Goal: Task Accomplishment & Management: Use online tool/utility

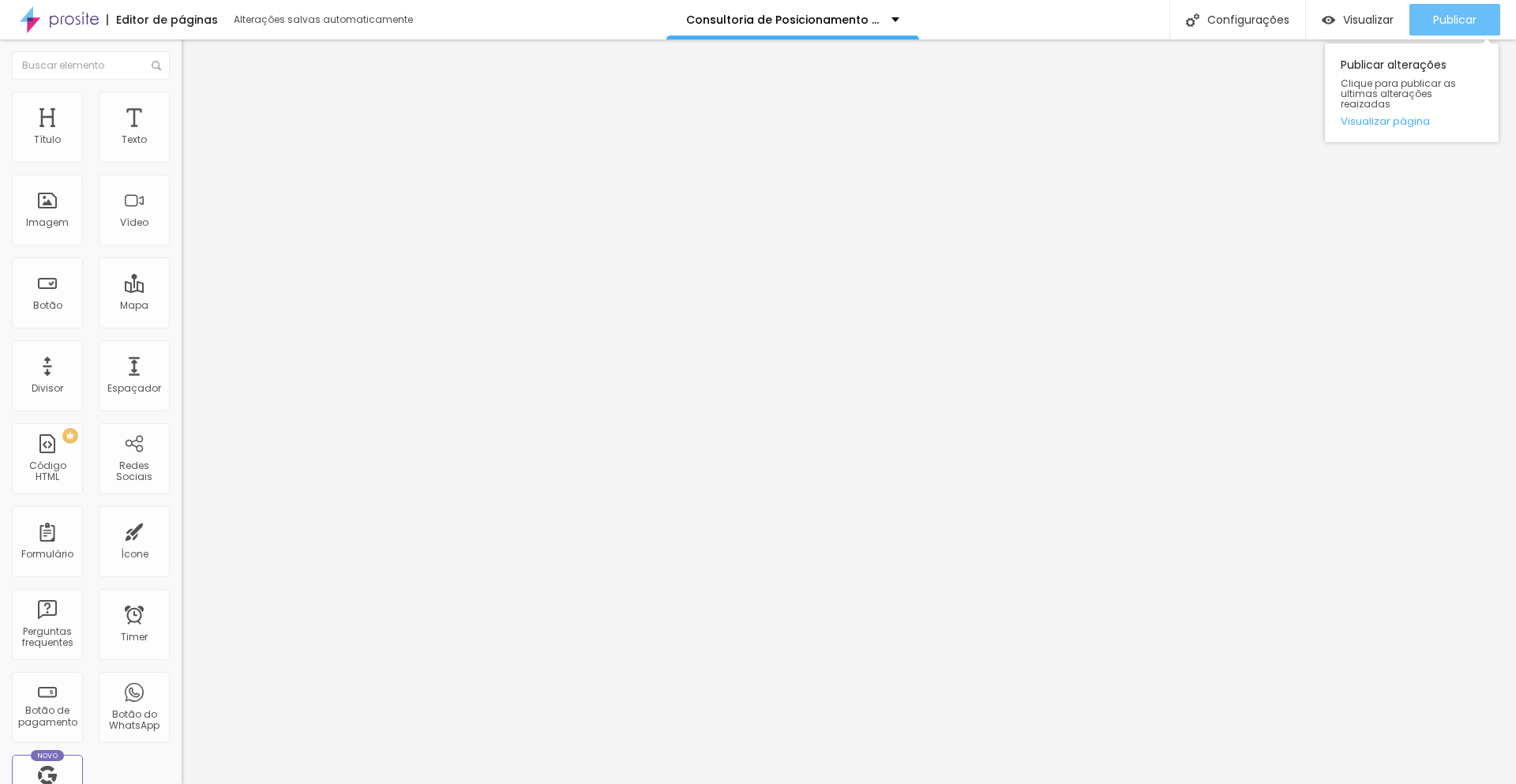
click at [1433, 16] on span "Publicar" at bounding box center [1454, 20] width 43 height 13
click at [54, 292] on div "Botão" at bounding box center [48, 293] width 71 height 71
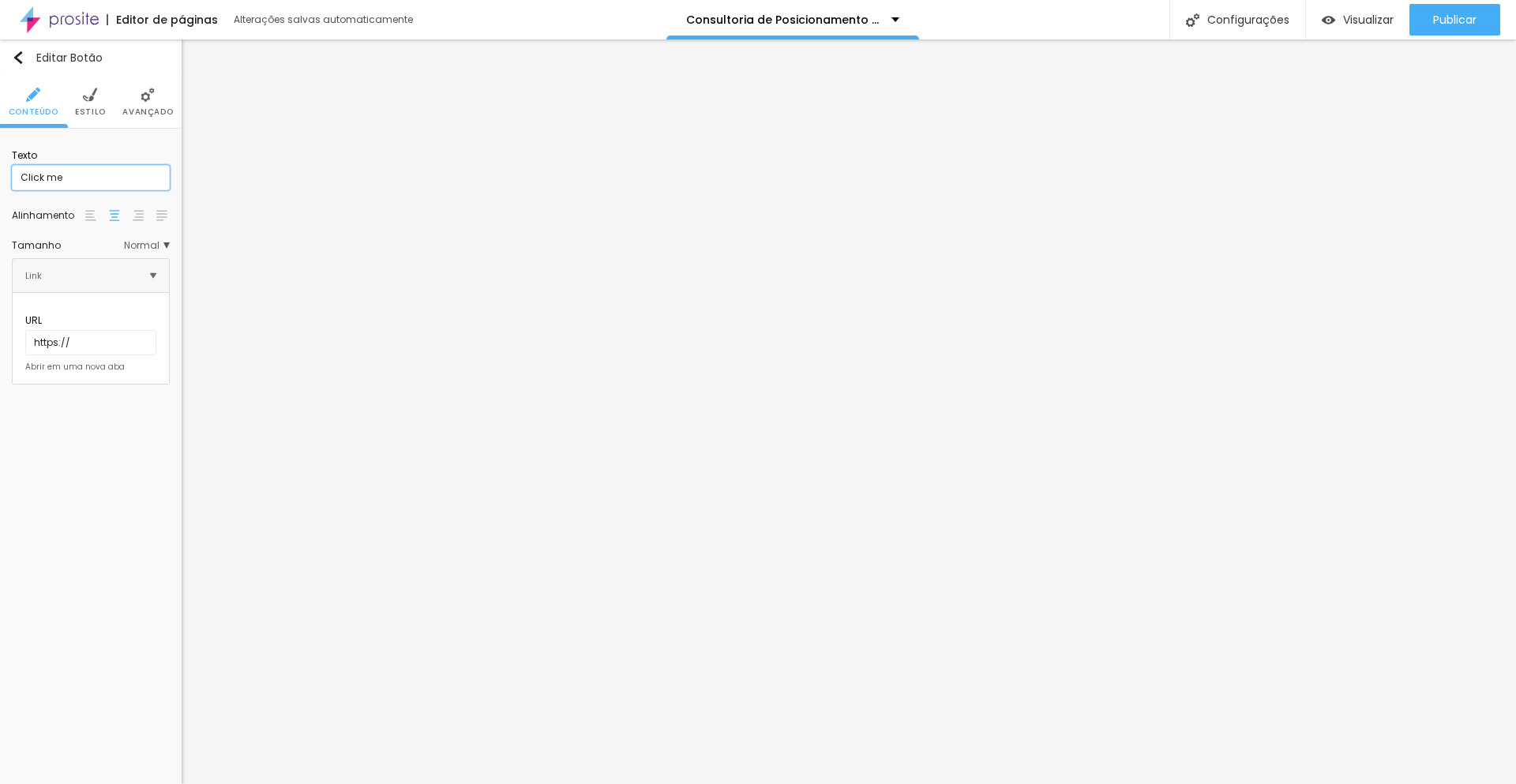
drag, startPoint x: 129, startPoint y: 175, endPoint x: 0, endPoint y: 175, distance: 129.0
click at [0, 175] on div "Texto Click me Alinhamento [GEOGRAPHIC_DATA] Link URL https:// Abrir em uma nov…" at bounding box center [91, 263] width 182 height 268
type input "Quero uma análise gratuita"
click at [101, 330] on input "https://" at bounding box center [90, 342] width 131 height 25
click at [89, 416] on div "Editar Botão Conteúdo Estilo Avançado Texto Quero uma análise gratuita Alinhame…" at bounding box center [91, 411] width 182 height 744
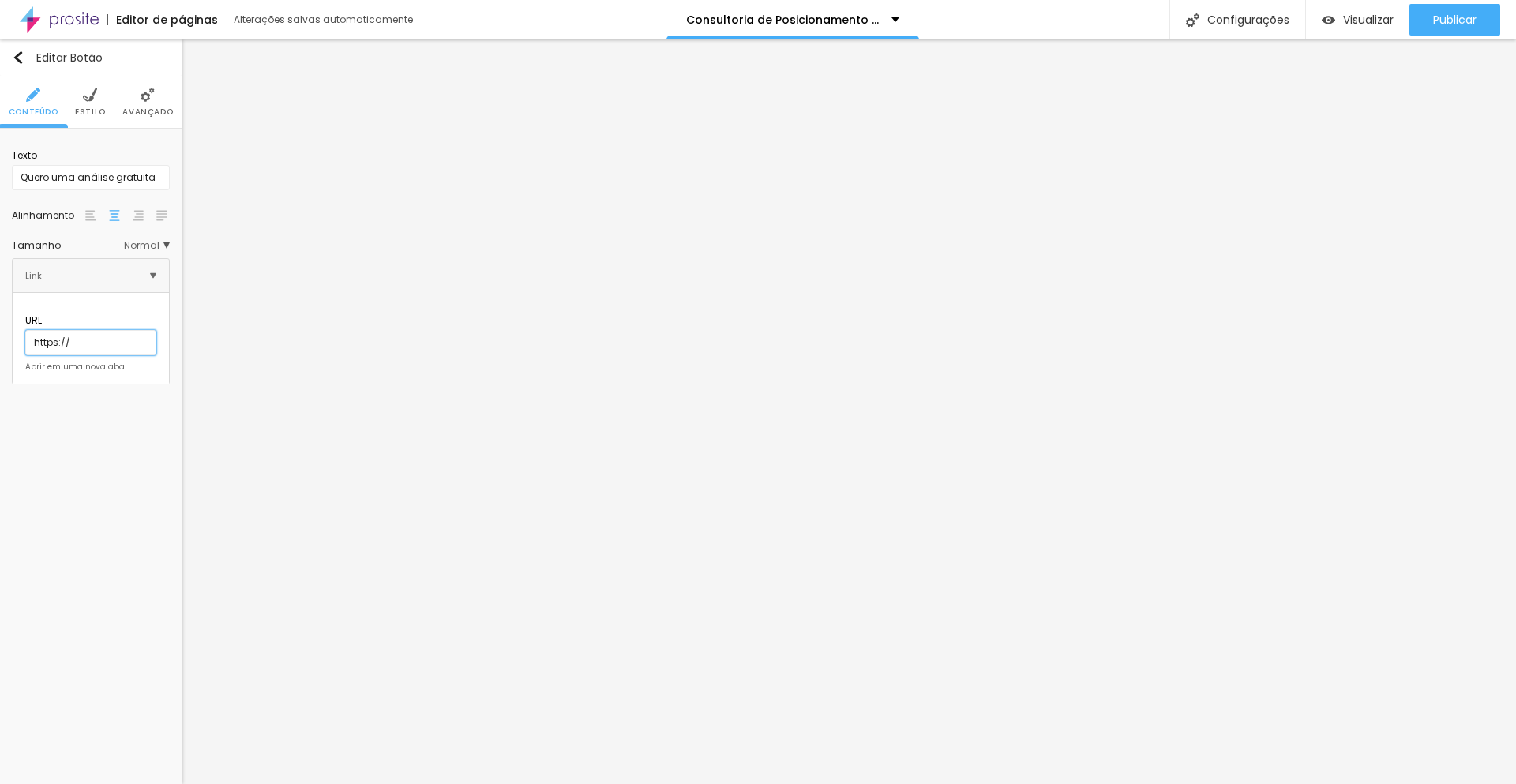
drag, startPoint x: 76, startPoint y: 333, endPoint x: 0, endPoint y: 325, distance: 76.4
click at [0, 325] on div "Texto Quero uma análise gratuita Alinhamento Tamanho Normal Pequeno Normal Gran…" at bounding box center [91, 263] width 182 height 268
paste input "api.whatsapp.com/send?phone=5514997723981&text=Ol%C3%A1%2C+quero+investir+em+co…"
type input "https://api.whatsapp.com/send?phone=5514997723981&text=Ol%C3%A1%2C+quero+invest…"
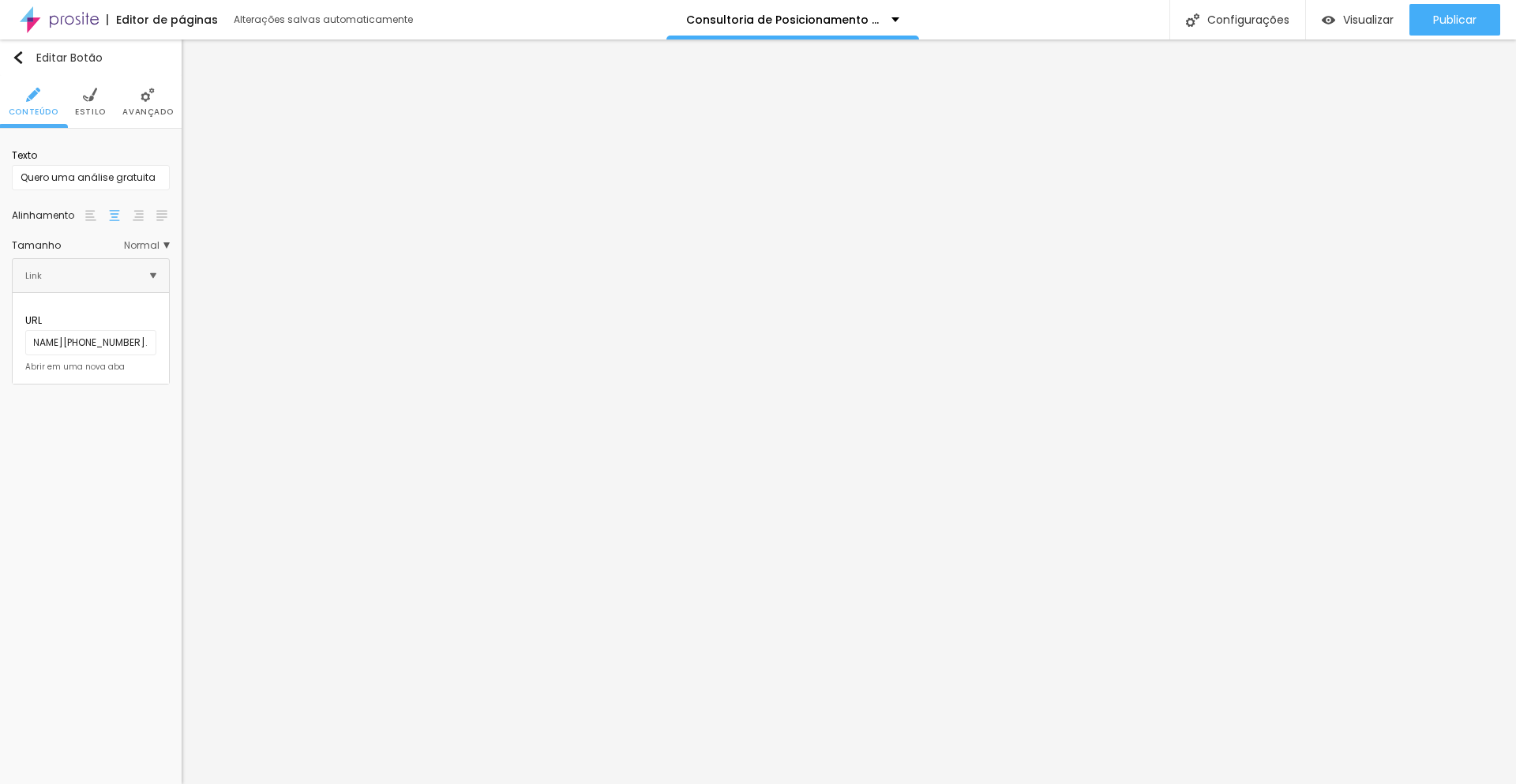
click at [25, 363] on div at bounding box center [90, 363] width 131 height 0
click at [80, 419] on div "Editar Botão Conteúdo Estilo Avançado Texto Quero uma análise gratuita Alinhame…" at bounding box center [91, 411] width 182 height 744
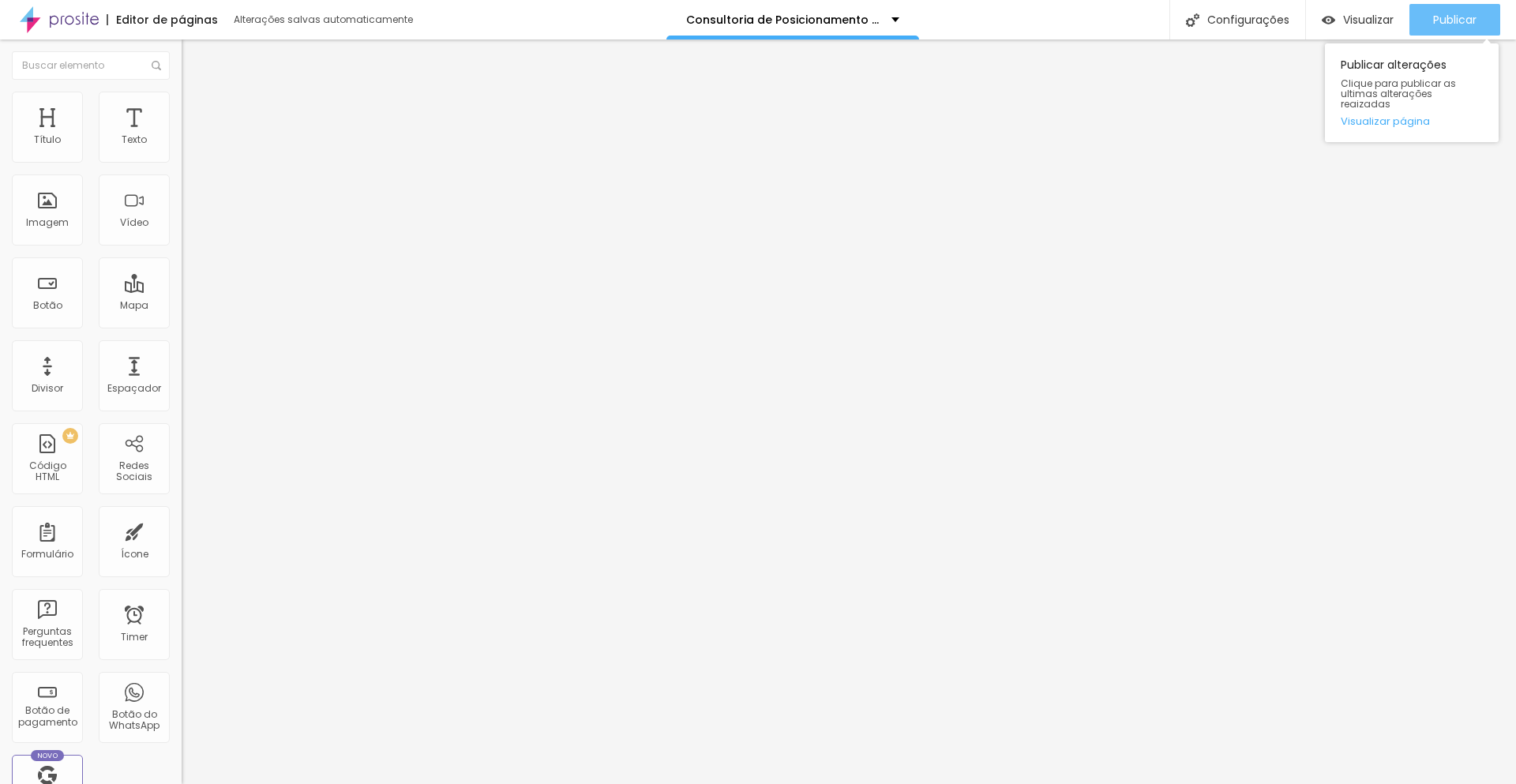
click at [1469, 23] on span "Publicar" at bounding box center [1454, 20] width 43 height 13
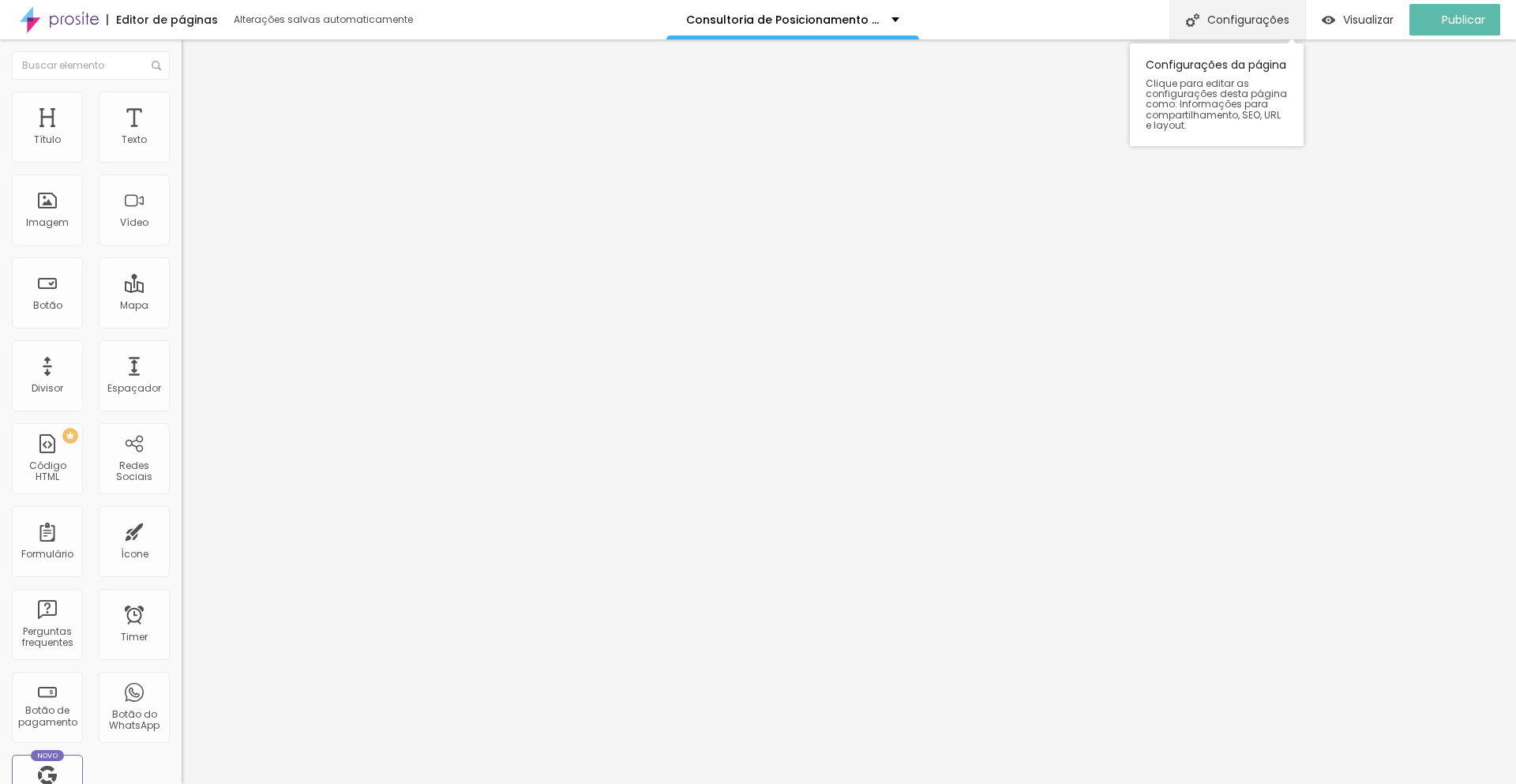
click at [1233, 16] on div "Configurações" at bounding box center [1237, 19] width 136 height 40
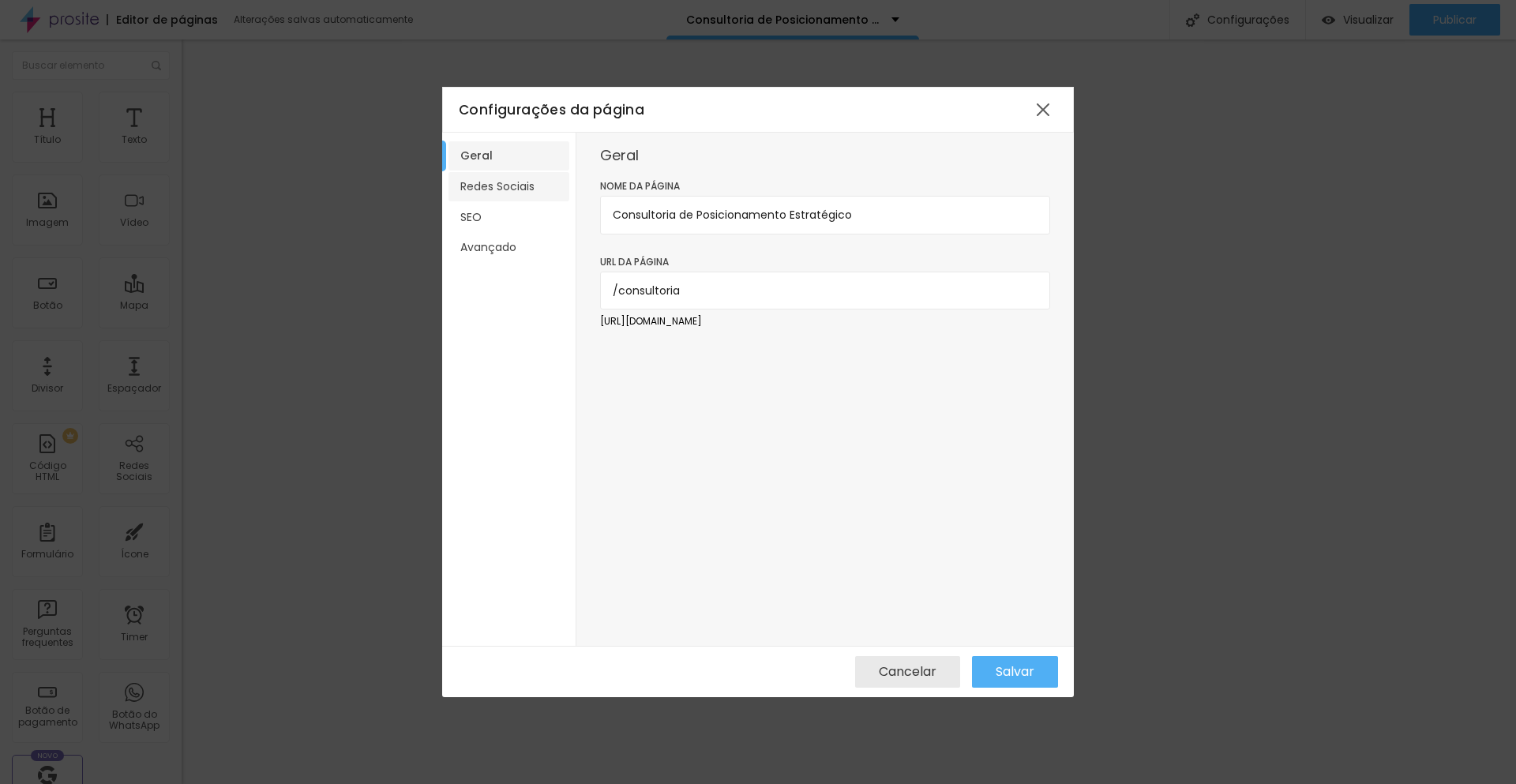
click at [538, 186] on li "Redes Sociais" at bounding box center [508, 187] width 121 height 29
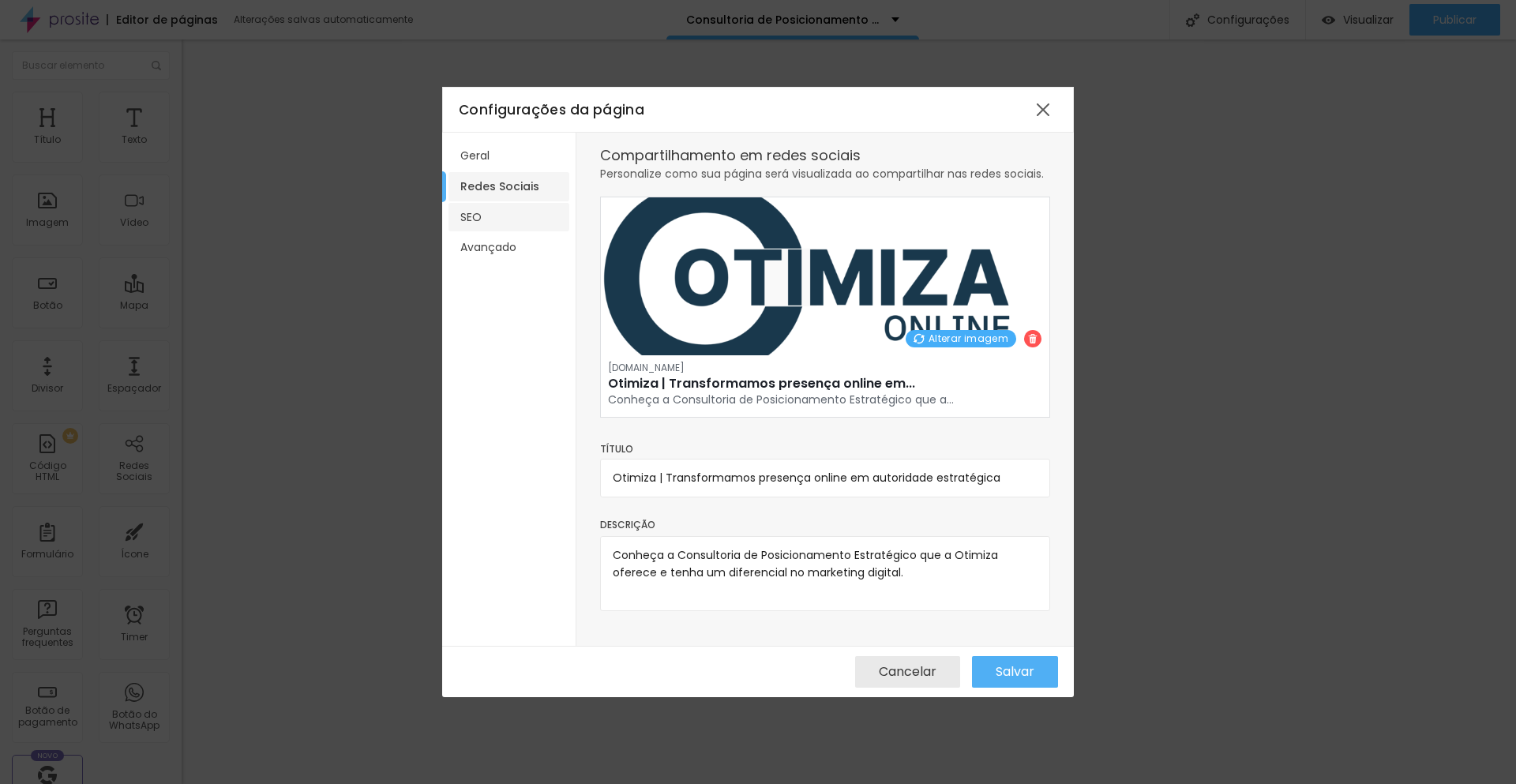
click at [503, 214] on li "SEO" at bounding box center [508, 218] width 121 height 29
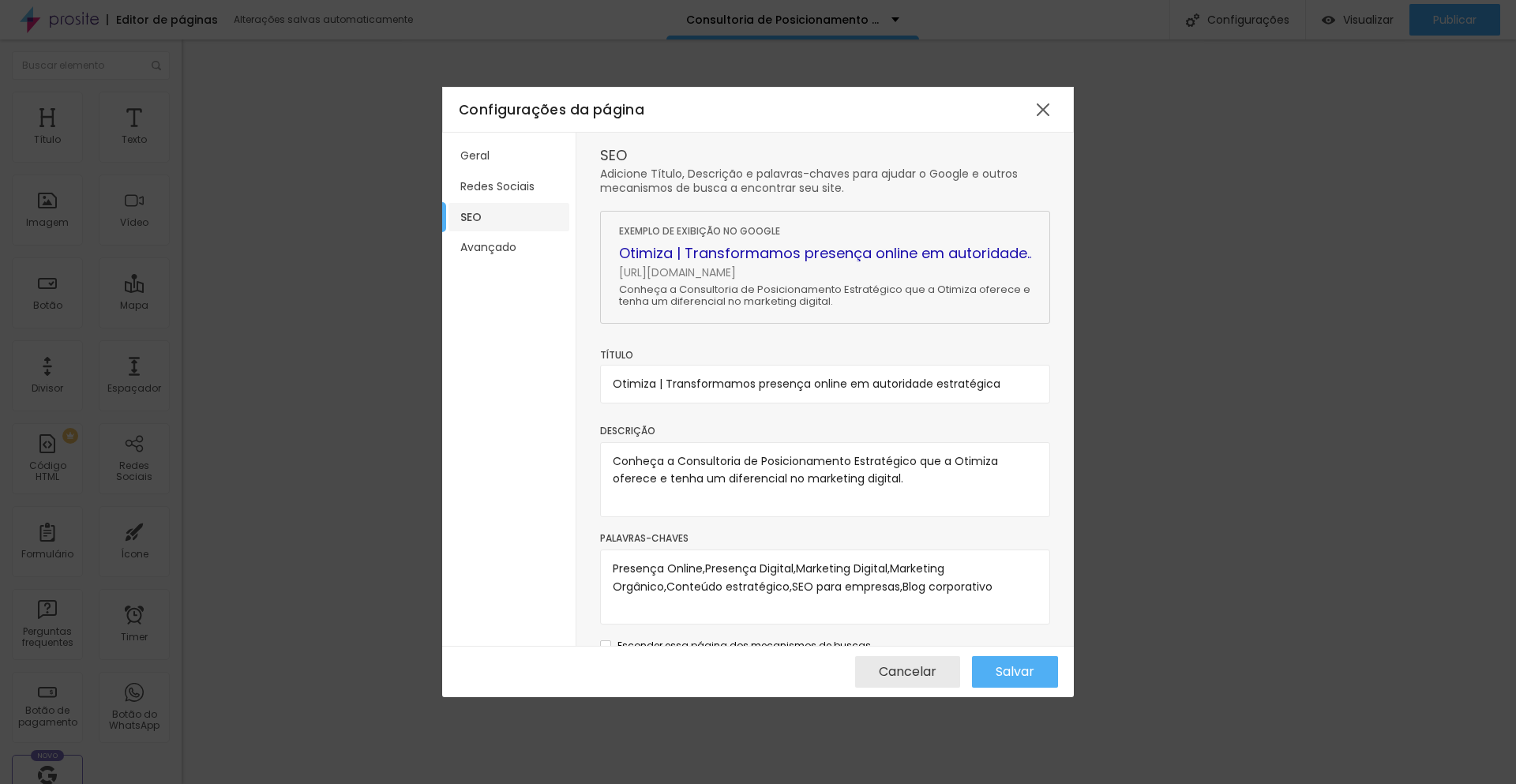
scroll to position [23, 0]
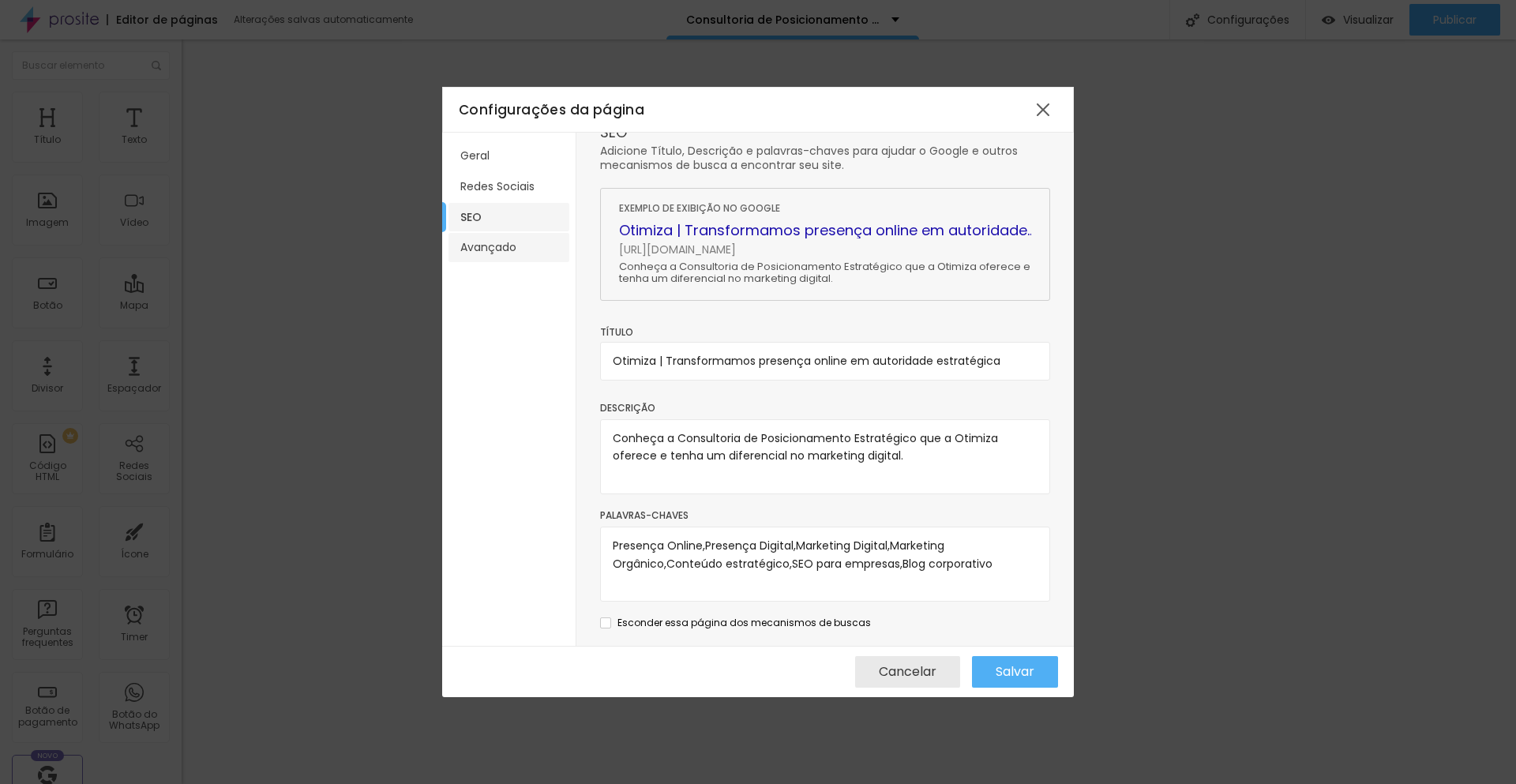
click at [508, 248] on li "Avançado" at bounding box center [508, 248] width 121 height 29
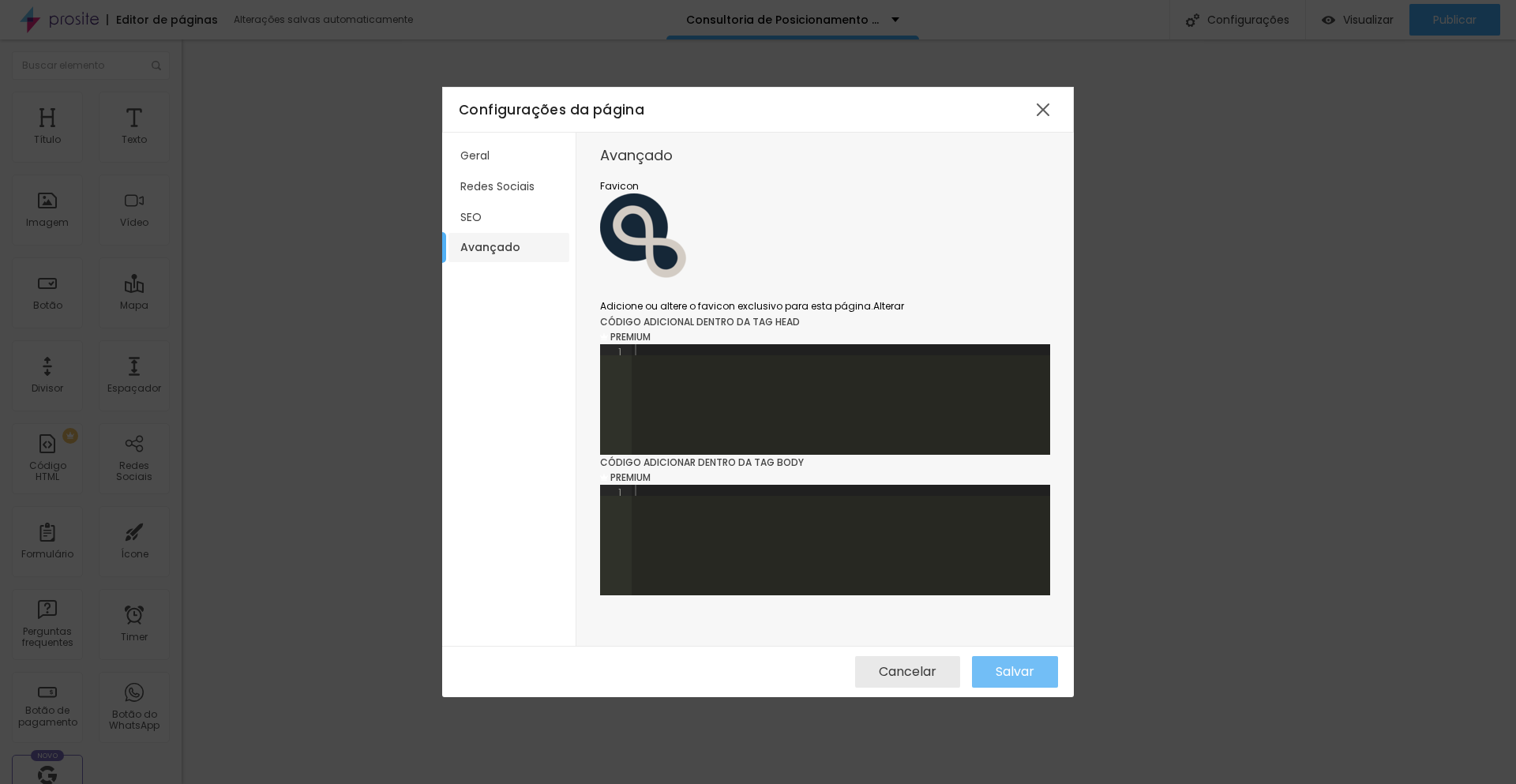
click at [1015, 672] on span "Salvar" at bounding box center [1015, 672] width 39 height 15
click at [1047, 114] on div at bounding box center [1043, 110] width 28 height 28
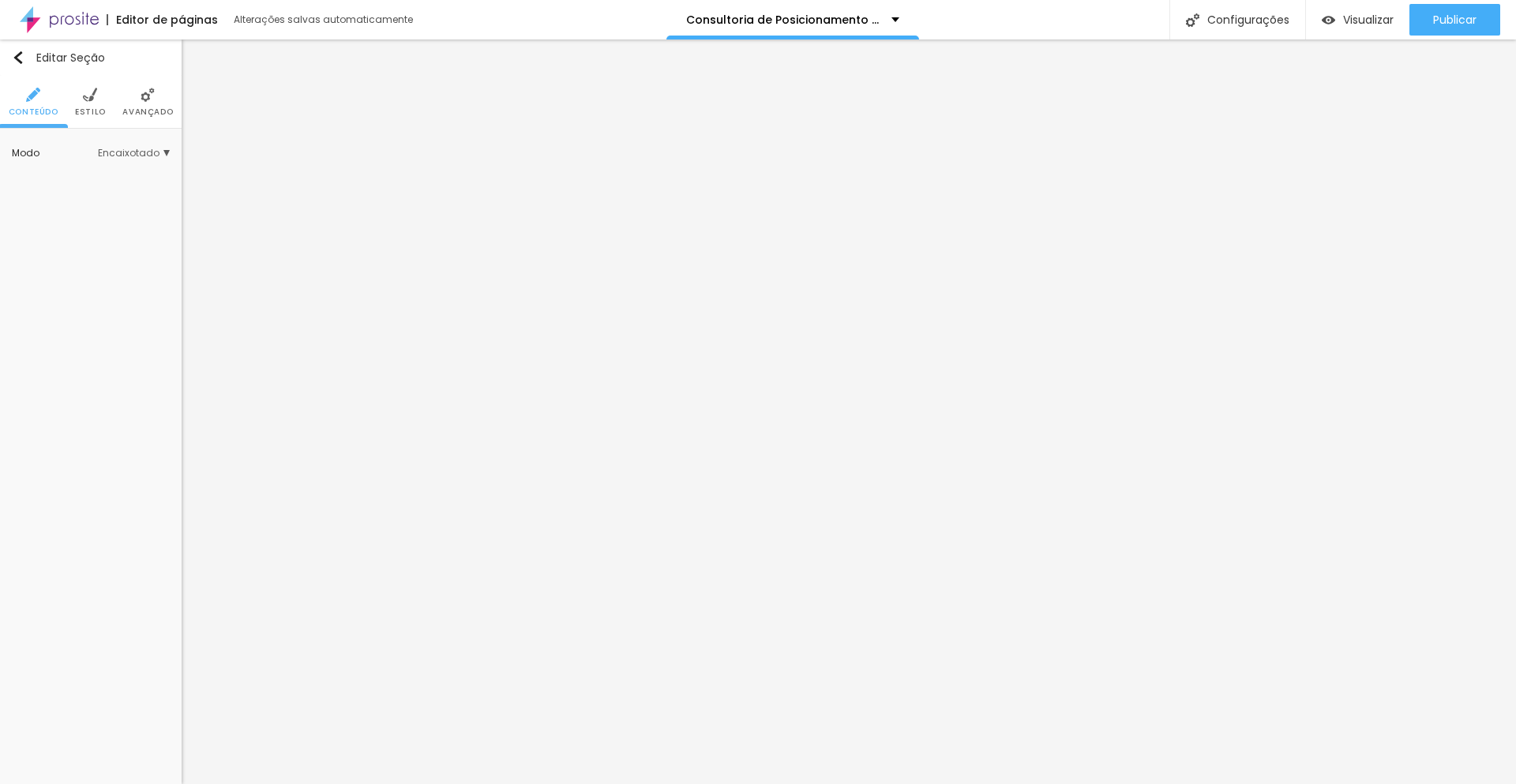
click at [91, 108] on span "Estilo" at bounding box center [90, 112] width 31 height 8
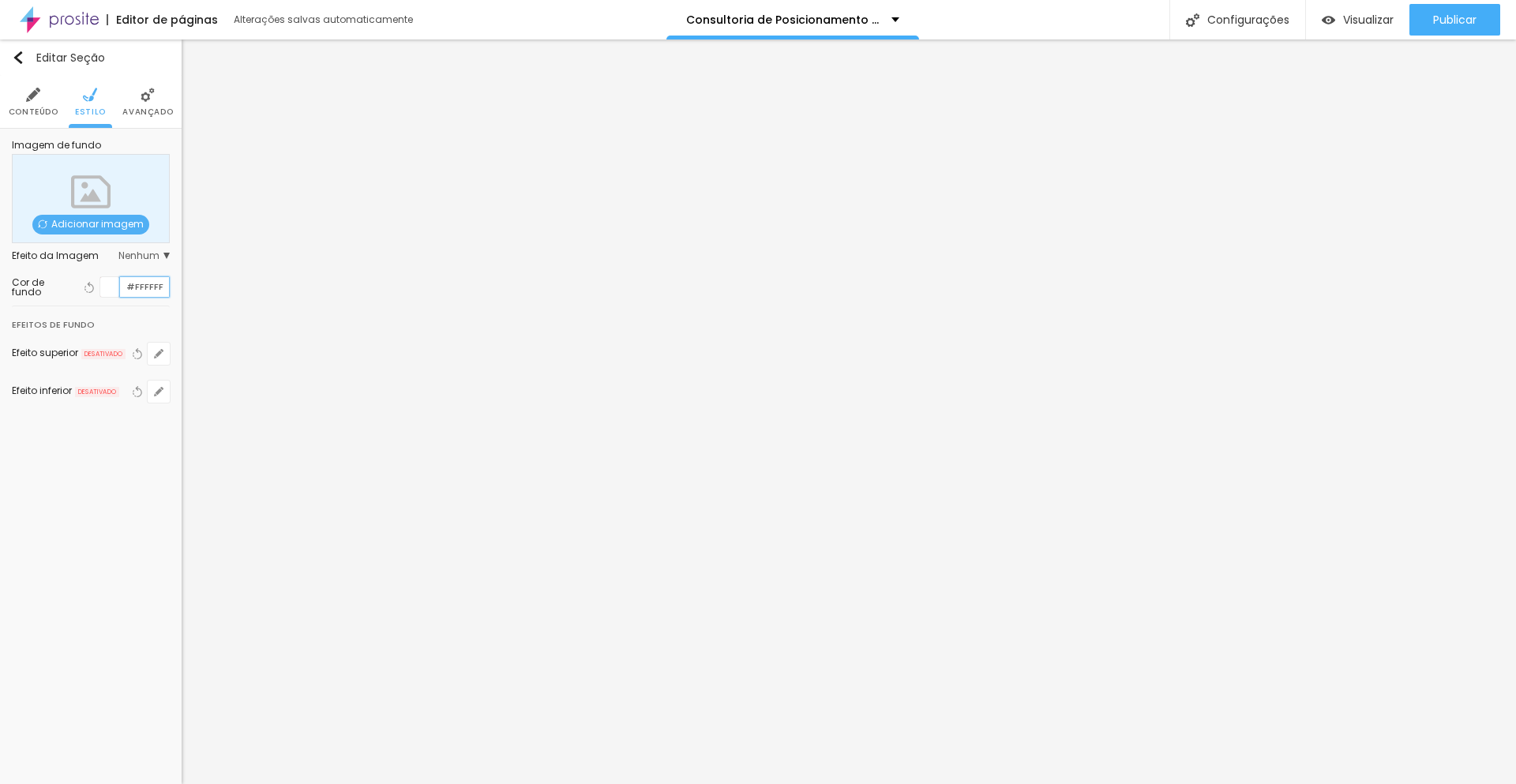
click at [143, 286] on input "#FFFFFF" at bounding box center [145, 286] width 49 height 19
paste input "D2CBC3"
type input "#D2CBC3"
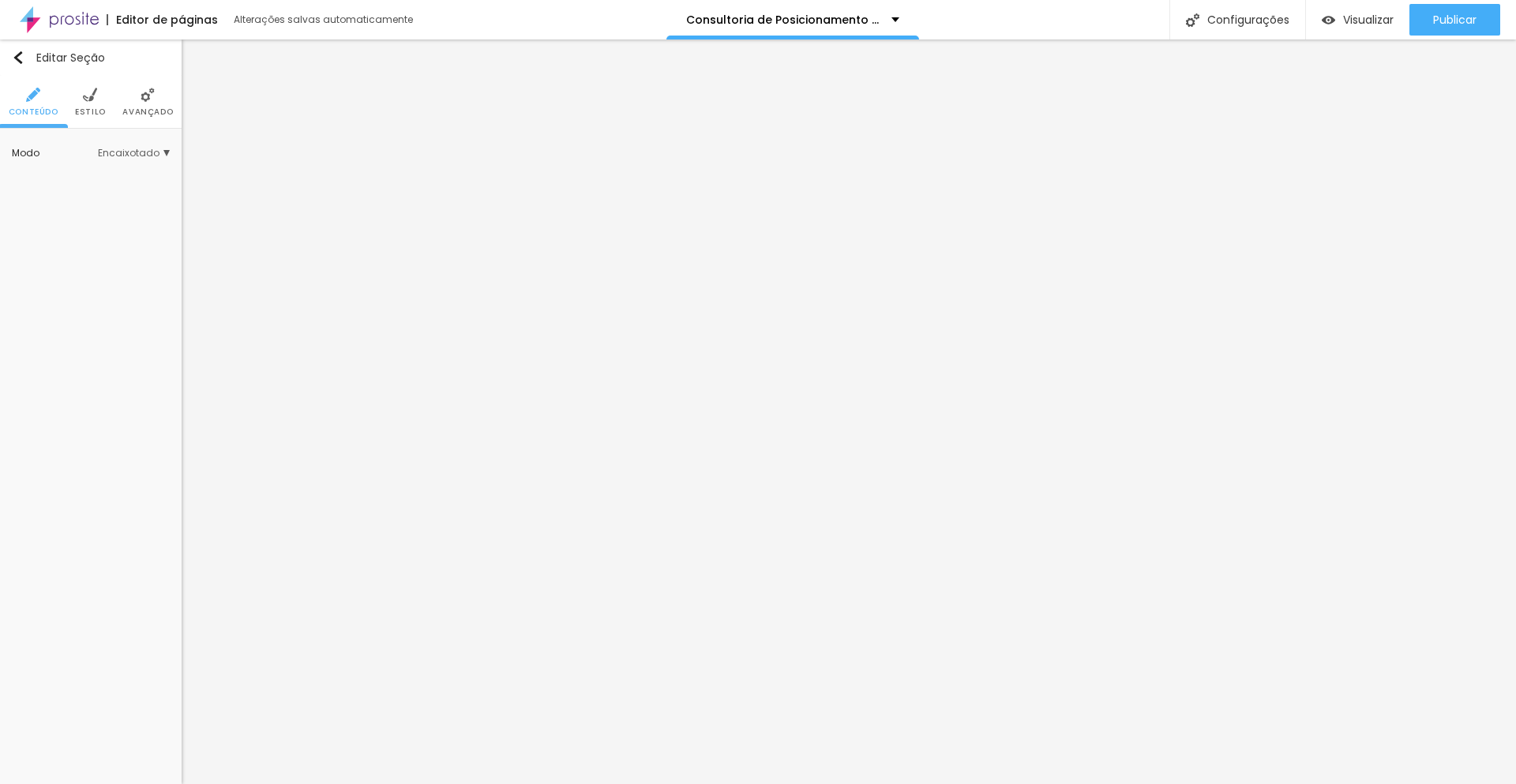
click at [86, 114] on span "Estilo" at bounding box center [90, 112] width 31 height 8
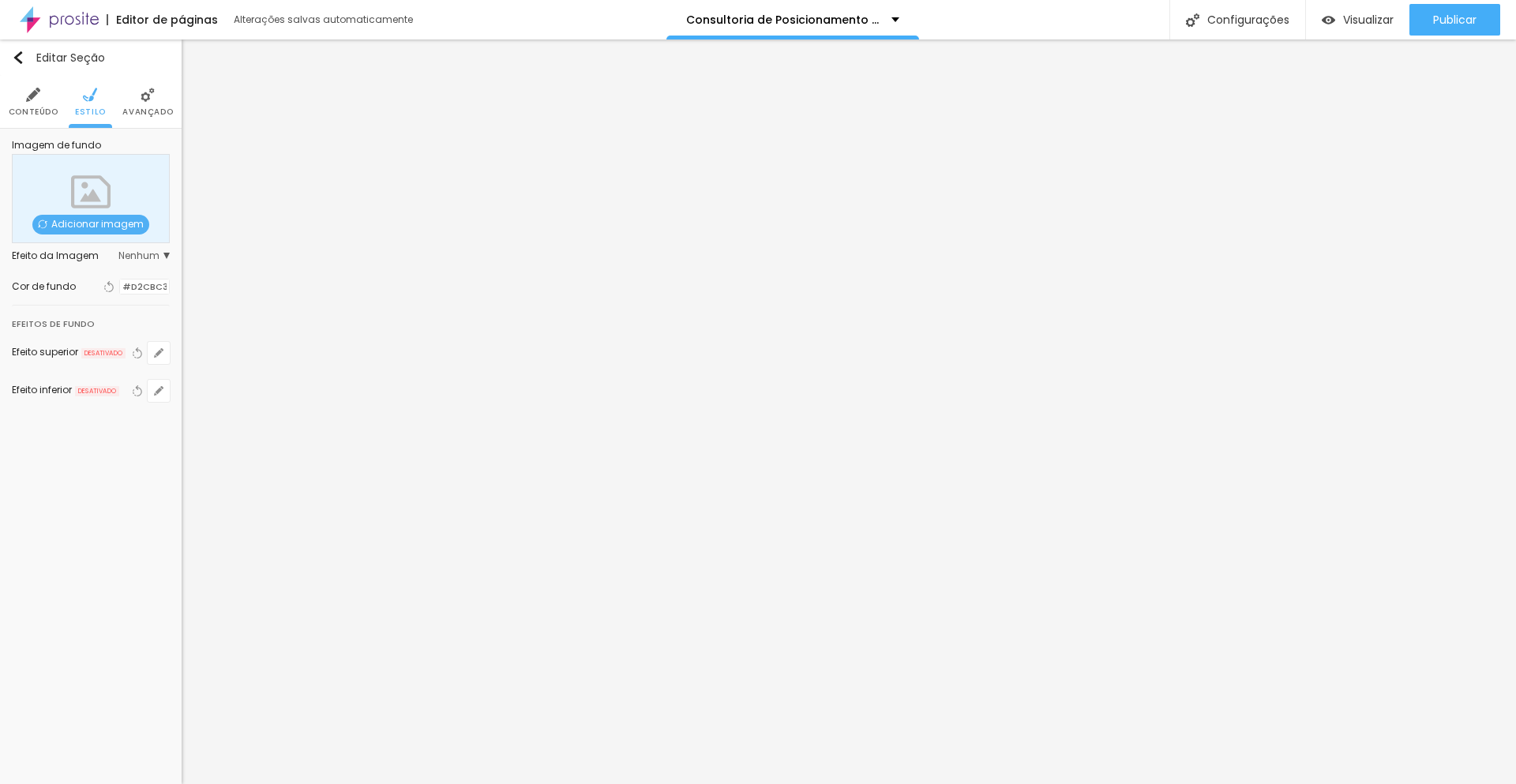
click at [138, 101] on li "Avançado" at bounding box center [148, 101] width 50 height 52
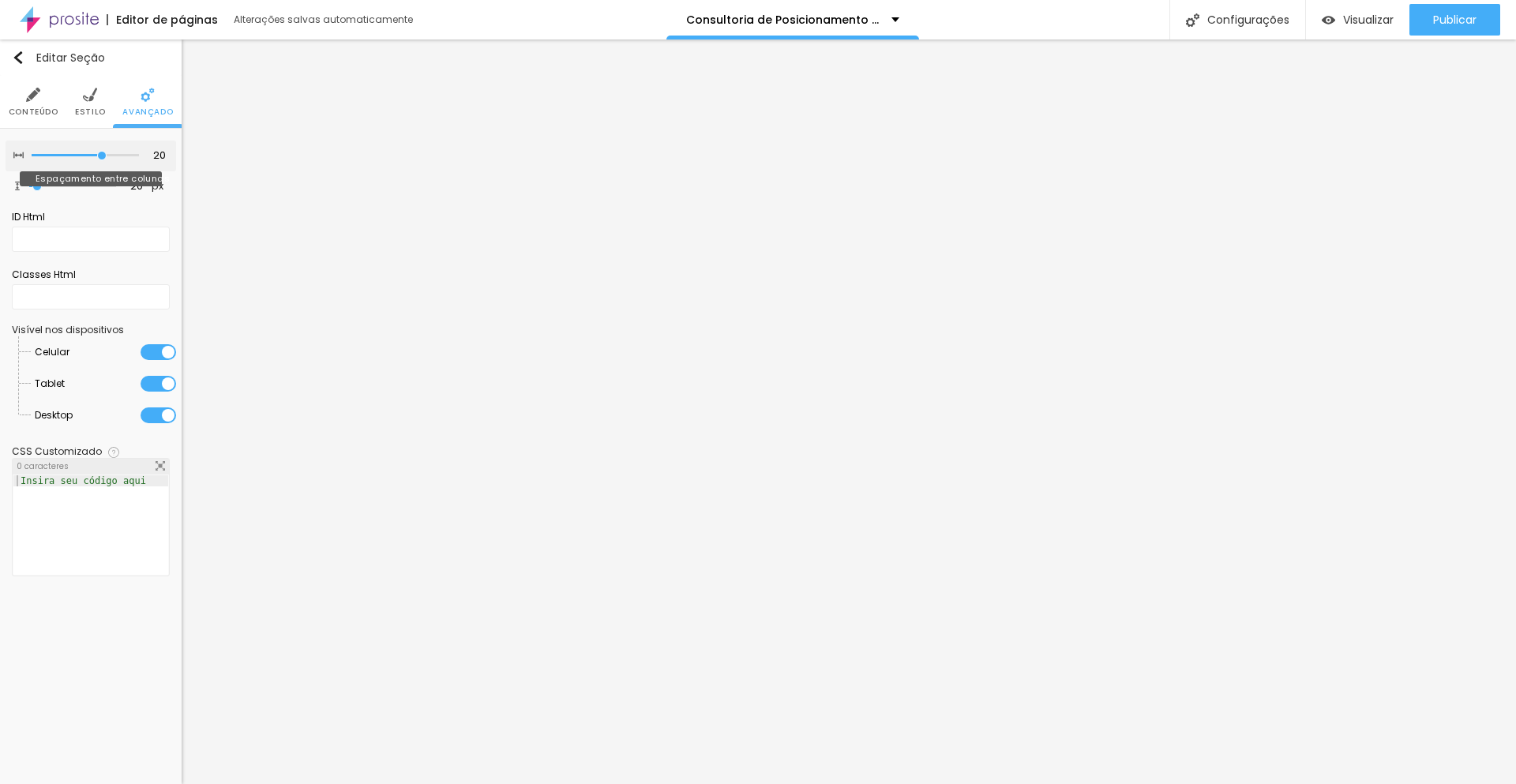
type input "15"
type input "10"
type input "5"
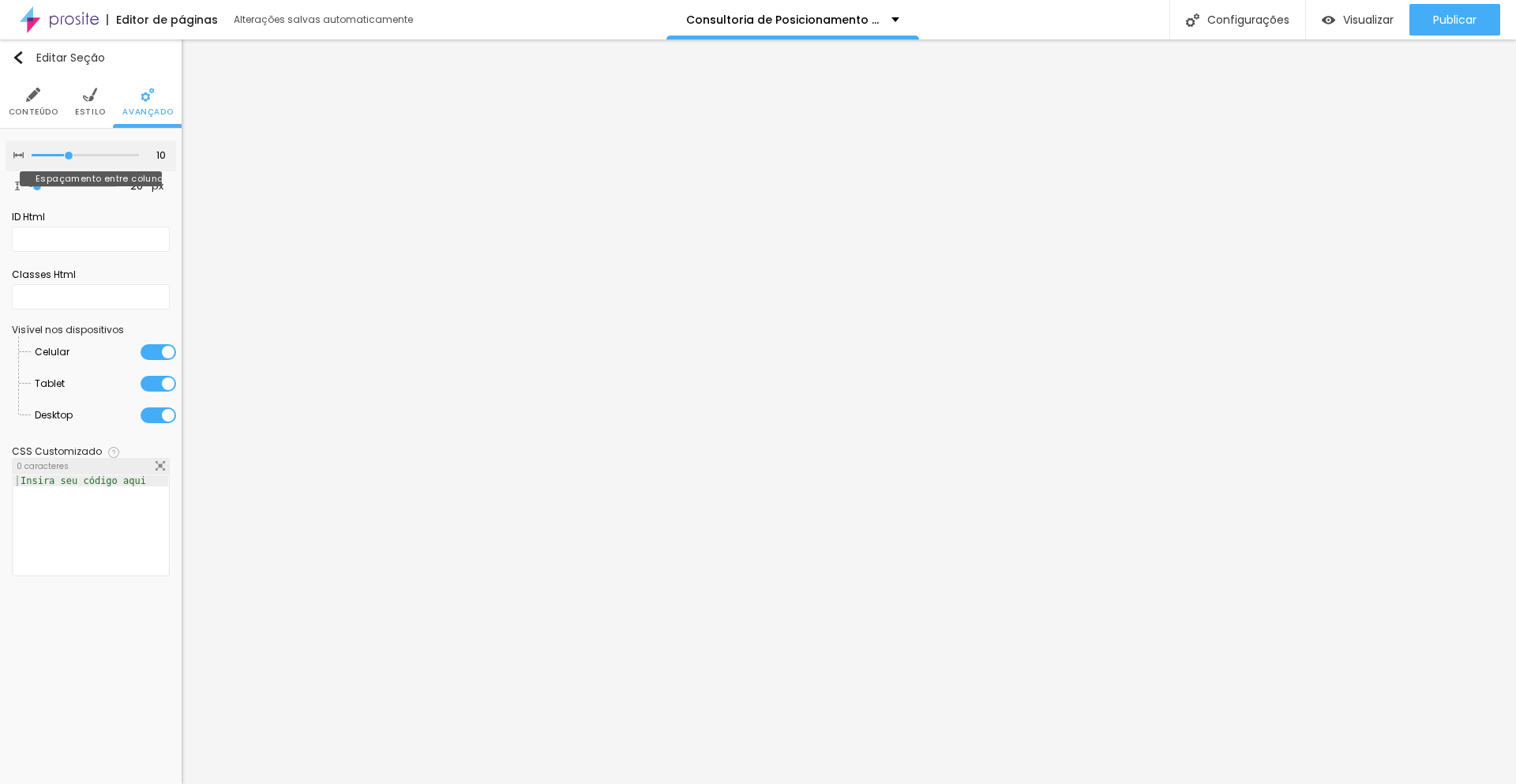
type input "5"
type input "0"
drag, startPoint x: 97, startPoint y: 155, endPoint x: 24, endPoint y: 158, distance: 73.1
type input "0"
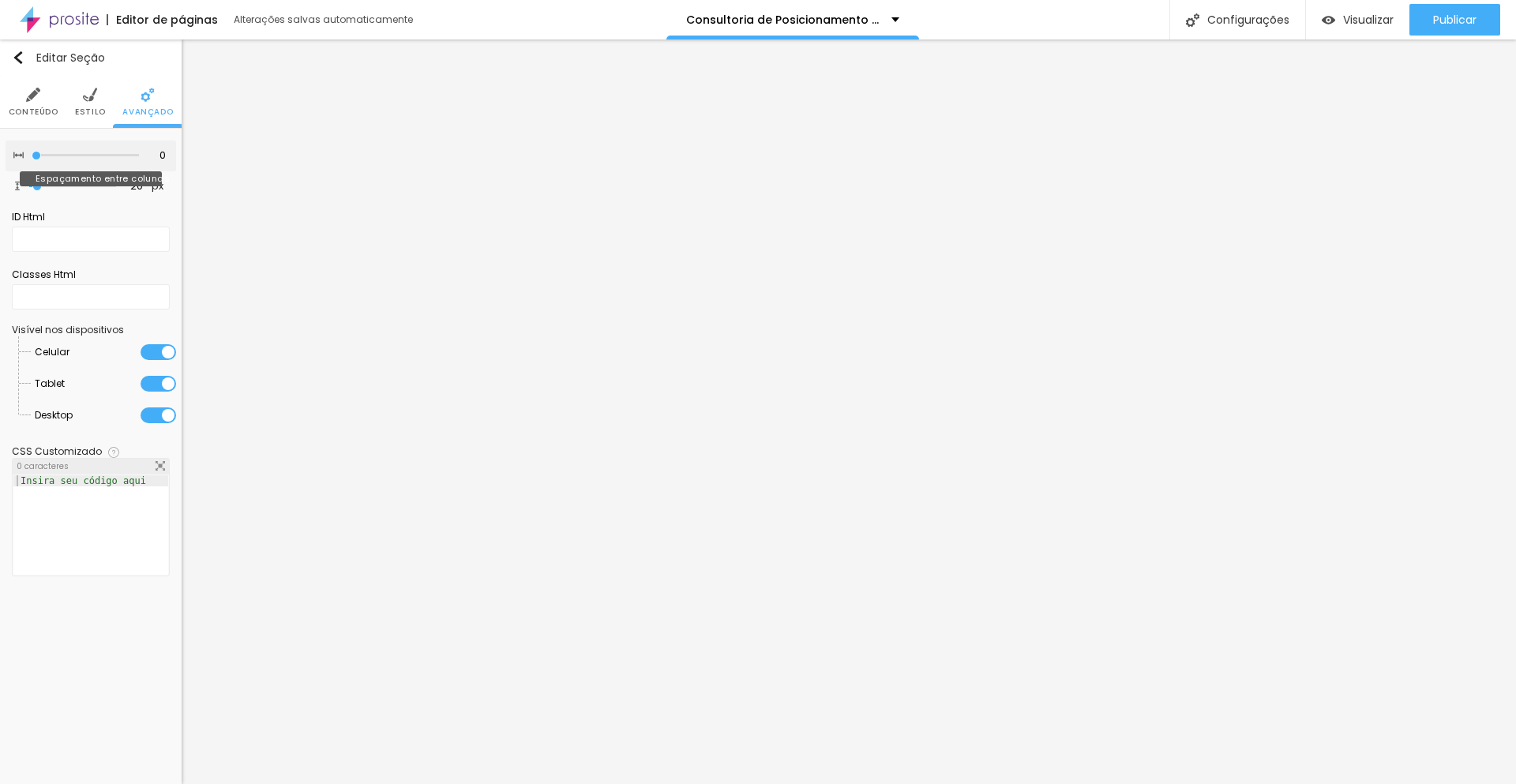
click at [32, 158] on input "range" at bounding box center [85, 156] width 107 height 8
type input "0"
drag, startPoint x: 30, startPoint y: 186, endPoint x: 12, endPoint y: 187, distance: 18.0
type input "0"
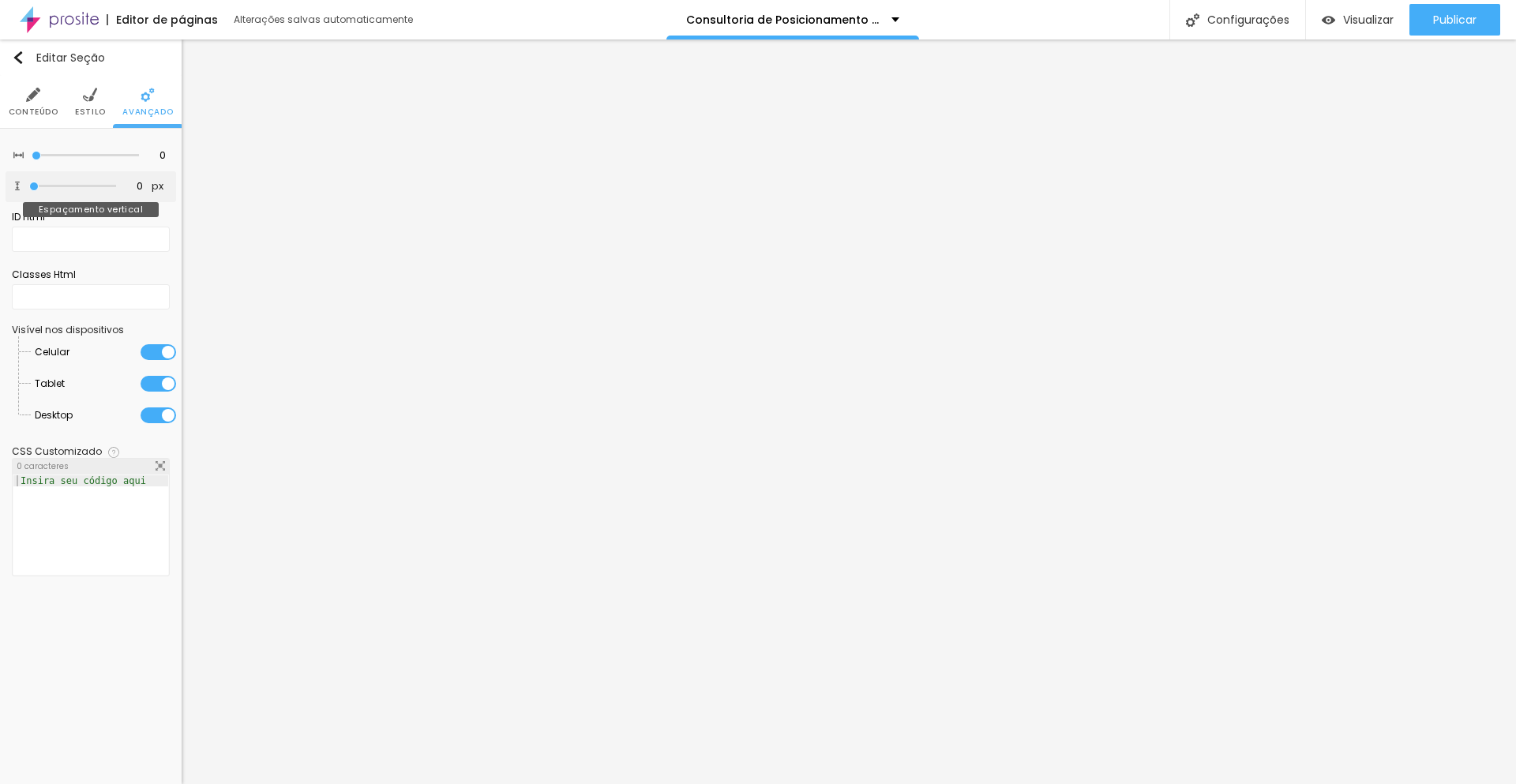
click at [29, 187] on input "range" at bounding box center [72, 187] width 87 height 8
click at [28, 108] on span "Conteúdo" at bounding box center [33, 112] width 50 height 8
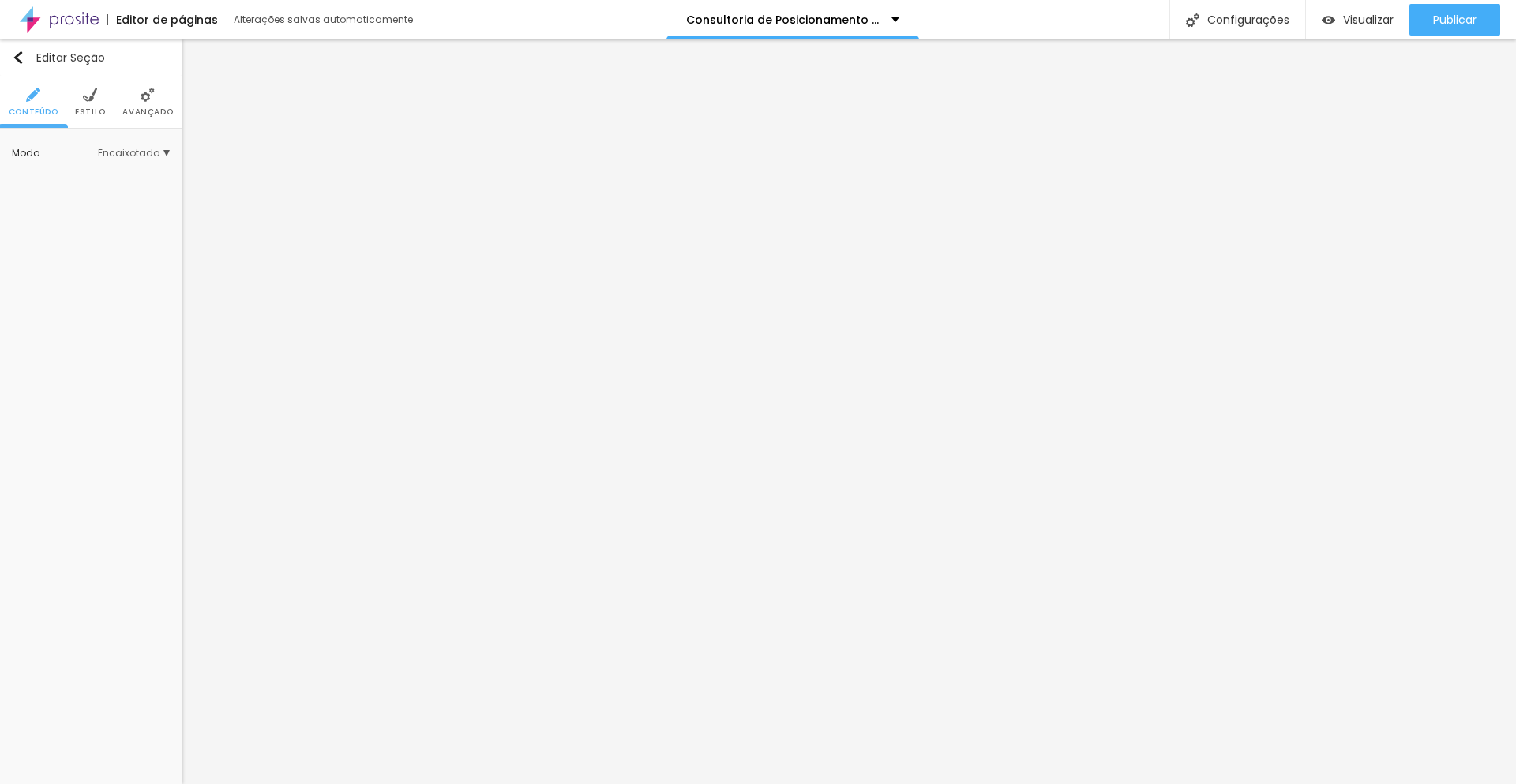
click at [114, 151] on span "Encaixotado" at bounding box center [134, 153] width 72 height 10
click at [81, 190] on span "Completo" at bounding box center [84, 196] width 48 height 14
click at [88, 179] on span "Encaixotado" at bounding box center [91, 175] width 62 height 14
click at [81, 108] on span "Estilo" at bounding box center [90, 112] width 31 height 8
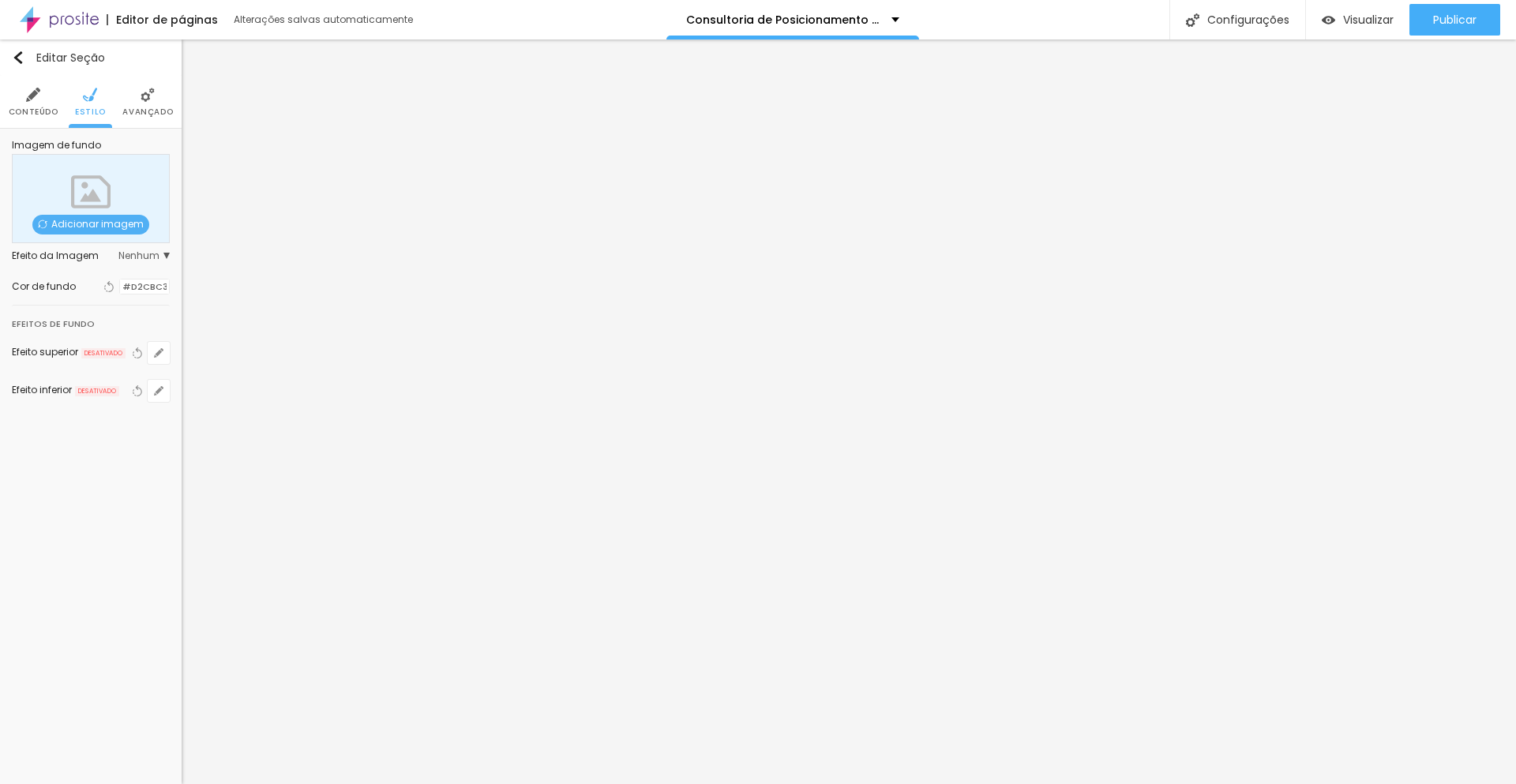
click at [165, 255] on span "Nenhum" at bounding box center [144, 256] width 51 height 10
click at [155, 405] on icon "button" at bounding box center [159, 403] width 10 height 10
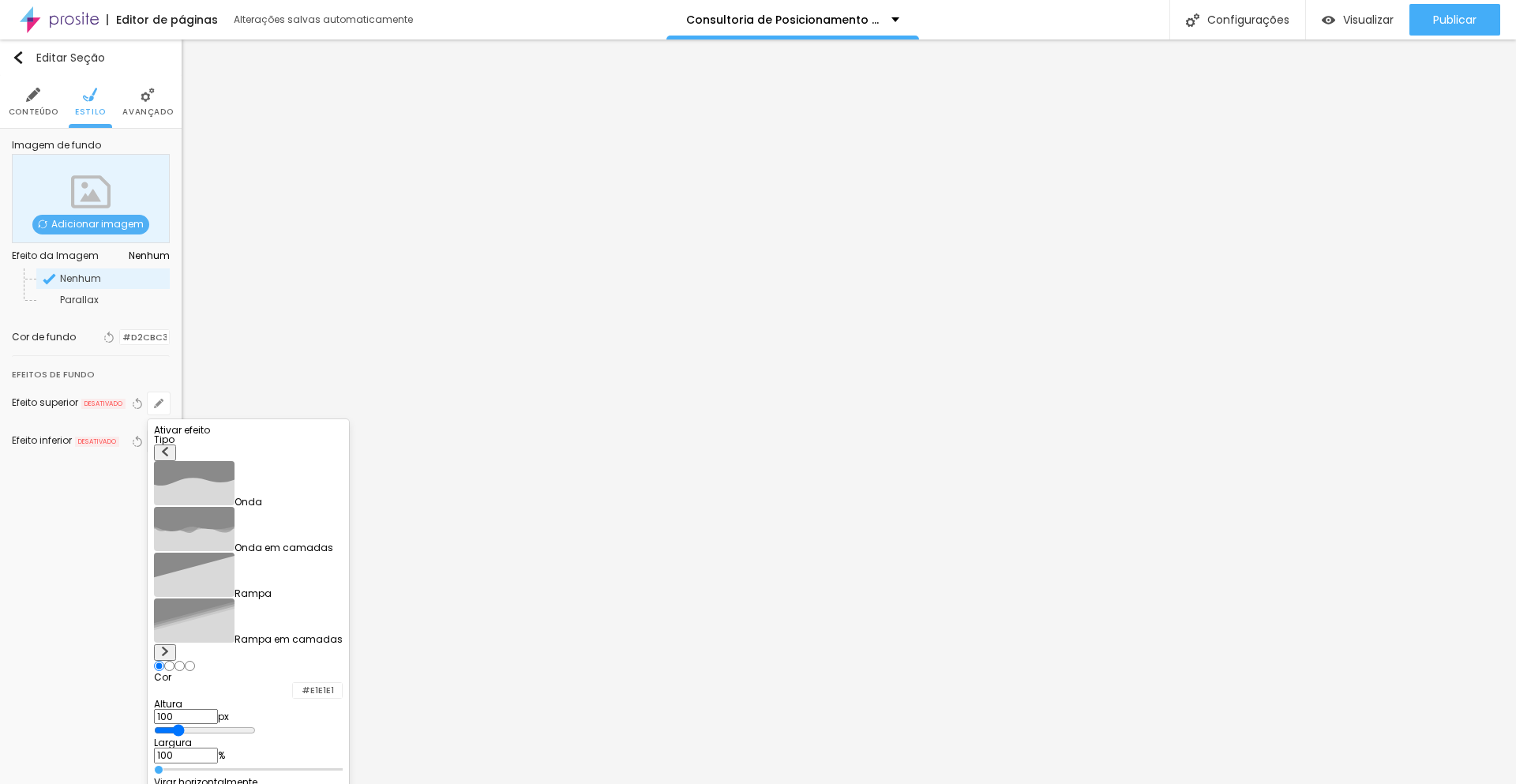
click at [176, 644] on button at bounding box center [165, 653] width 22 height 16
radio input "false"
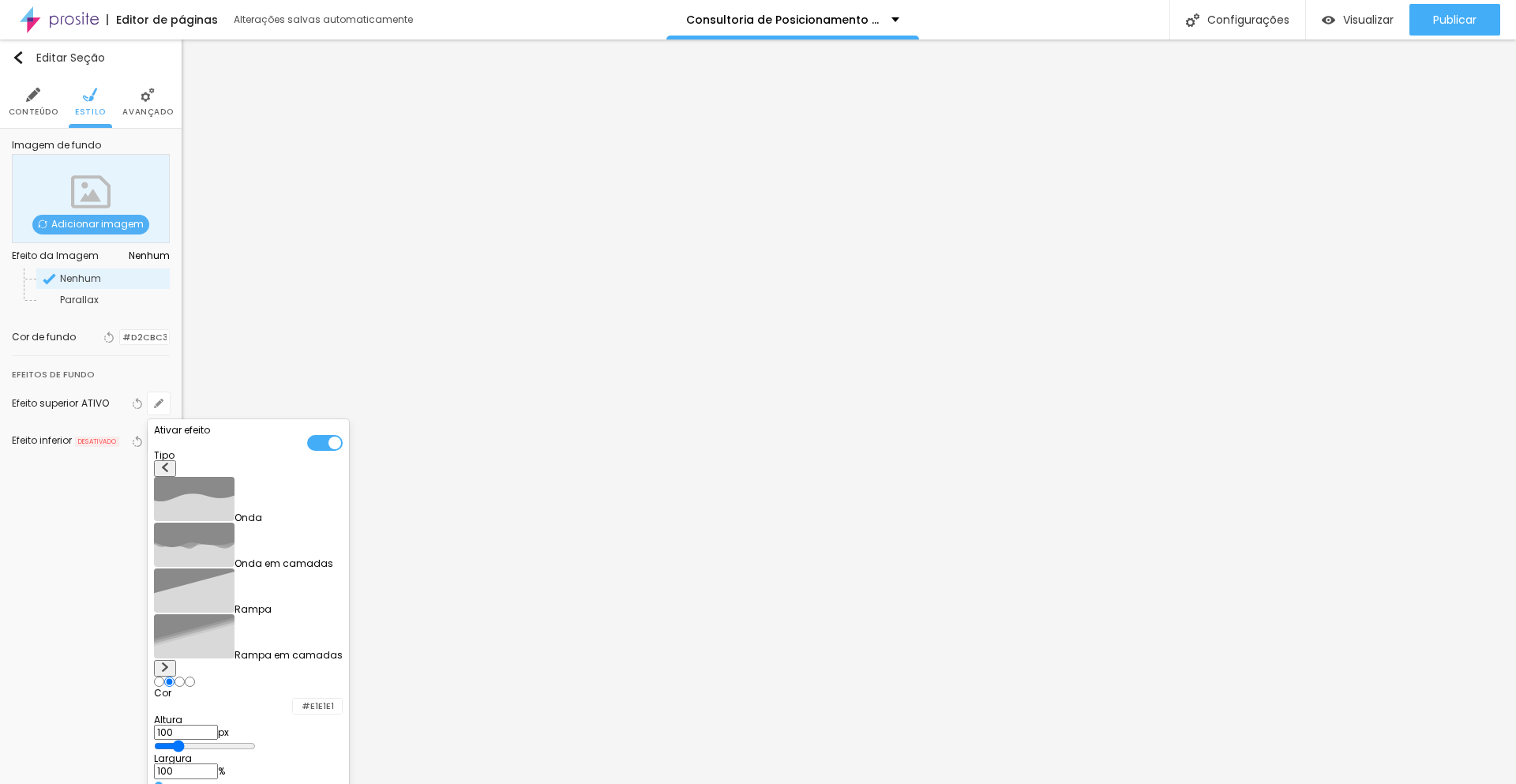
click at [176, 660] on button at bounding box center [165, 668] width 22 height 16
radio input "false"
click at [176, 660] on button at bounding box center [165, 668] width 22 height 16
radio input "false"
radio input "true"
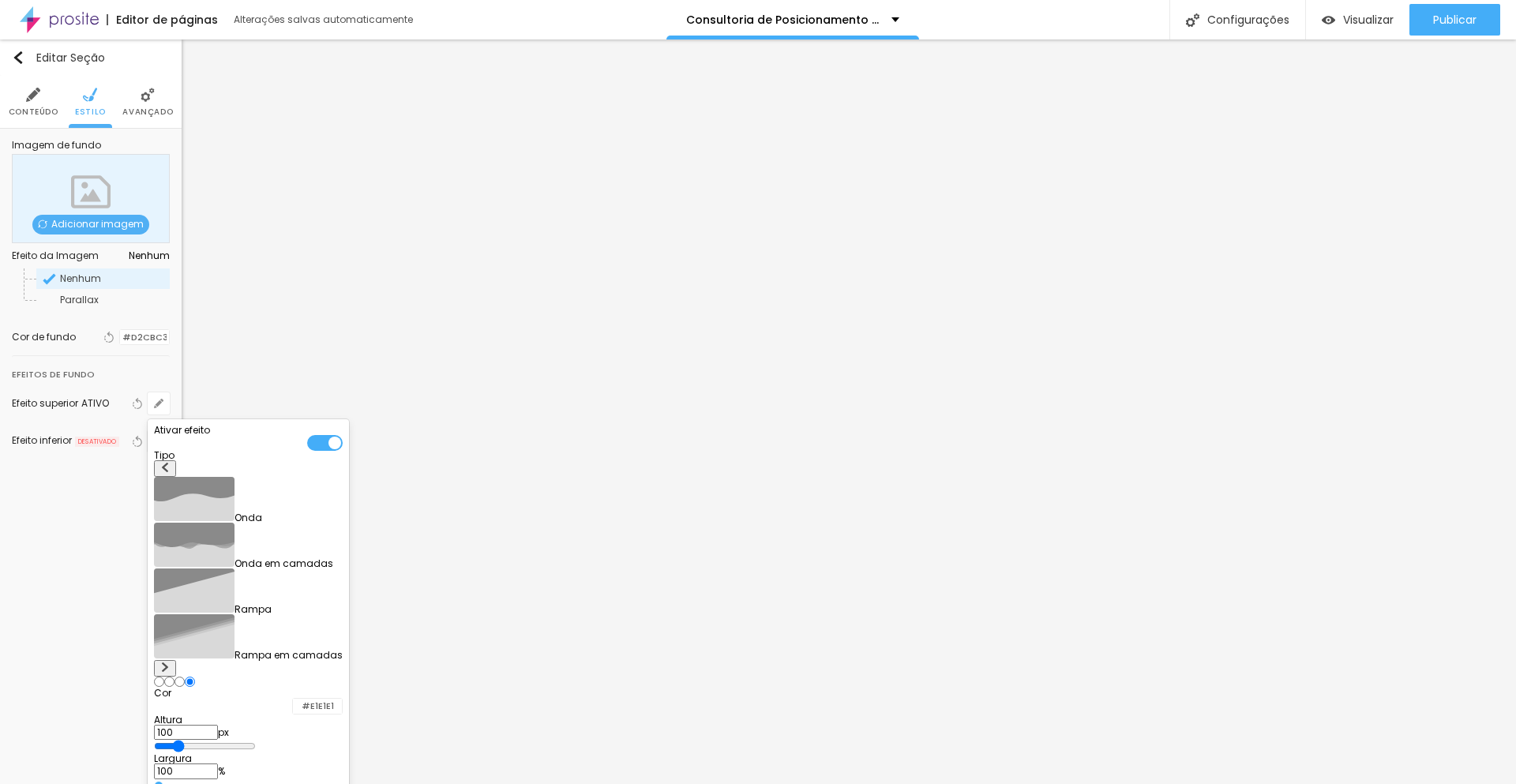
click at [176, 660] on button at bounding box center [165, 668] width 22 height 16
radio input "true"
radio input "false"
click at [98, 498] on div at bounding box center [758, 392] width 1516 height 784
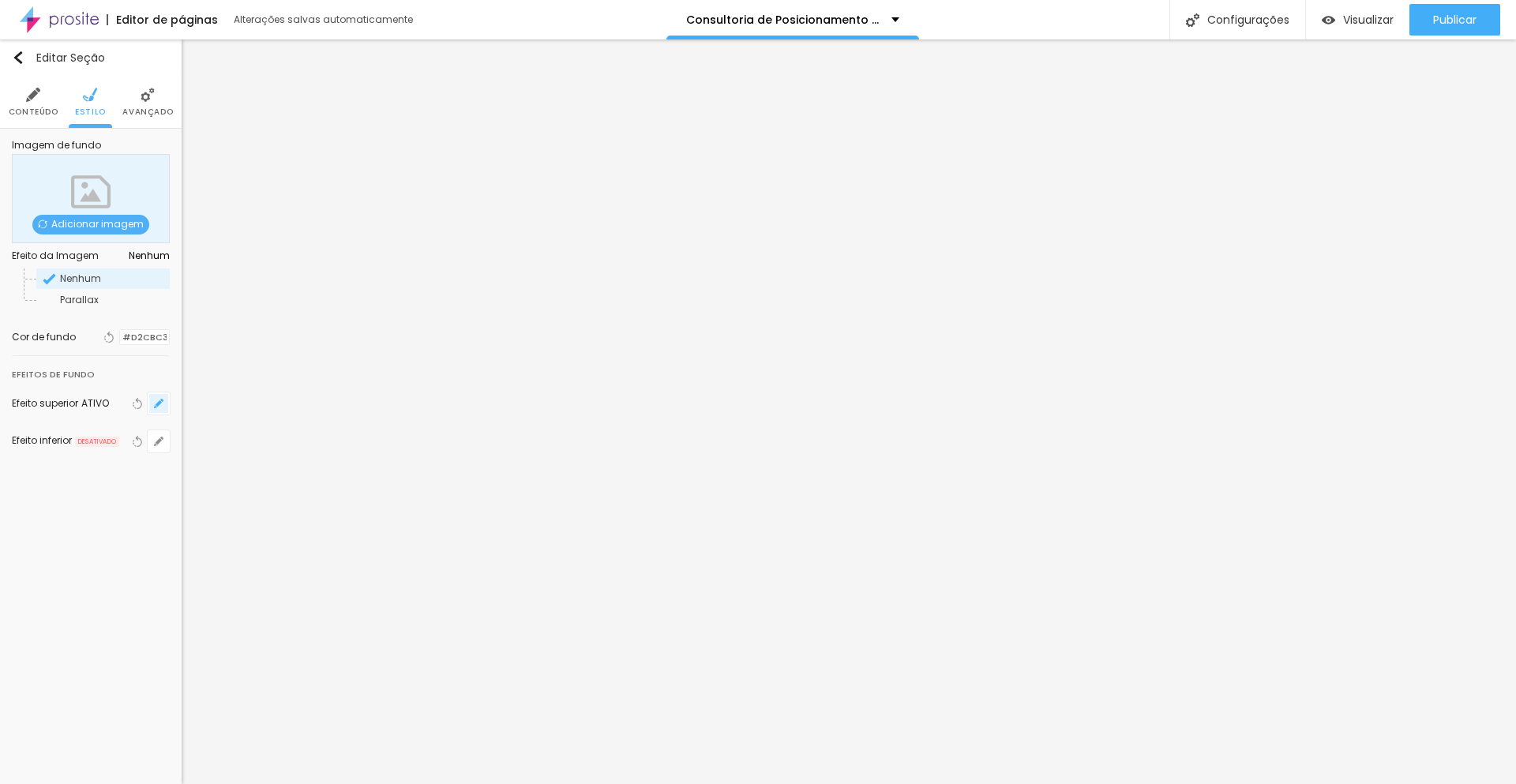
click at [158, 402] on icon "button" at bounding box center [159, 403] width 10 height 10
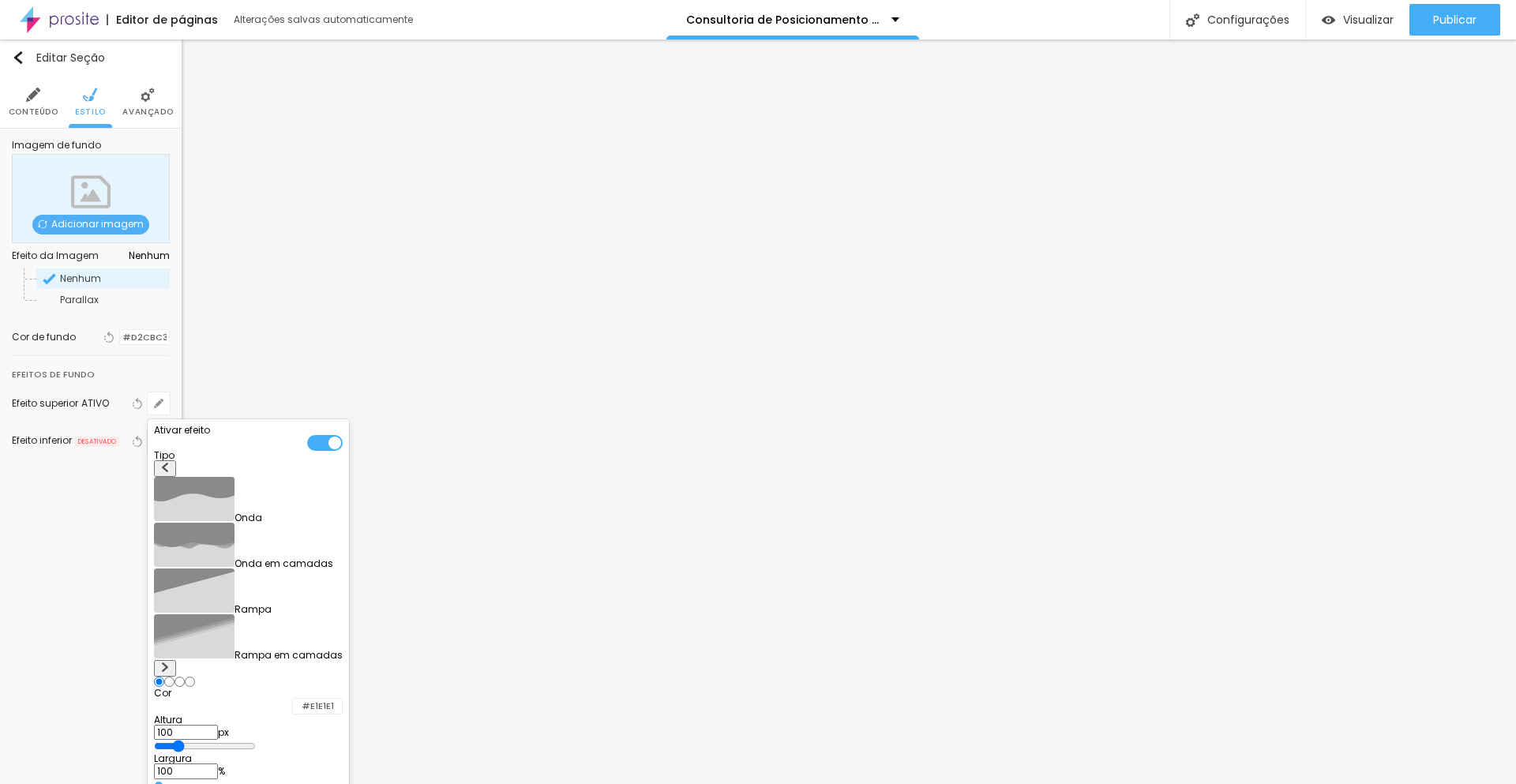
click at [175, 476] on button at bounding box center [165, 468] width 22 height 16
radio input "false"
radio input "true"
click at [326, 443] on div at bounding box center [325, 442] width 36 height 15
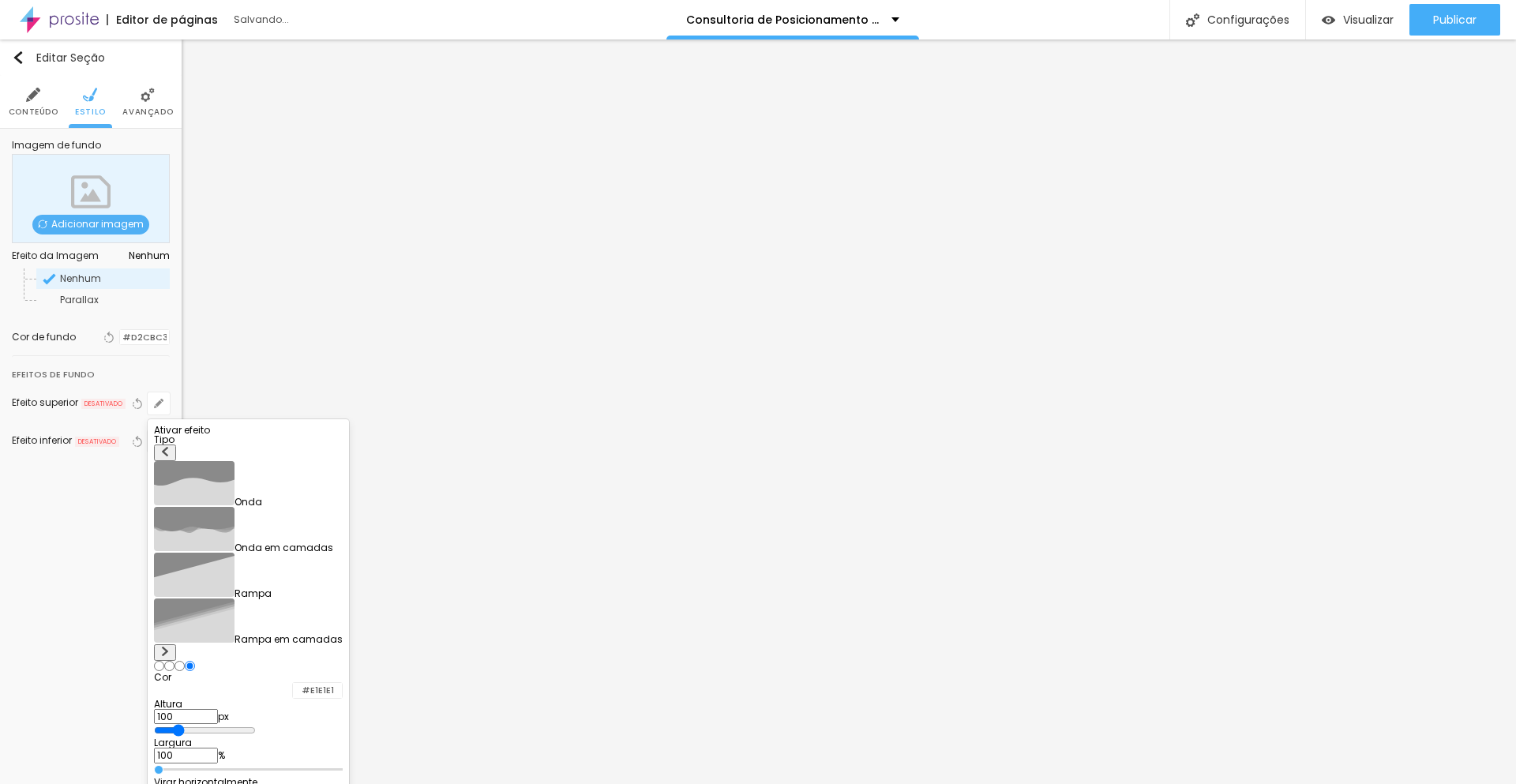
click at [83, 522] on div at bounding box center [758, 392] width 1516 height 784
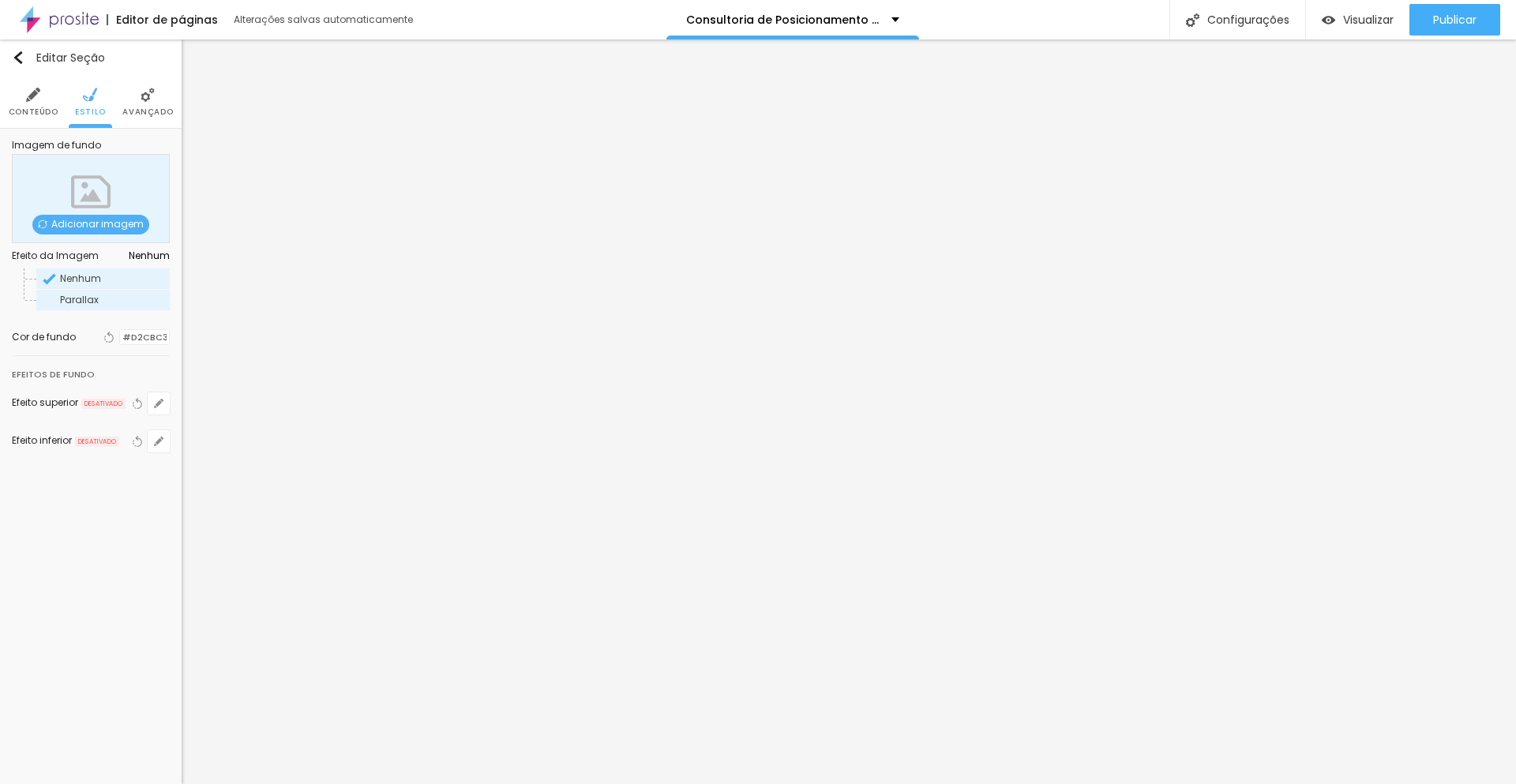
click at [82, 305] on span "Parallax" at bounding box center [80, 299] width 39 height 14
click at [95, 553] on div "Editar Seção Conteúdo Estilo Avançado Imagem de fundo Adicionar imagem Efeito d…" at bounding box center [91, 411] width 182 height 744
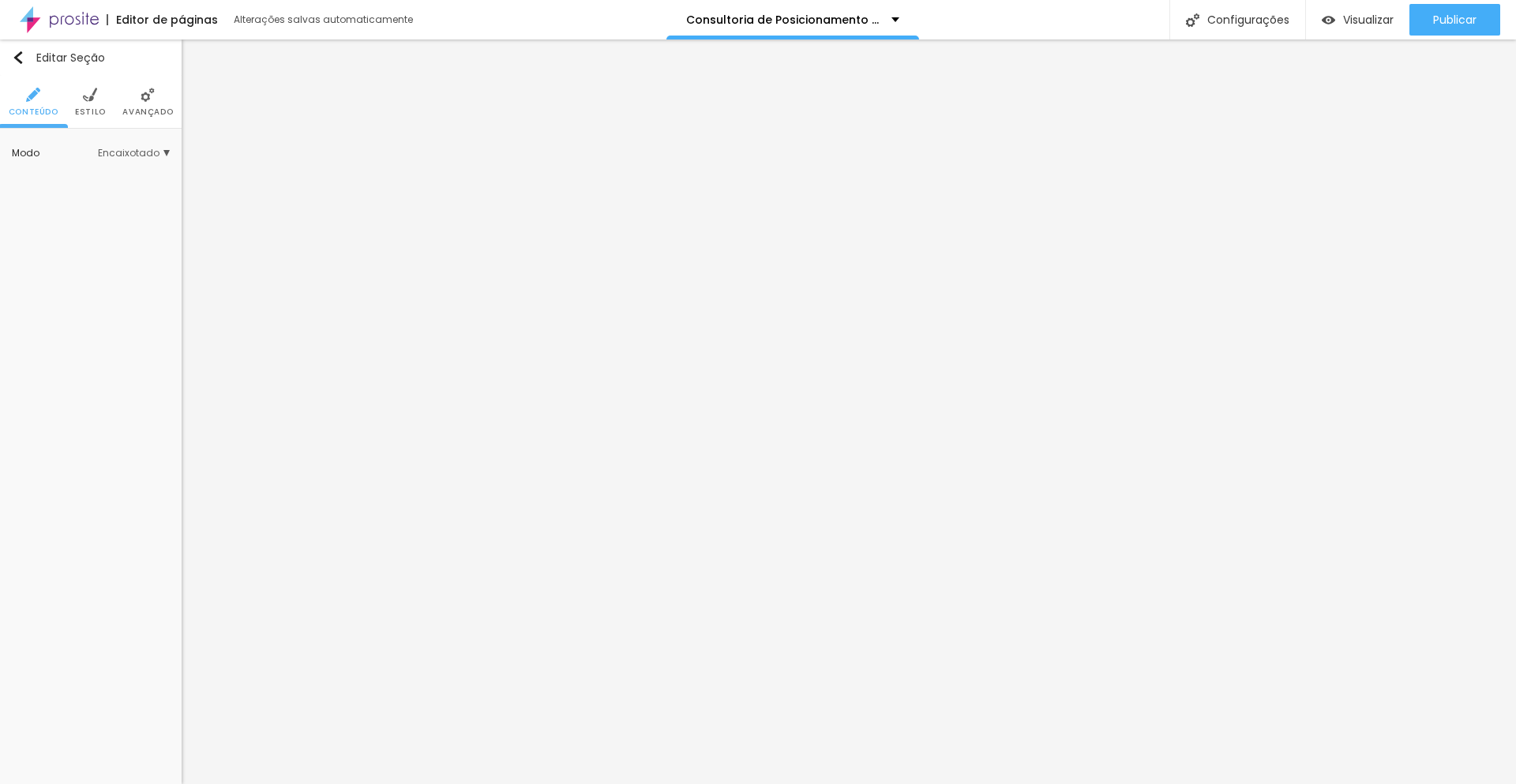
click at [88, 110] on span "Estilo" at bounding box center [90, 112] width 31 height 8
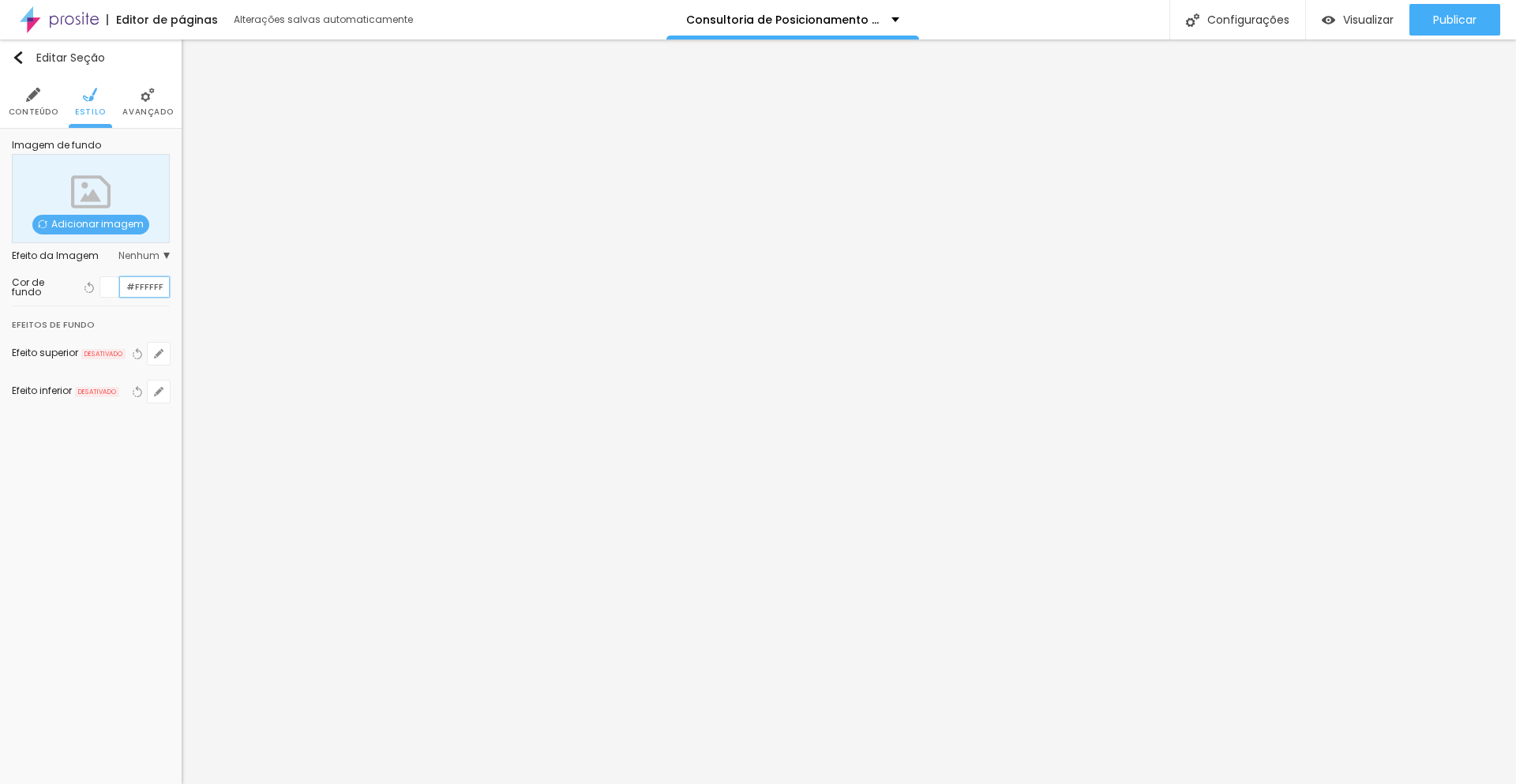
click at [129, 281] on input "#FFFFFF" at bounding box center [145, 286] width 49 height 19
paste input "2F755D"
type input "#2F755D"
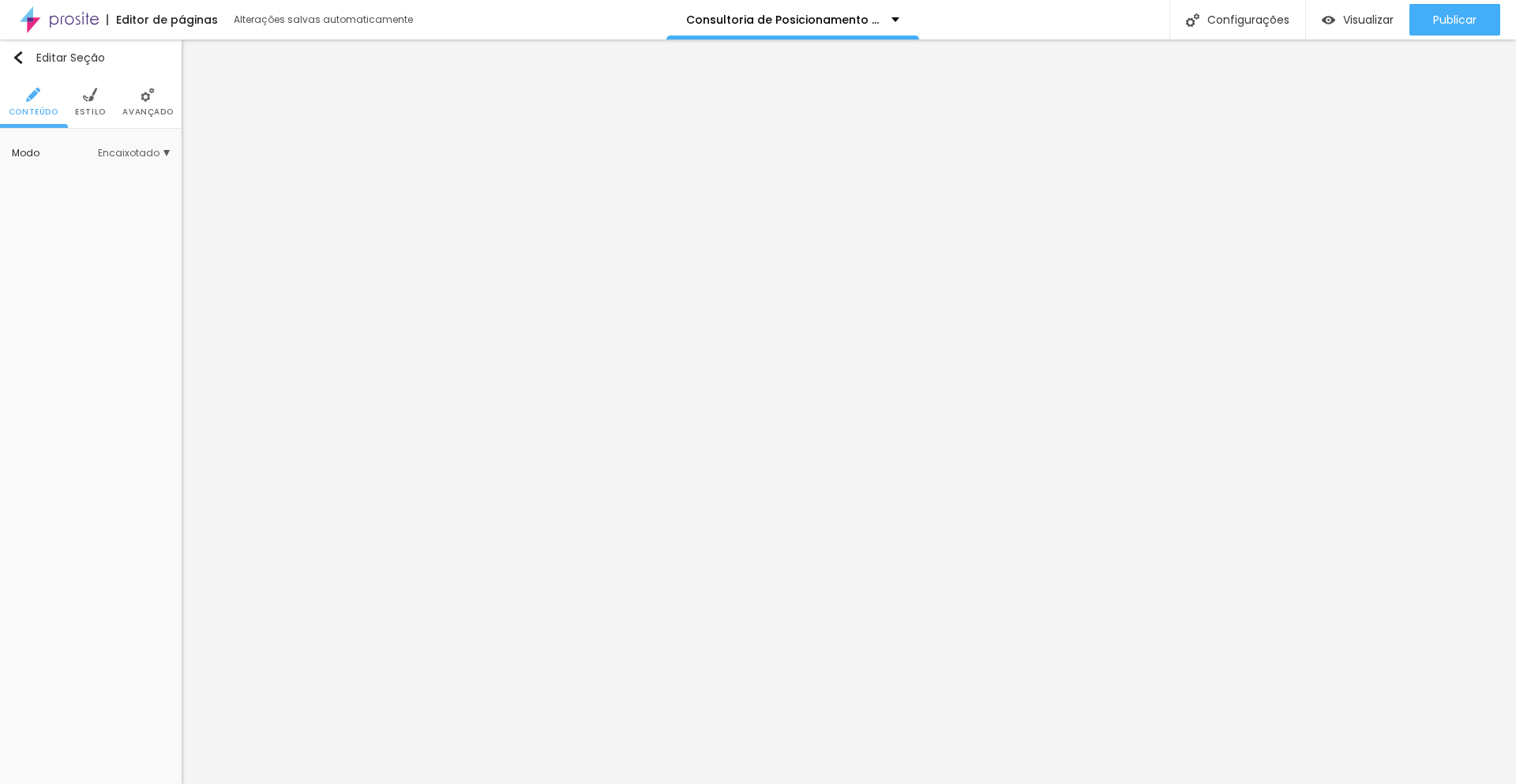
click at [97, 101] on img at bounding box center [90, 95] width 15 height 15
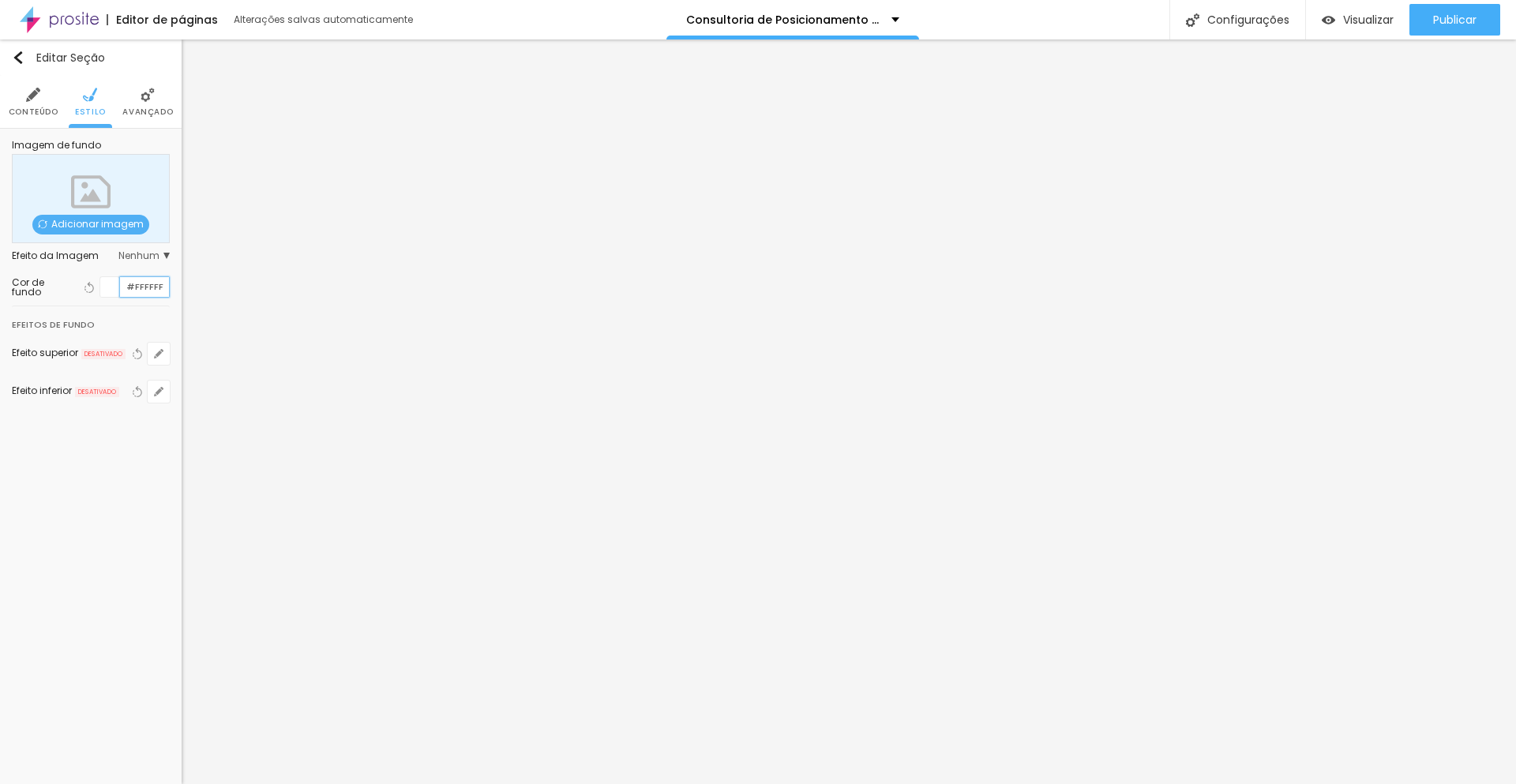
drag, startPoint x: 127, startPoint y: 287, endPoint x: 164, endPoint y: 291, distance: 37.2
click at [164, 291] on input "#FFFFFF" at bounding box center [145, 286] width 49 height 19
paste input "2F755D"
type input "#2F755D"
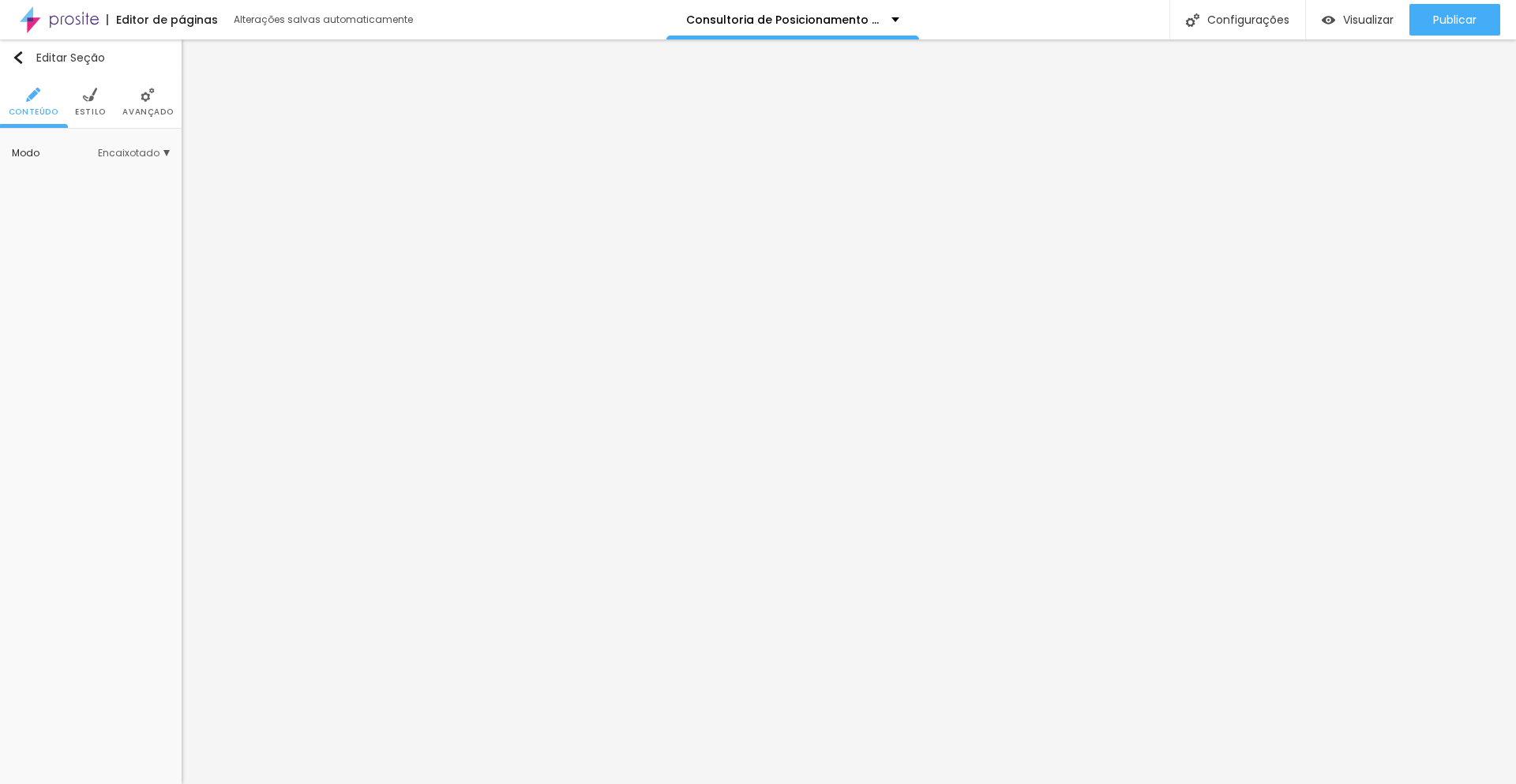
click at [97, 105] on li "Estilo" at bounding box center [90, 101] width 31 height 52
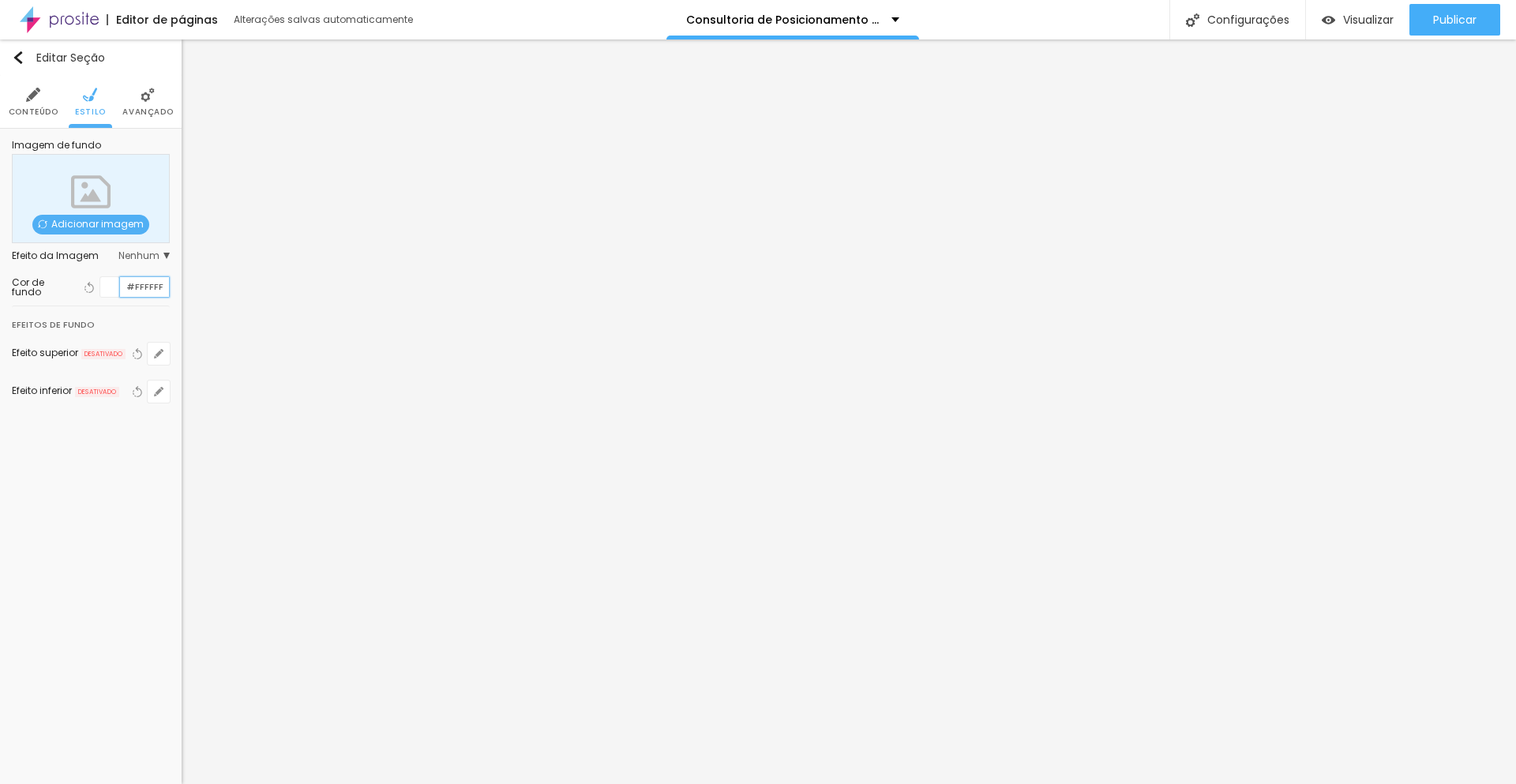
drag, startPoint x: 125, startPoint y: 286, endPoint x: 175, endPoint y: 291, distance: 50.2
click at [175, 291] on div "Imagem de fundo Adicionar imagem Efeito da Imagem Nenhum Nenhum Parallax Cor de…" at bounding box center [91, 281] width 182 height 304
paste input "2F755D"
type input "#2F755D"
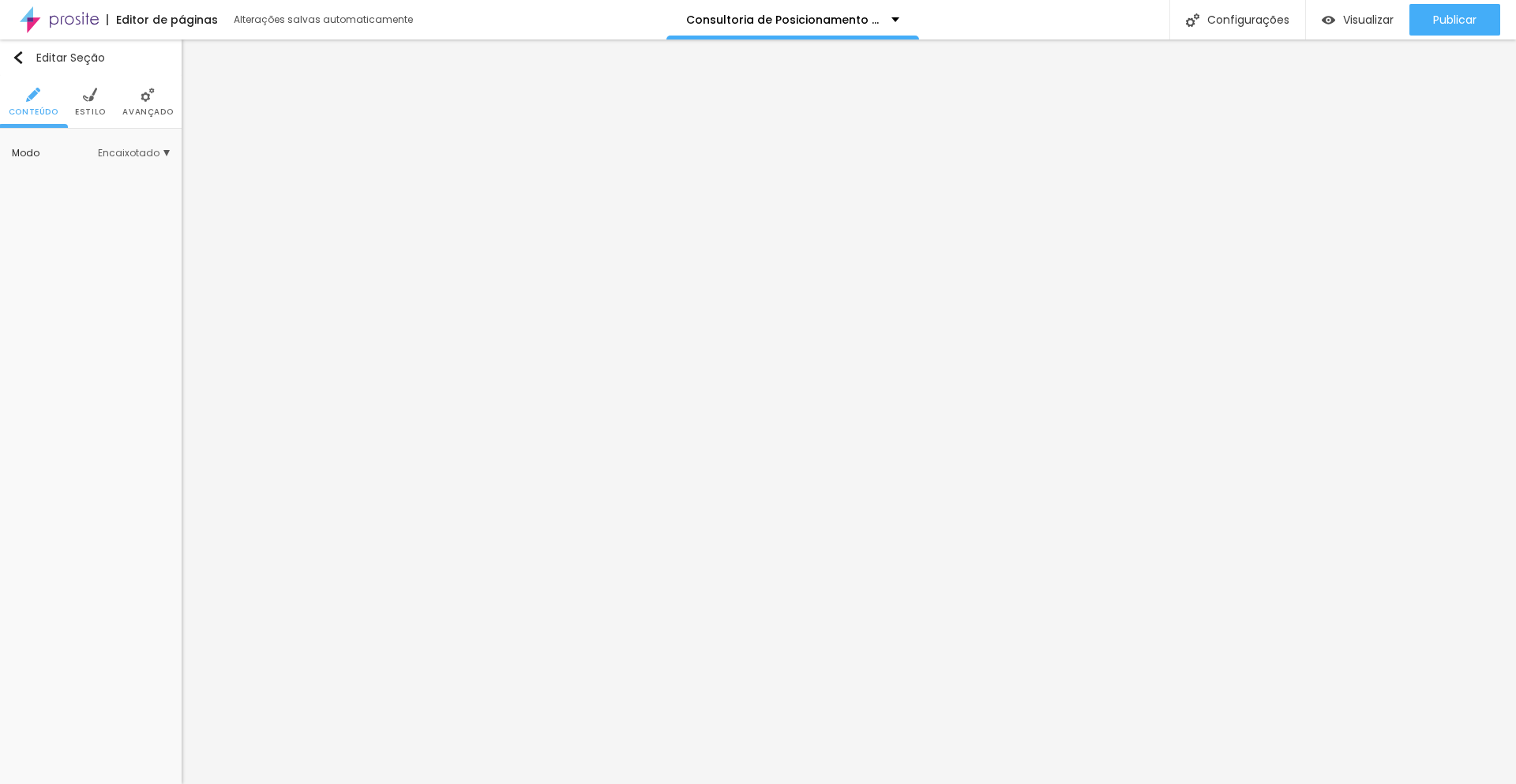
click at [91, 99] on img at bounding box center [90, 95] width 15 height 15
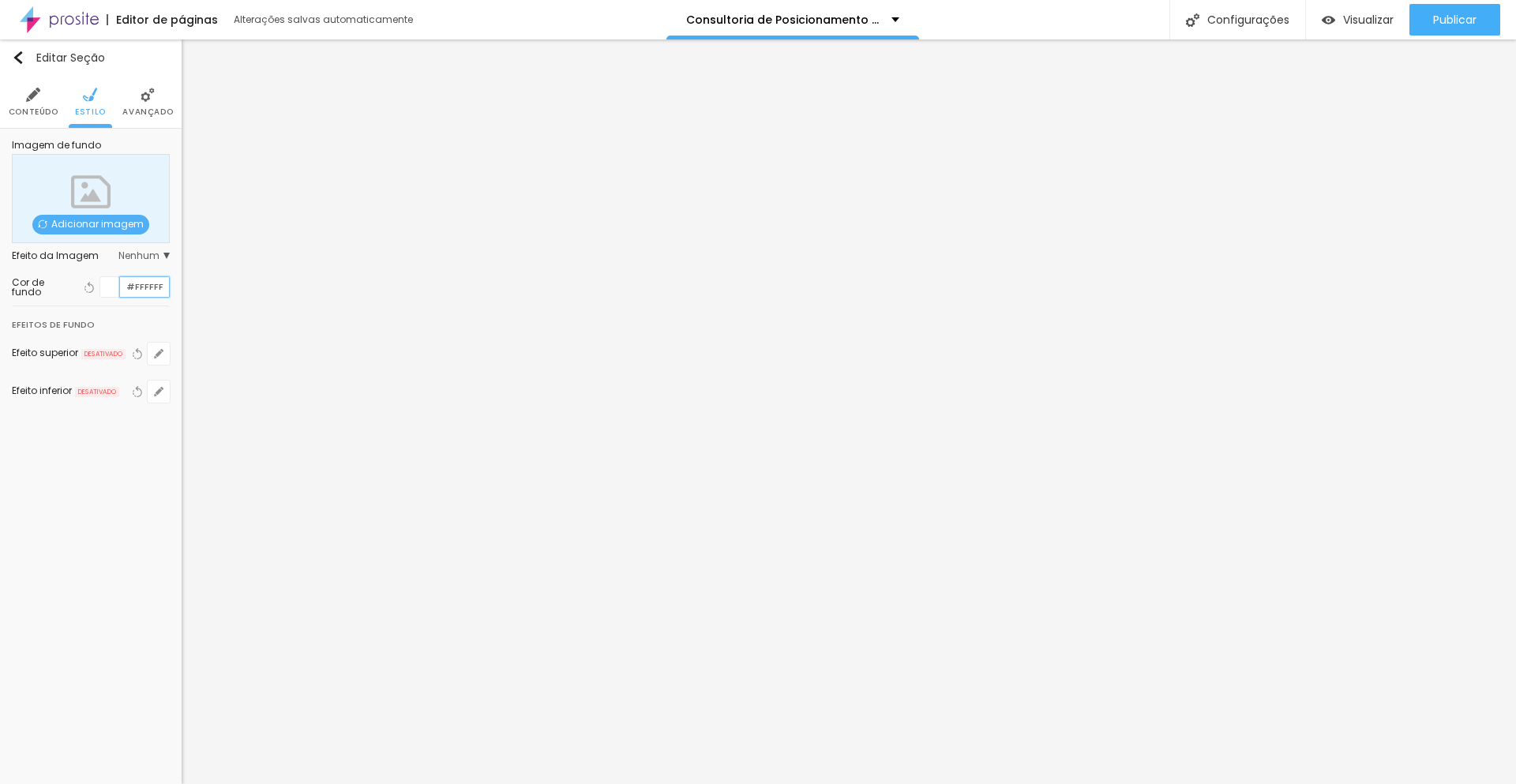
drag, startPoint x: 126, startPoint y: 285, endPoint x: 174, endPoint y: 291, distance: 48.4
click at [174, 291] on div "Imagem de fundo Adicionar imagem Efeito da Imagem Nenhum Nenhum Parallax Cor de…" at bounding box center [91, 281] width 182 height 304
paste input "2F755D"
type input "#2F755D"
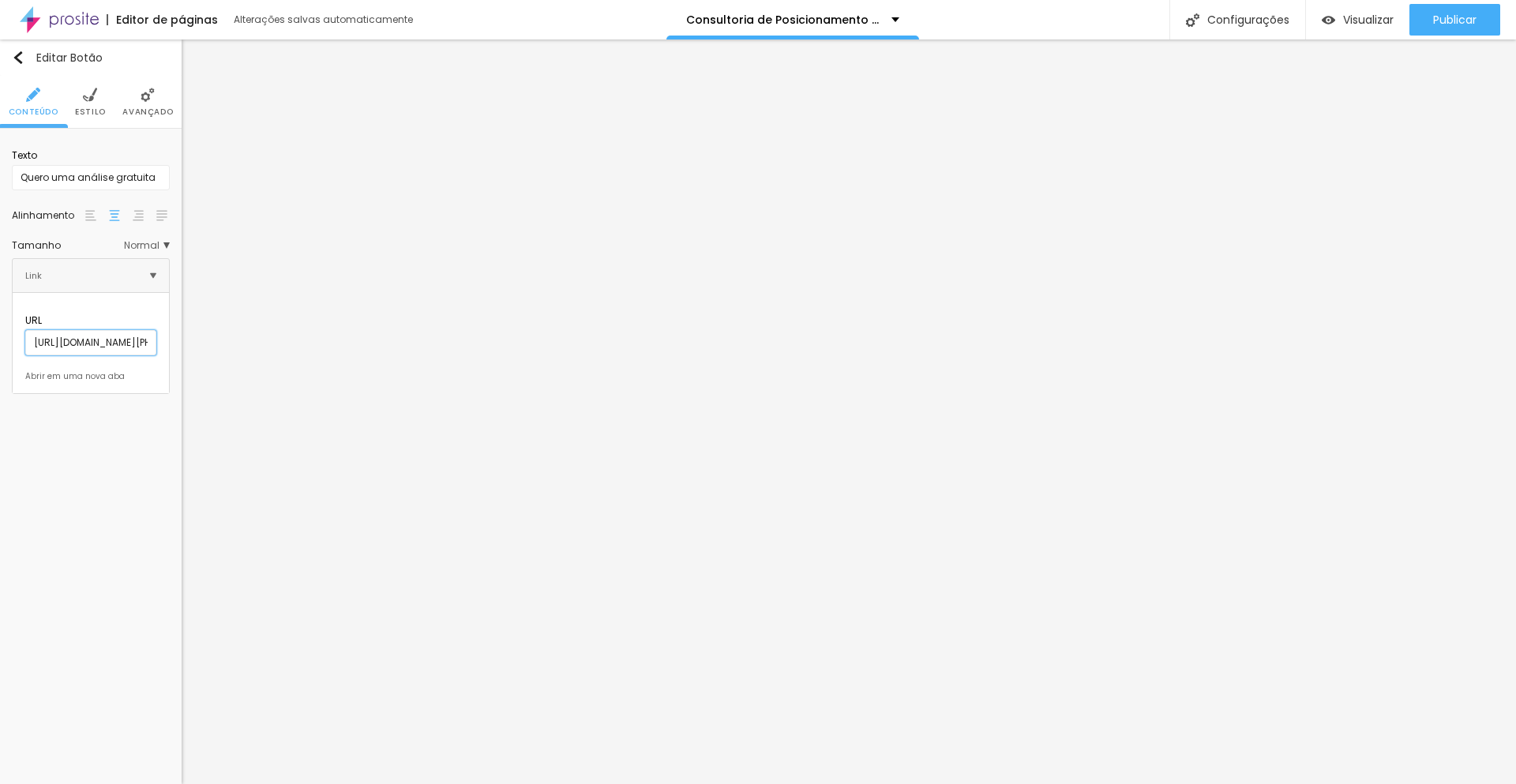
click at [103, 330] on input "https://api.whatsapp.com/send?phone=5514997723981&text=Ol%C3%A1%2C+quero+invest…" at bounding box center [90, 342] width 131 height 25
click at [67, 330] on input "https://" at bounding box center [90, 342] width 131 height 25
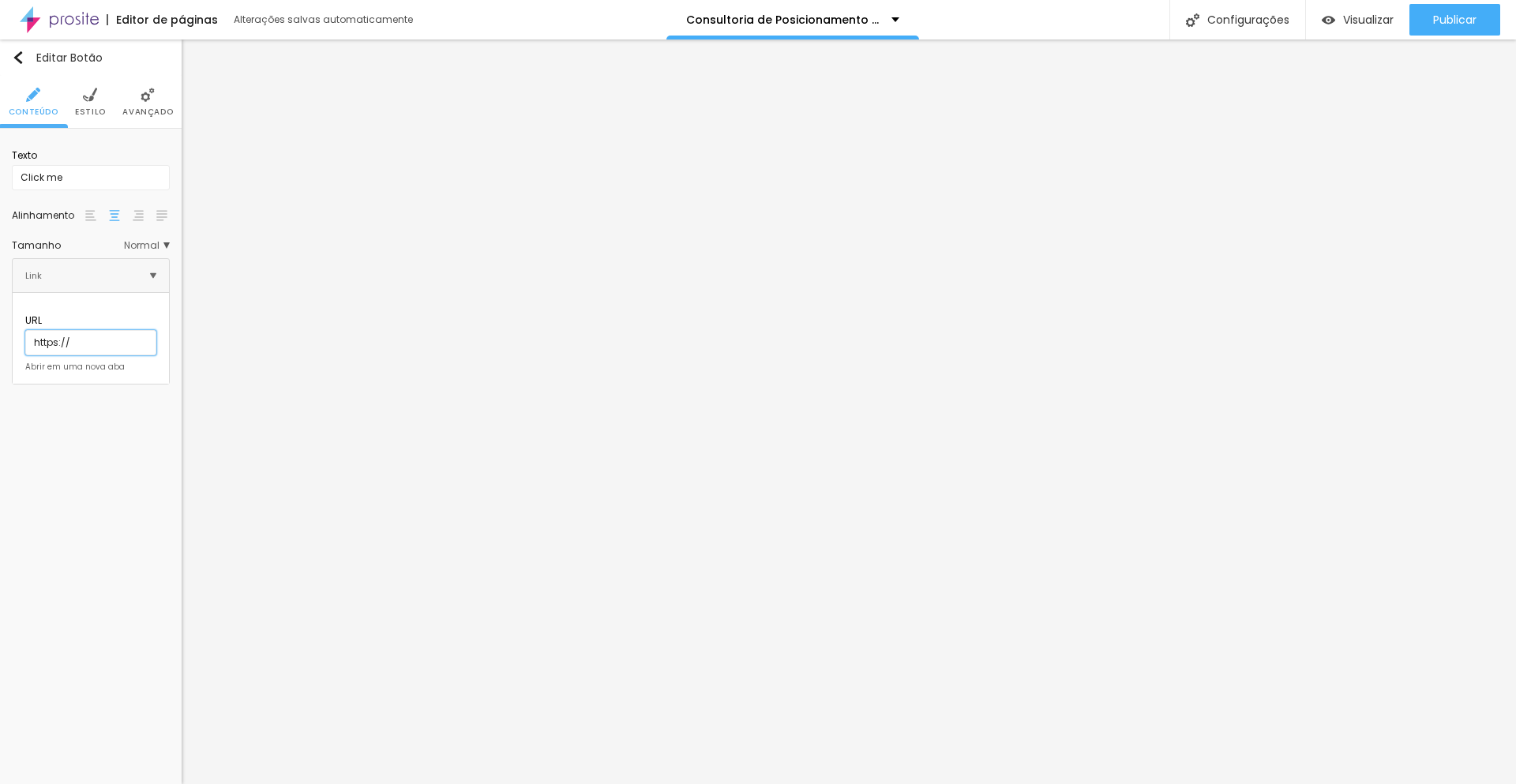
click at [67, 330] on input "https://" at bounding box center [90, 342] width 131 height 25
paste input "api.whatsapp.com/send?phone=5514997723981&text=Ol%C3%A1%2C+quero+investir+em+co…"
type input "https://api.whatsapp.com/send?phone=5514997723981&text=Ol%C3%A1%2C+quero+invest…"
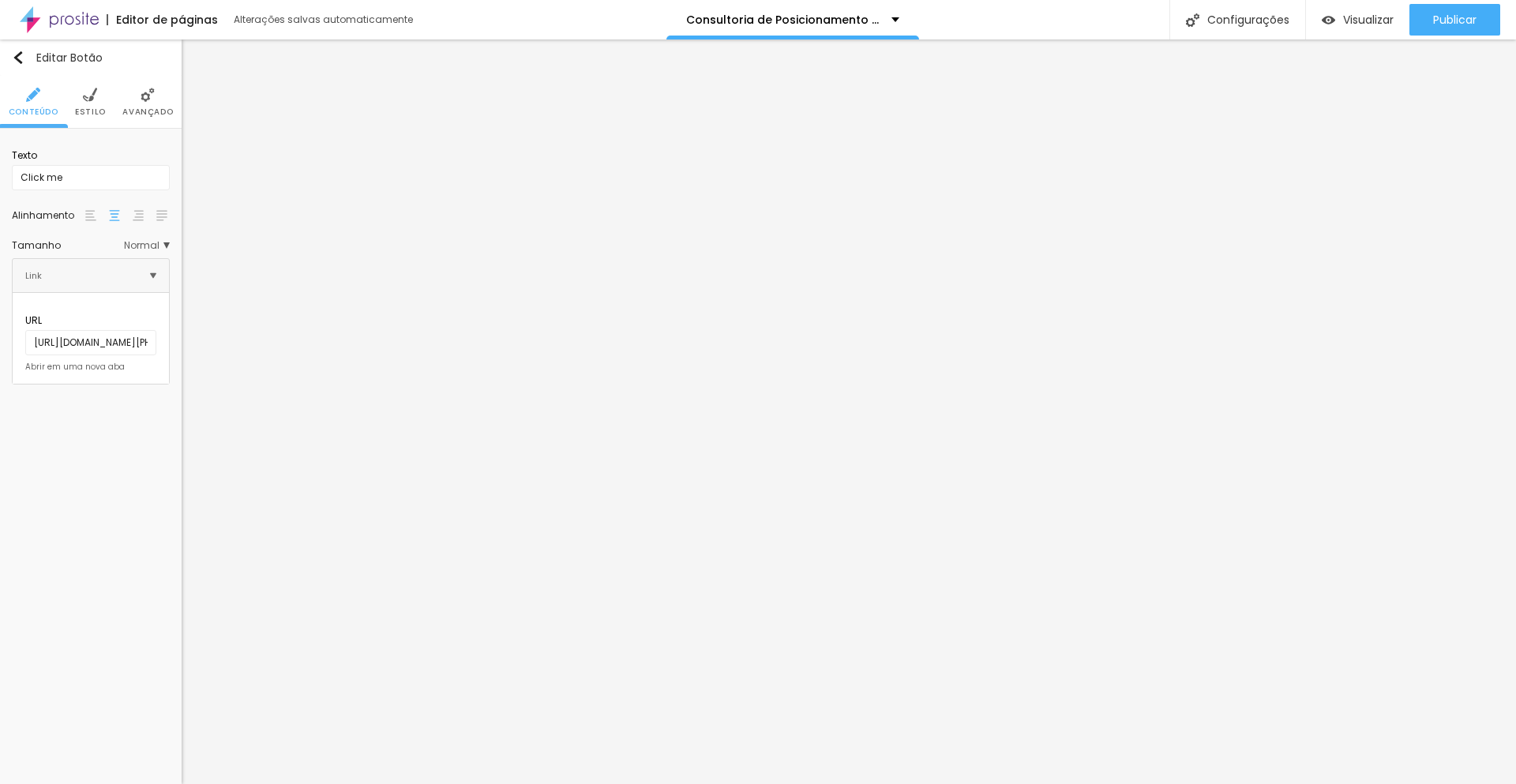
click at [25, 363] on div at bounding box center [90, 363] width 131 height 0
drag, startPoint x: 89, startPoint y: 183, endPoint x: 0, endPoint y: 158, distance: 92.4
click at [0, 158] on div "Texto Click me Alinhamento Tamanho Normal Pequeno Normal Grande Link URL https:…" at bounding box center [91, 267] width 182 height 277
type input "Quero uma análise gratuita"
click at [55, 475] on div "Editar Botão Conteúdo Estilo Avançado Texto Quero uma análise gratuita Alinhame…" at bounding box center [91, 411] width 182 height 744
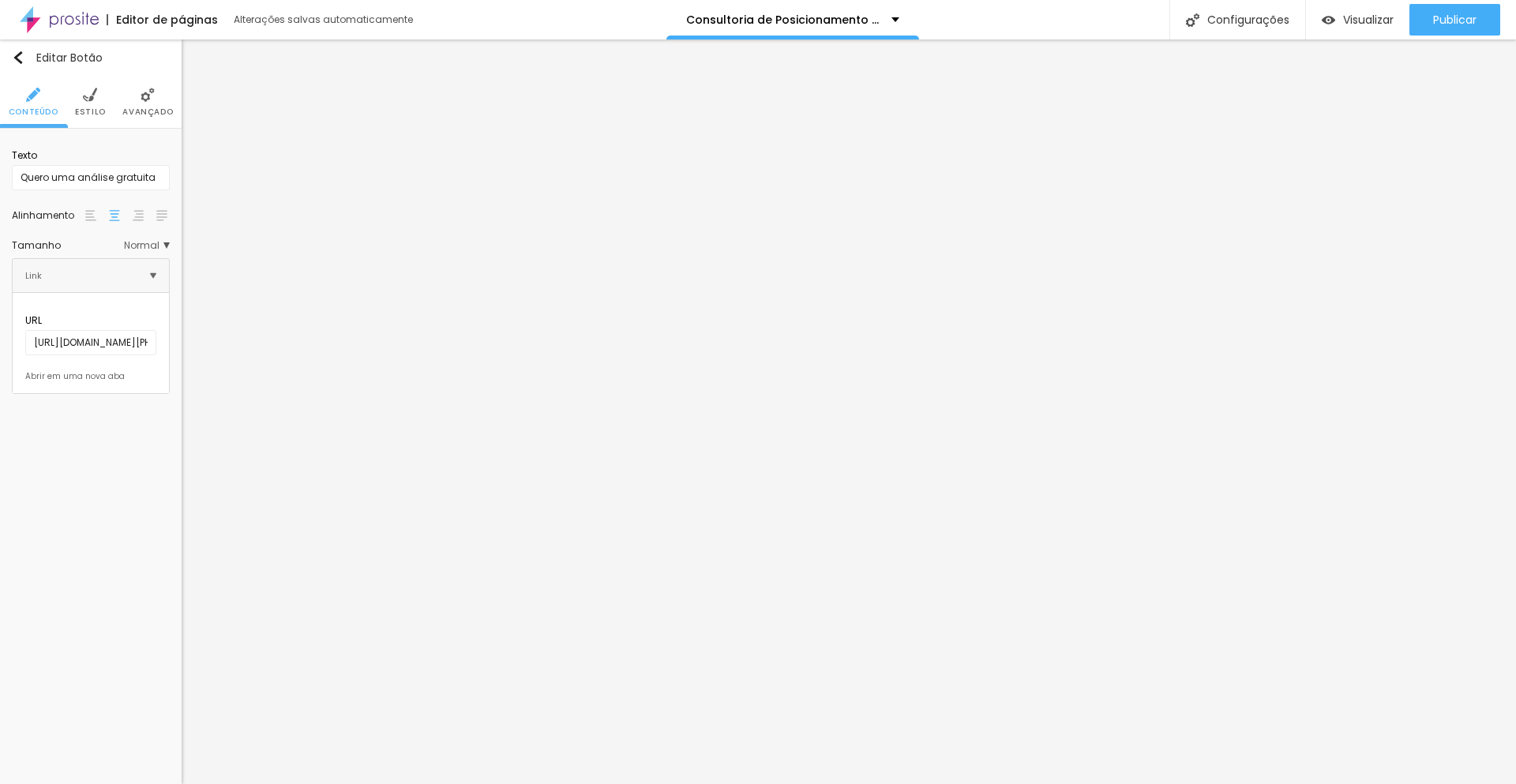
click at [145, 97] on img at bounding box center [148, 95] width 15 height 15
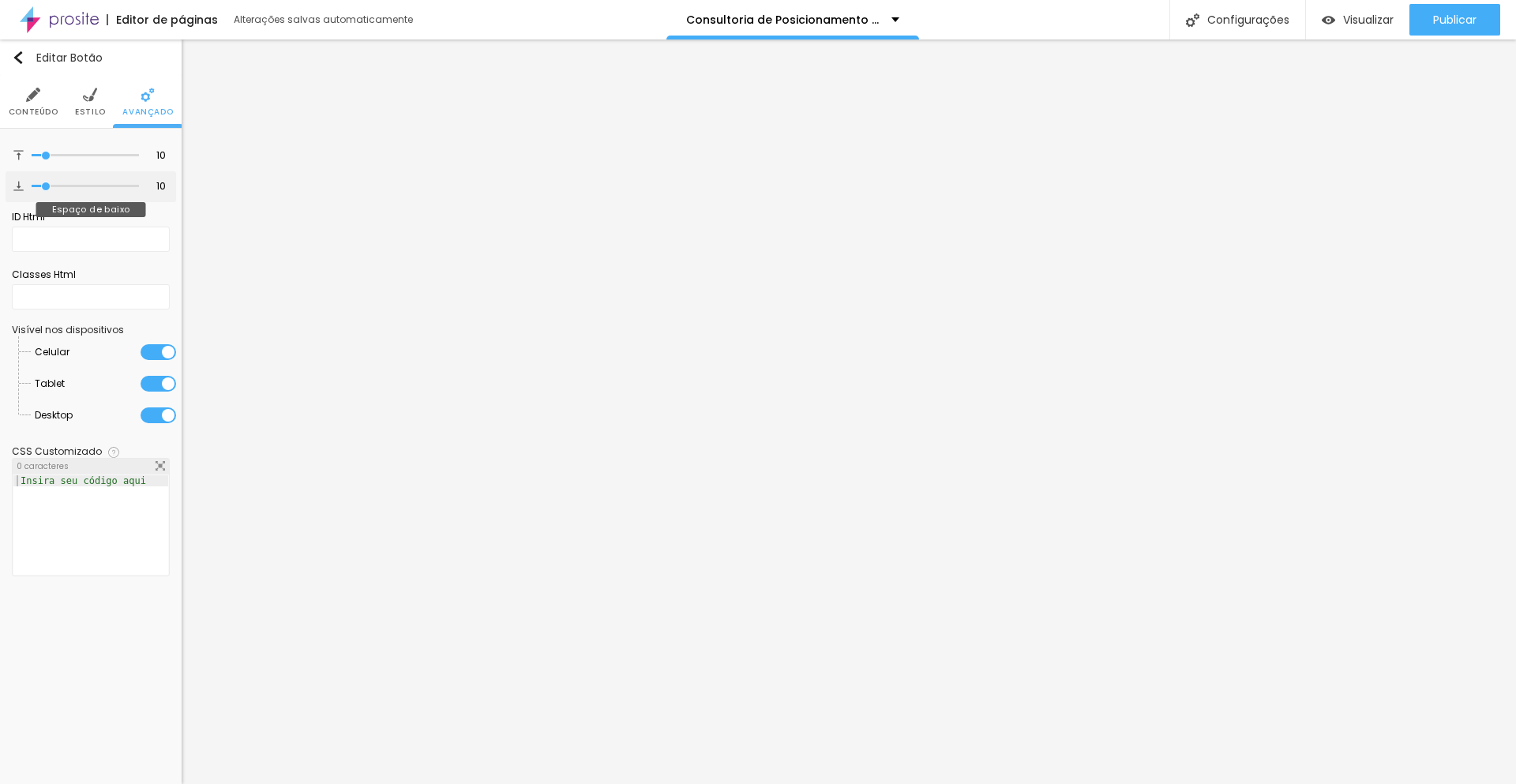
type input "8"
type input "6"
type input "3"
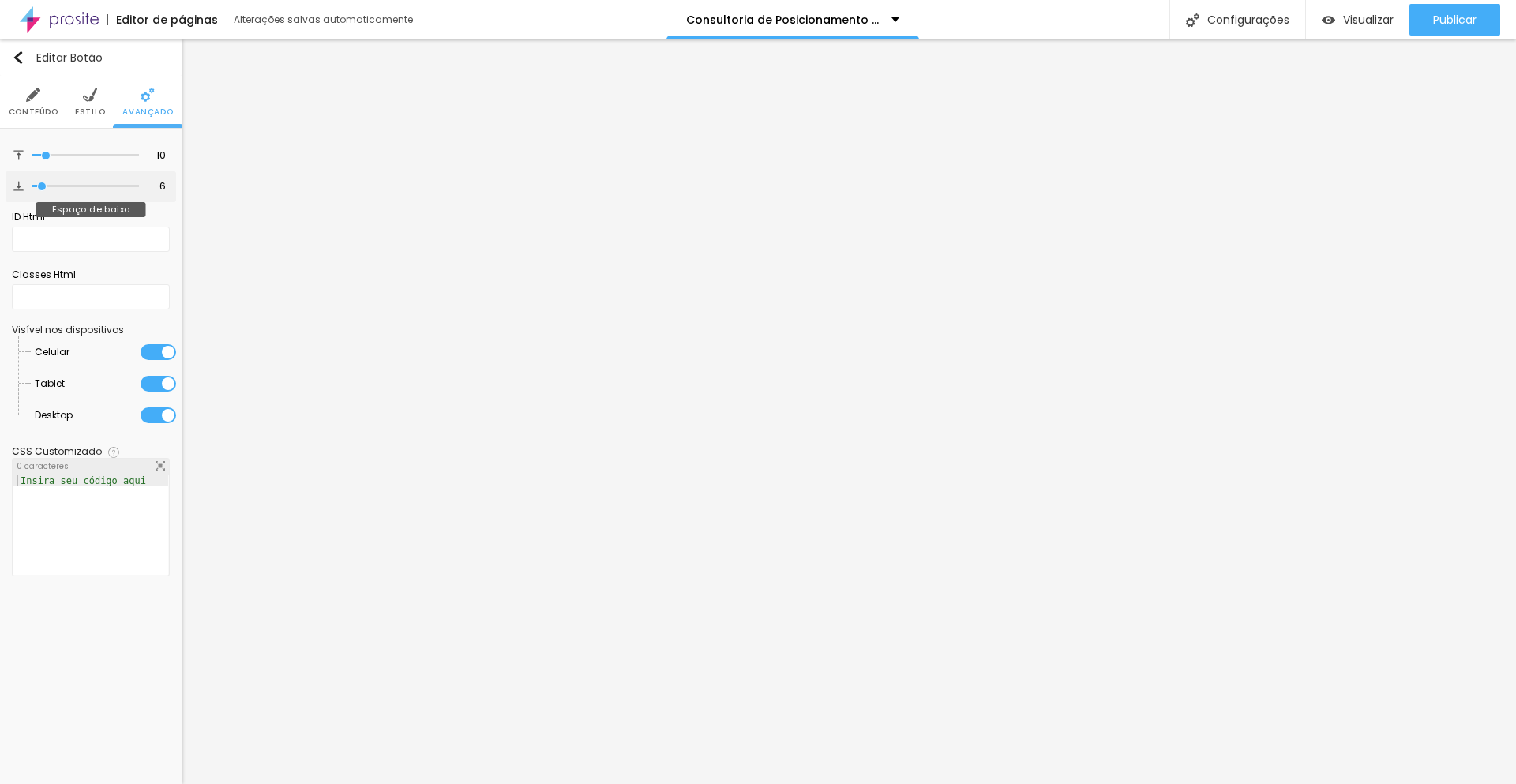
type input "3"
type input "0"
drag, startPoint x: 47, startPoint y: 187, endPoint x: 26, endPoint y: 183, distance: 21.4
type input "0"
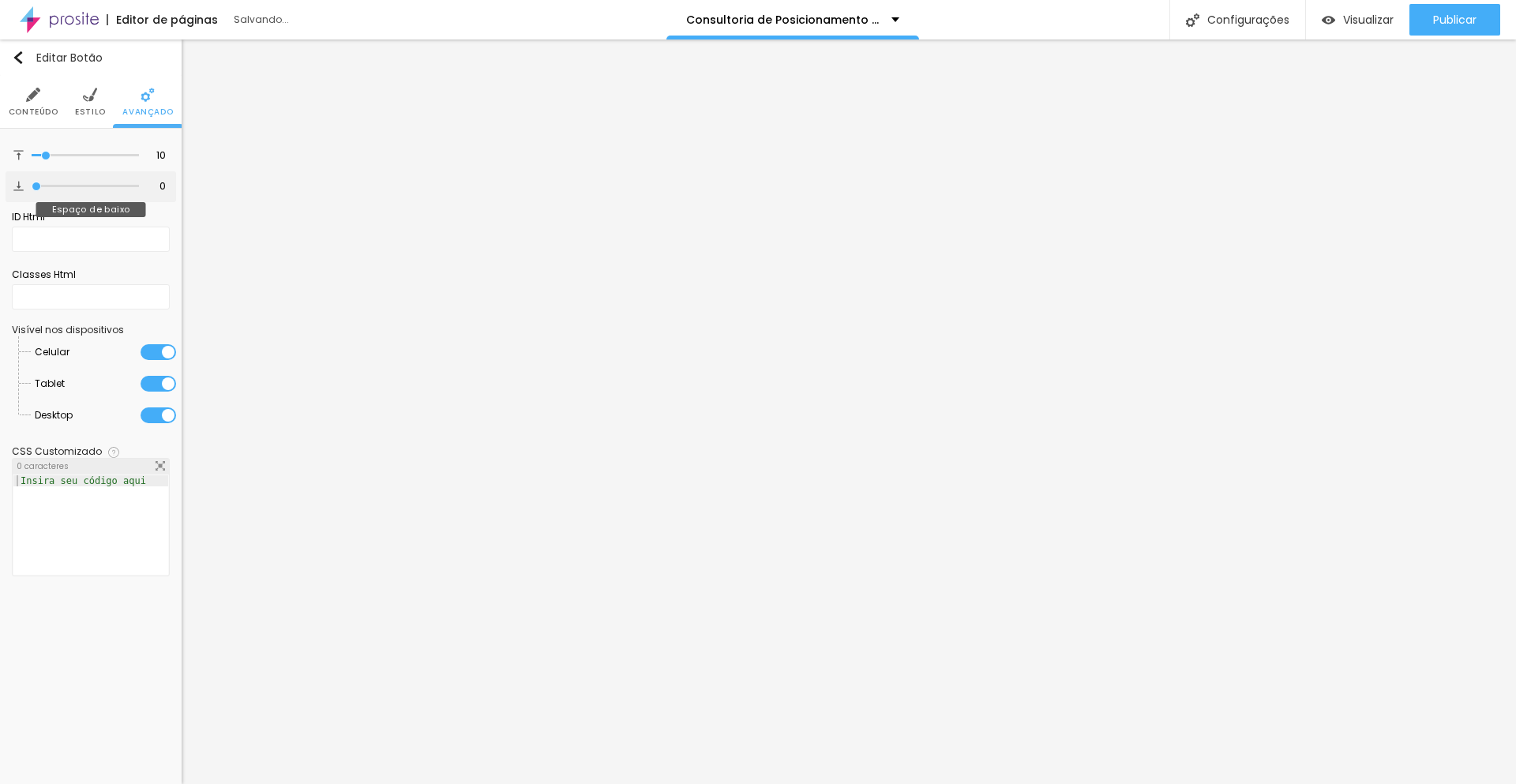
click at [32, 183] on input "range" at bounding box center [85, 187] width 107 height 8
type input "8"
type input "4"
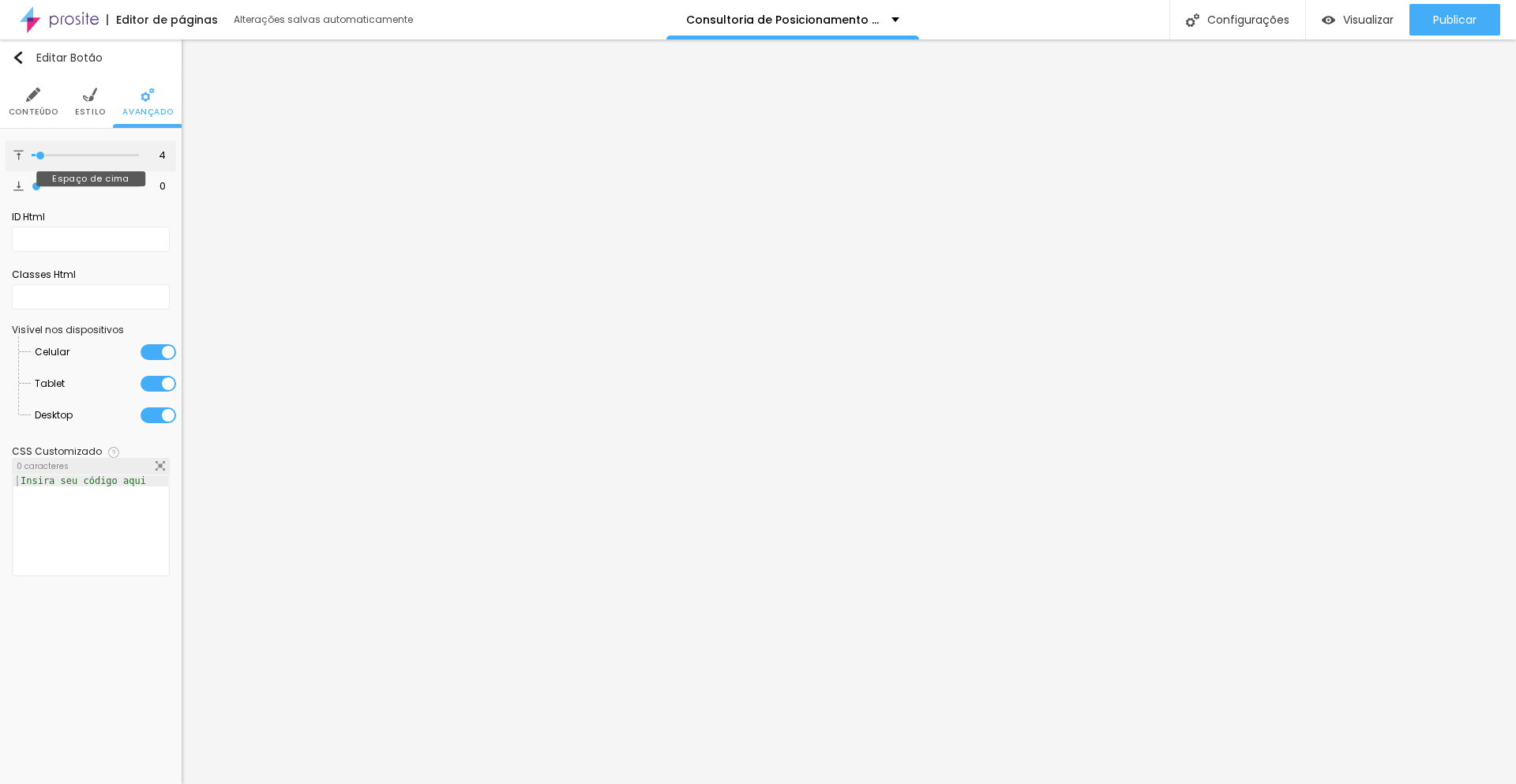
type input "1"
type input "0"
drag, startPoint x: 45, startPoint y: 156, endPoint x: 10, endPoint y: 155, distance: 35.0
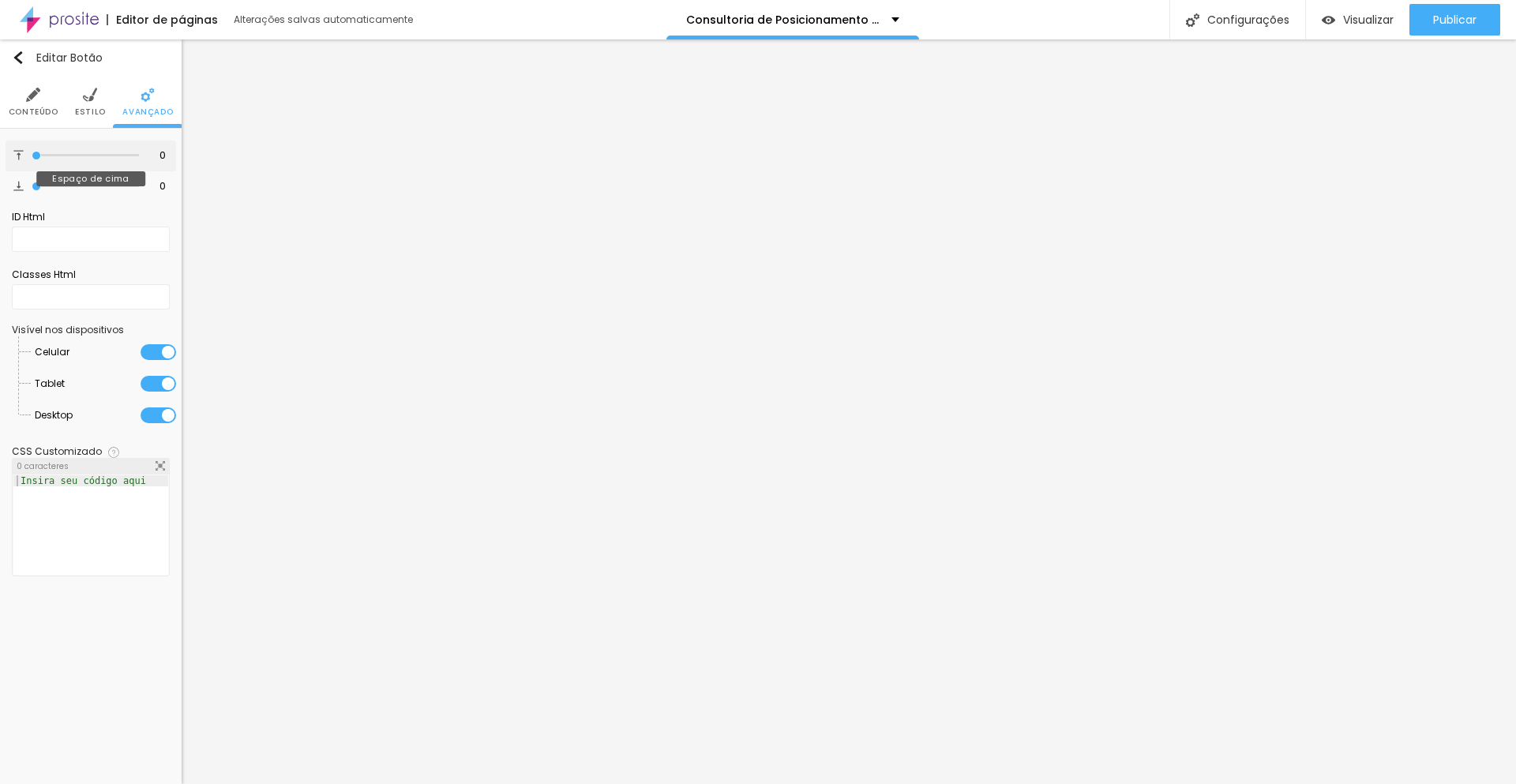
type input "0"
click at [32, 155] on input "range" at bounding box center [85, 156] width 107 height 8
click at [42, 669] on div "Editar Botão Conteúdo Estilo Avançado 0 Espaço de cima 0 Espaço de baixo ID Htm…" at bounding box center [91, 411] width 182 height 744
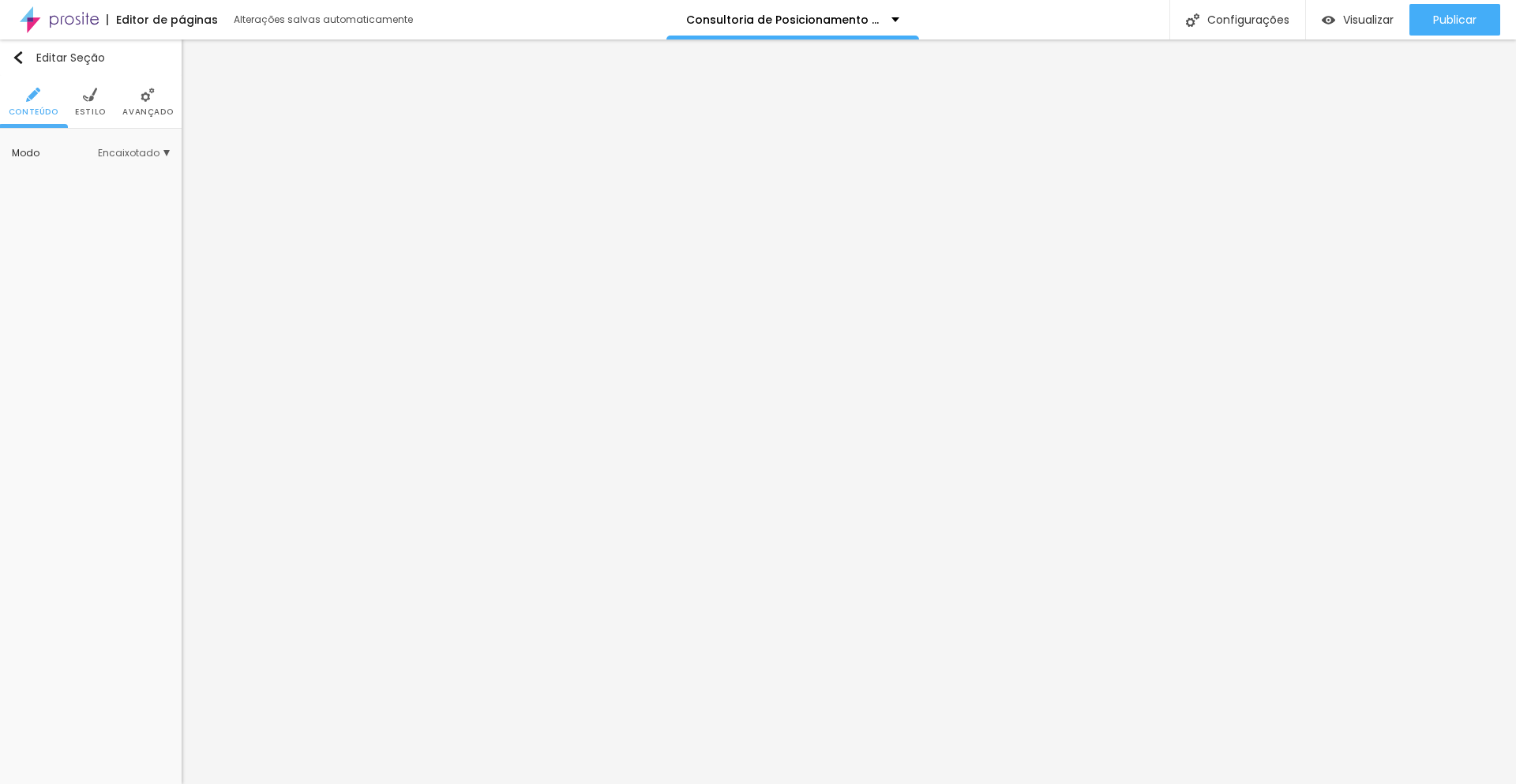
click at [94, 115] on span "Estilo" at bounding box center [90, 112] width 31 height 8
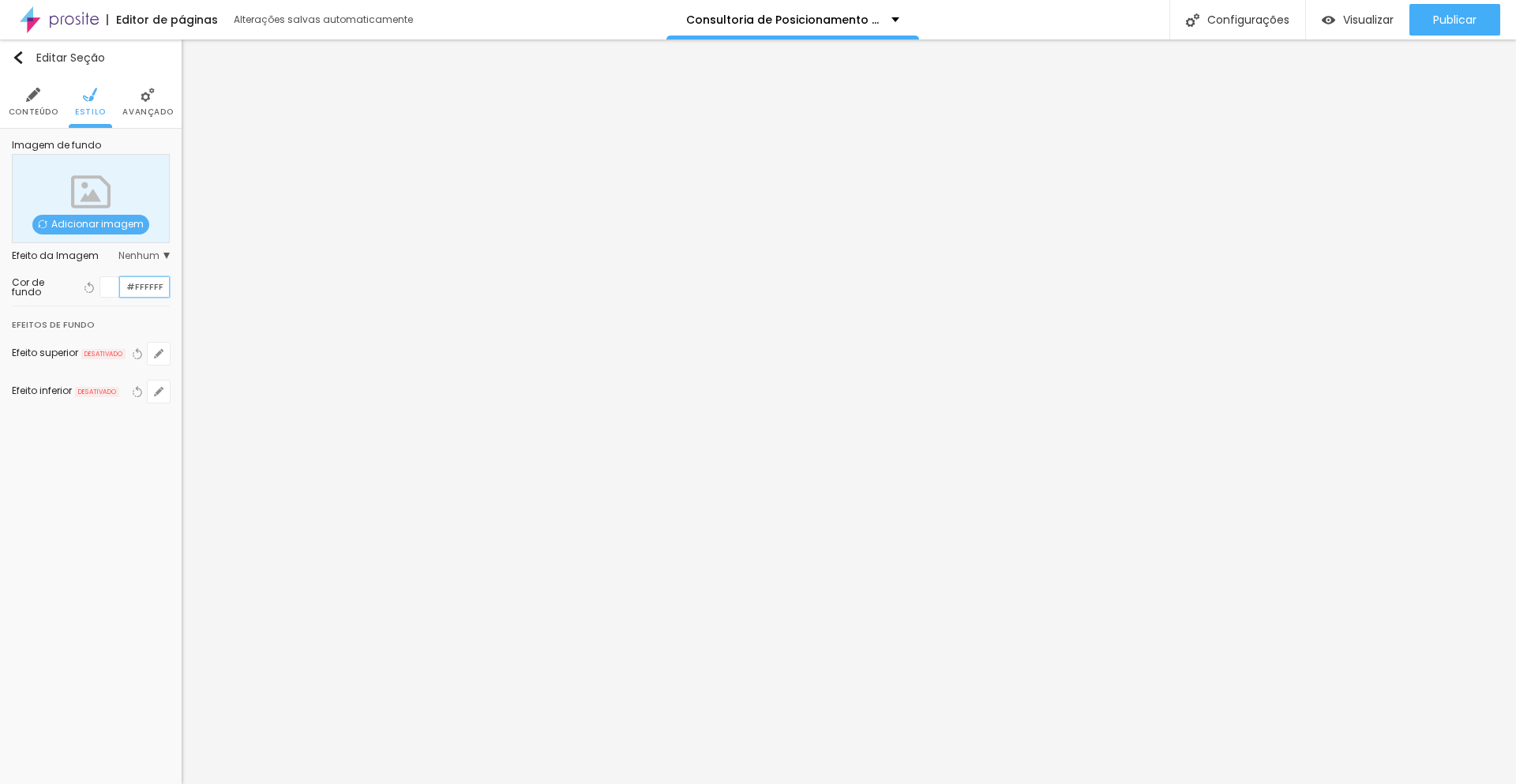
paste input "D2CBC3"
drag, startPoint x: 125, startPoint y: 281, endPoint x: 164, endPoint y: 283, distance: 39.1
click at [164, 283] on input "#D2CBC3" at bounding box center [145, 286] width 49 height 19
type input "#D2CBC3"
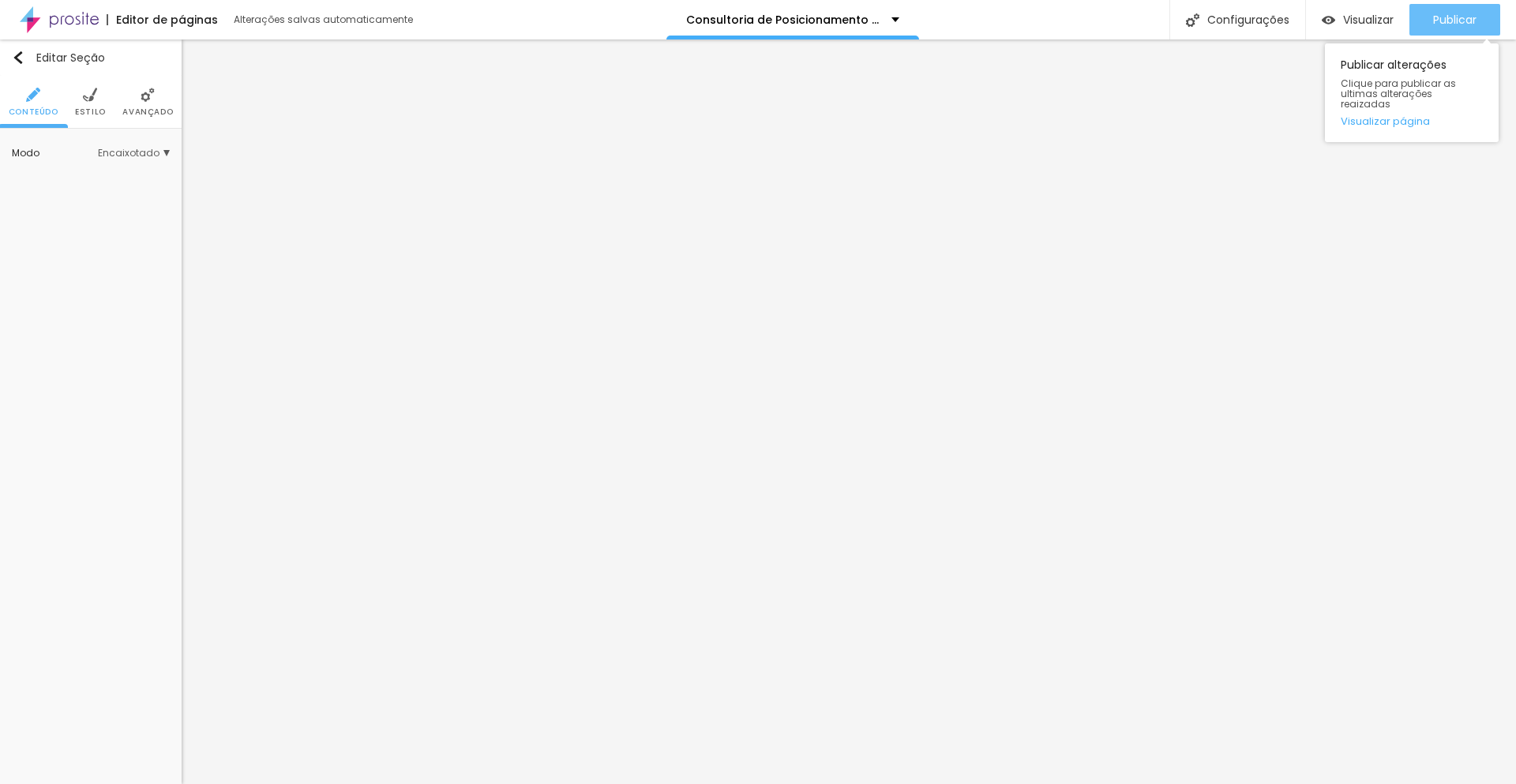
click at [1465, 23] on span "Publicar" at bounding box center [1454, 20] width 43 height 13
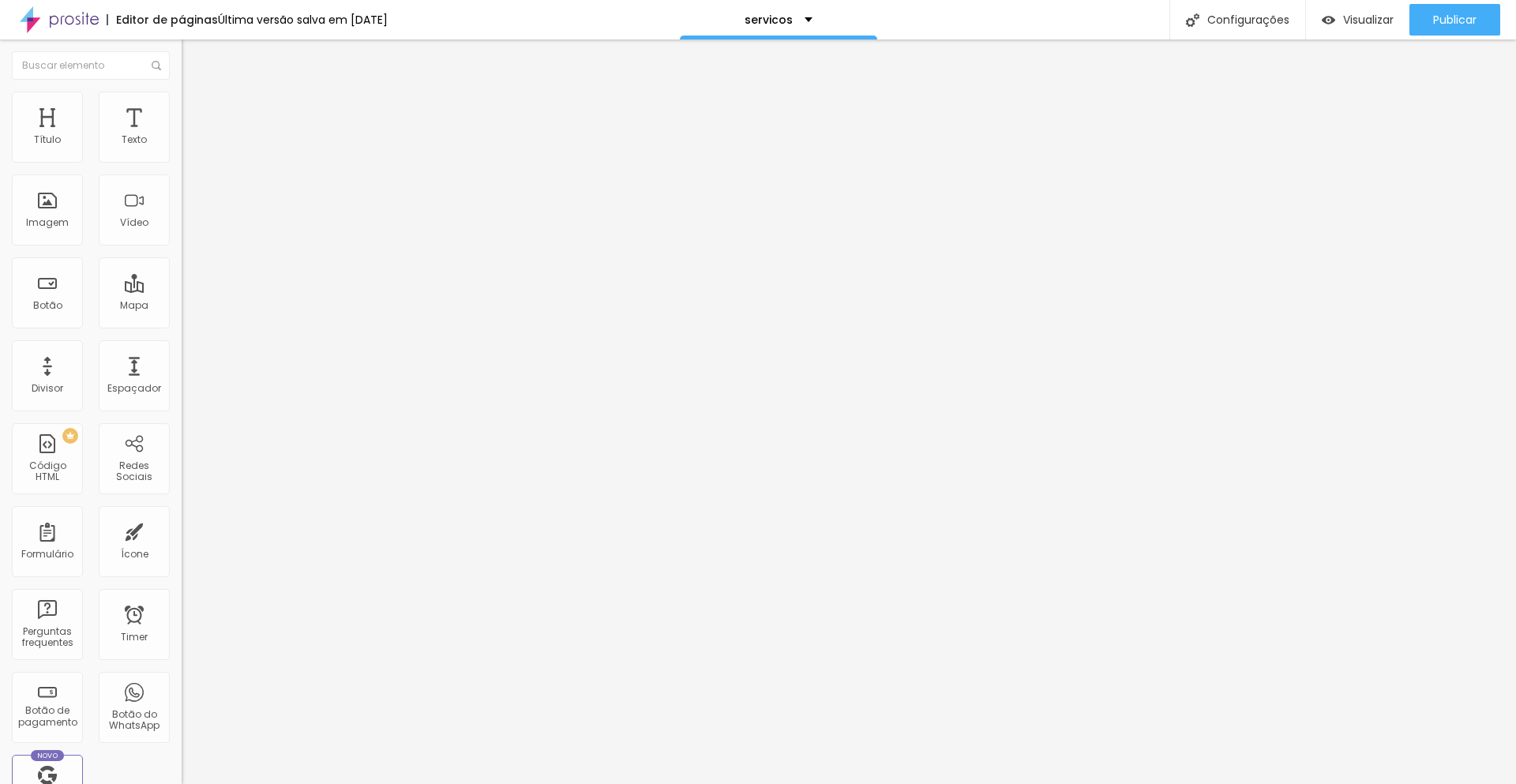
click at [961, 19] on div "Editor de páginas Última versão salva em 16/09/2025 servicos Configurações Conf…" at bounding box center [758, 19] width 1516 height 40
click at [1237, 19] on div "Configurações" at bounding box center [1237, 19] width 136 height 40
drag, startPoint x: 689, startPoint y: 215, endPoint x: 599, endPoint y: 209, distance: 90.2
type input "P"
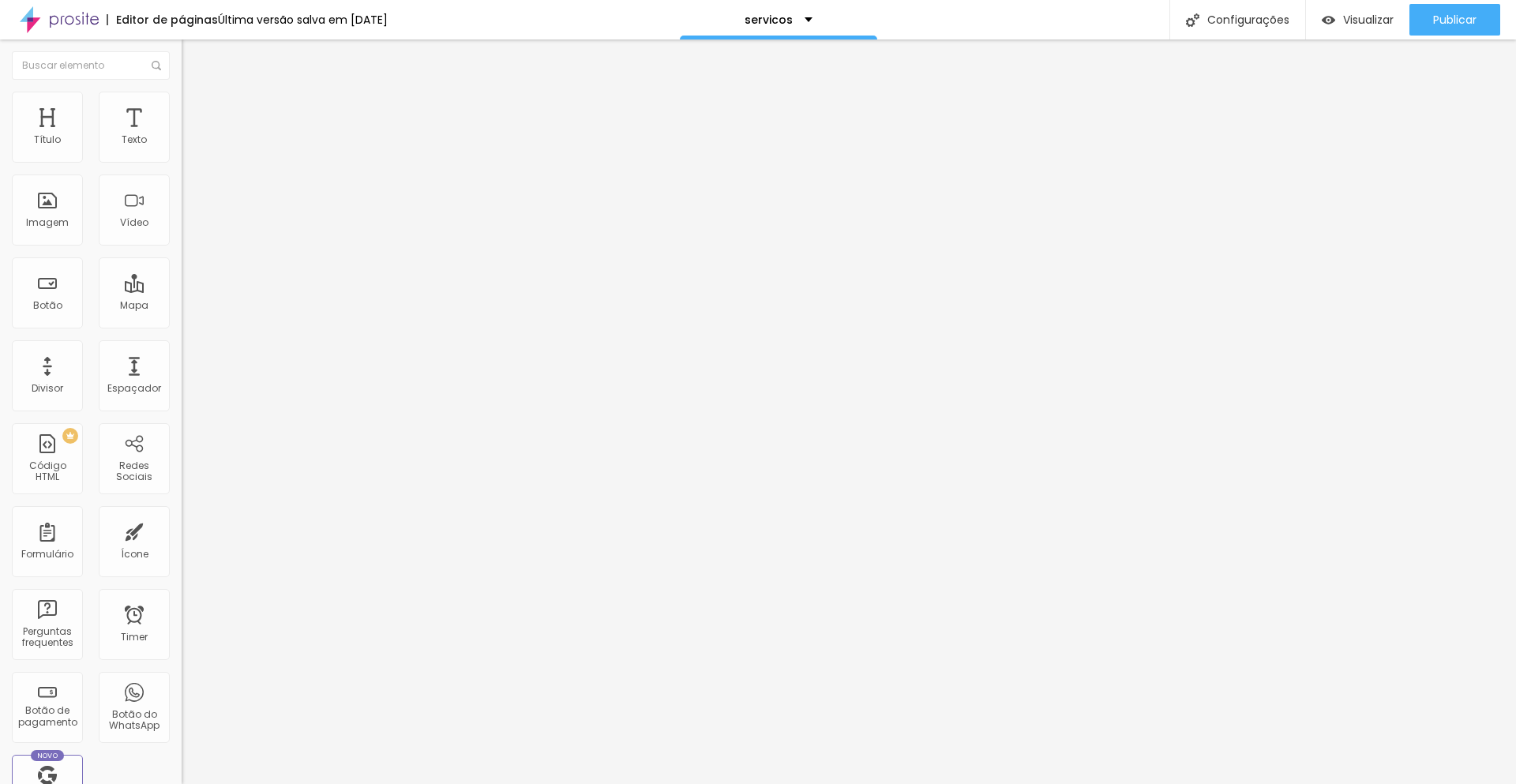
type input "Pacotes Personalizados"
drag, startPoint x: 619, startPoint y: 290, endPoint x: 675, endPoint y: 288, distance: 56.0
type input "/pacotes"
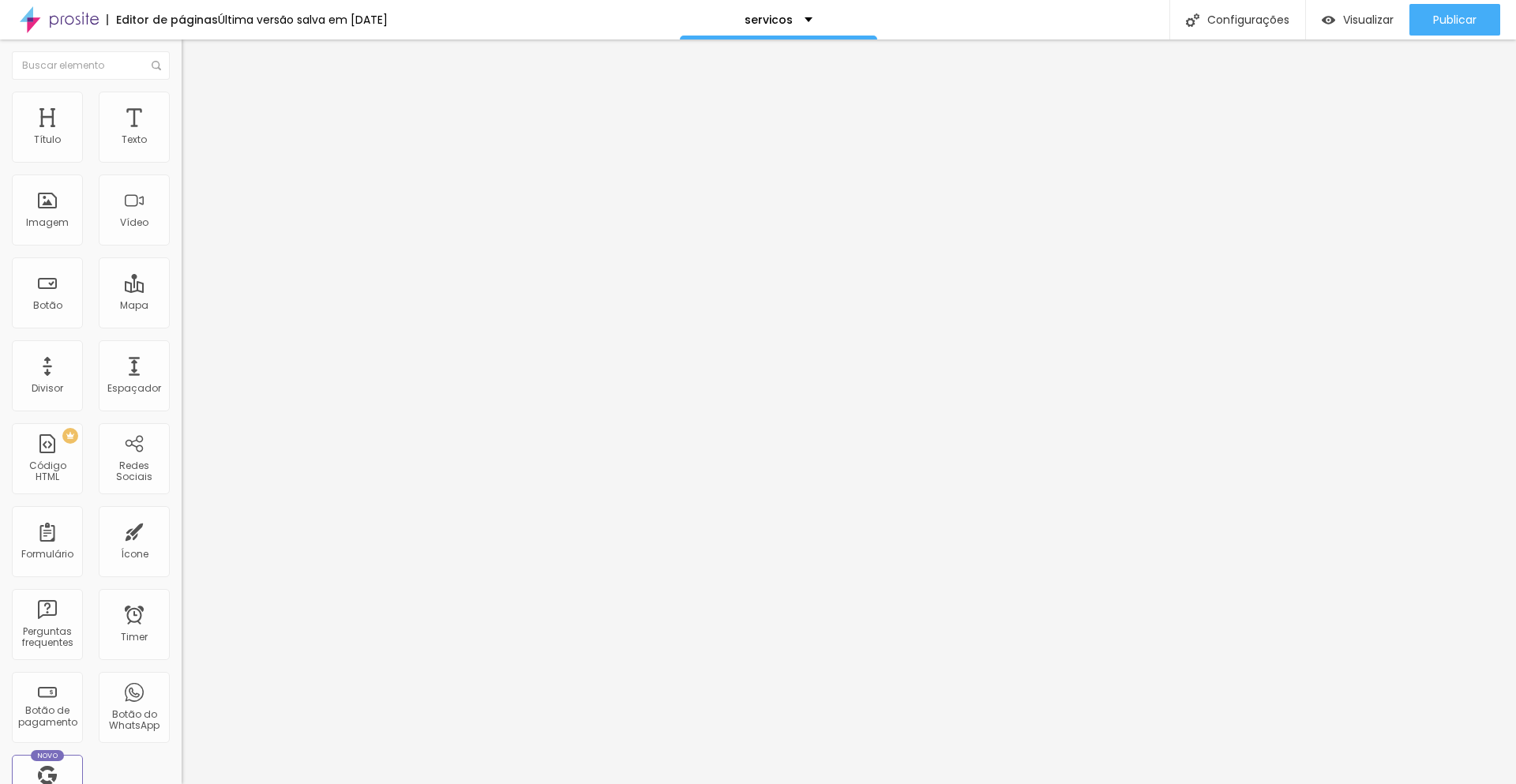
type input "1.2"
type input "1.3"
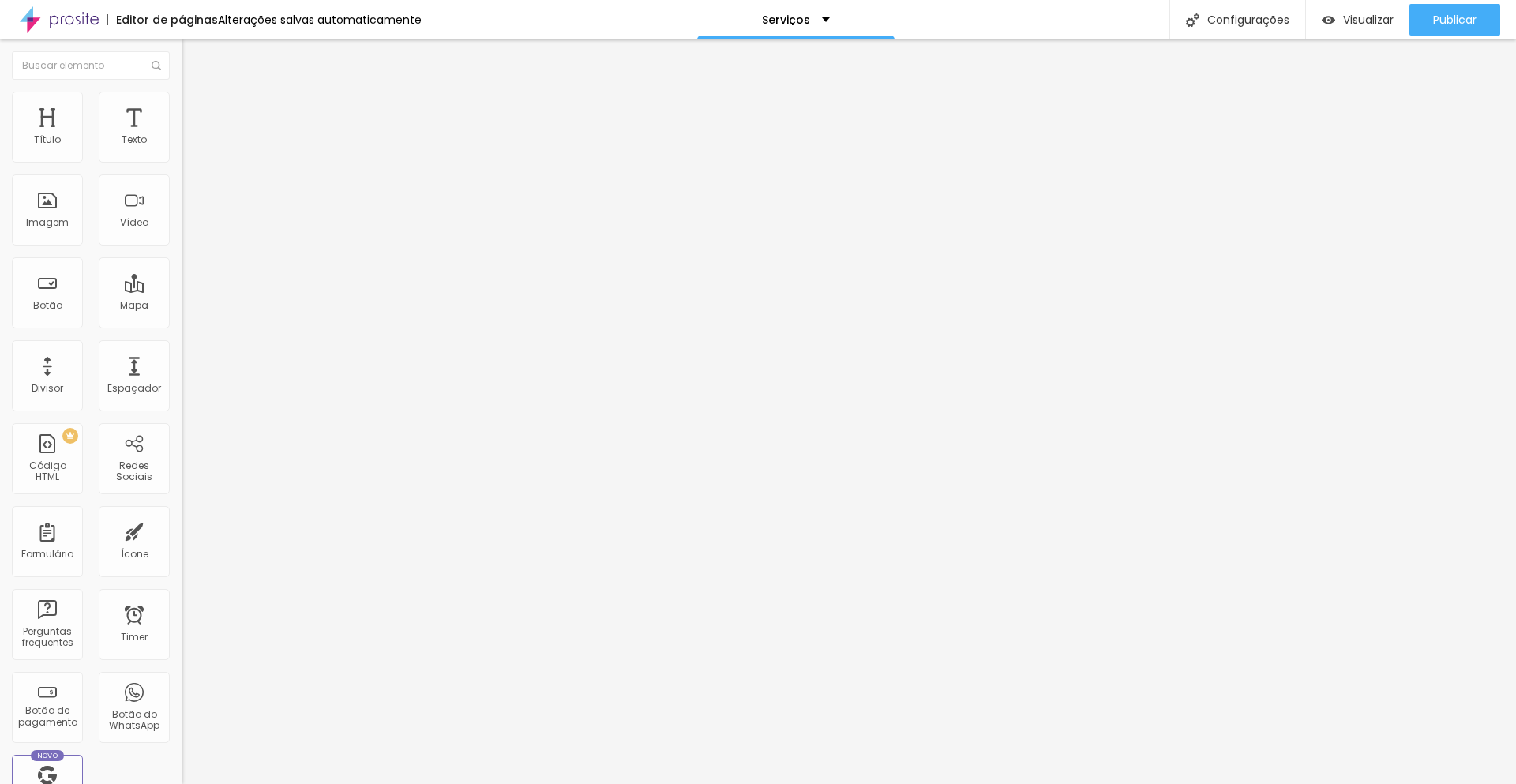
type input "1.3"
type input "1.4"
type input "1.5"
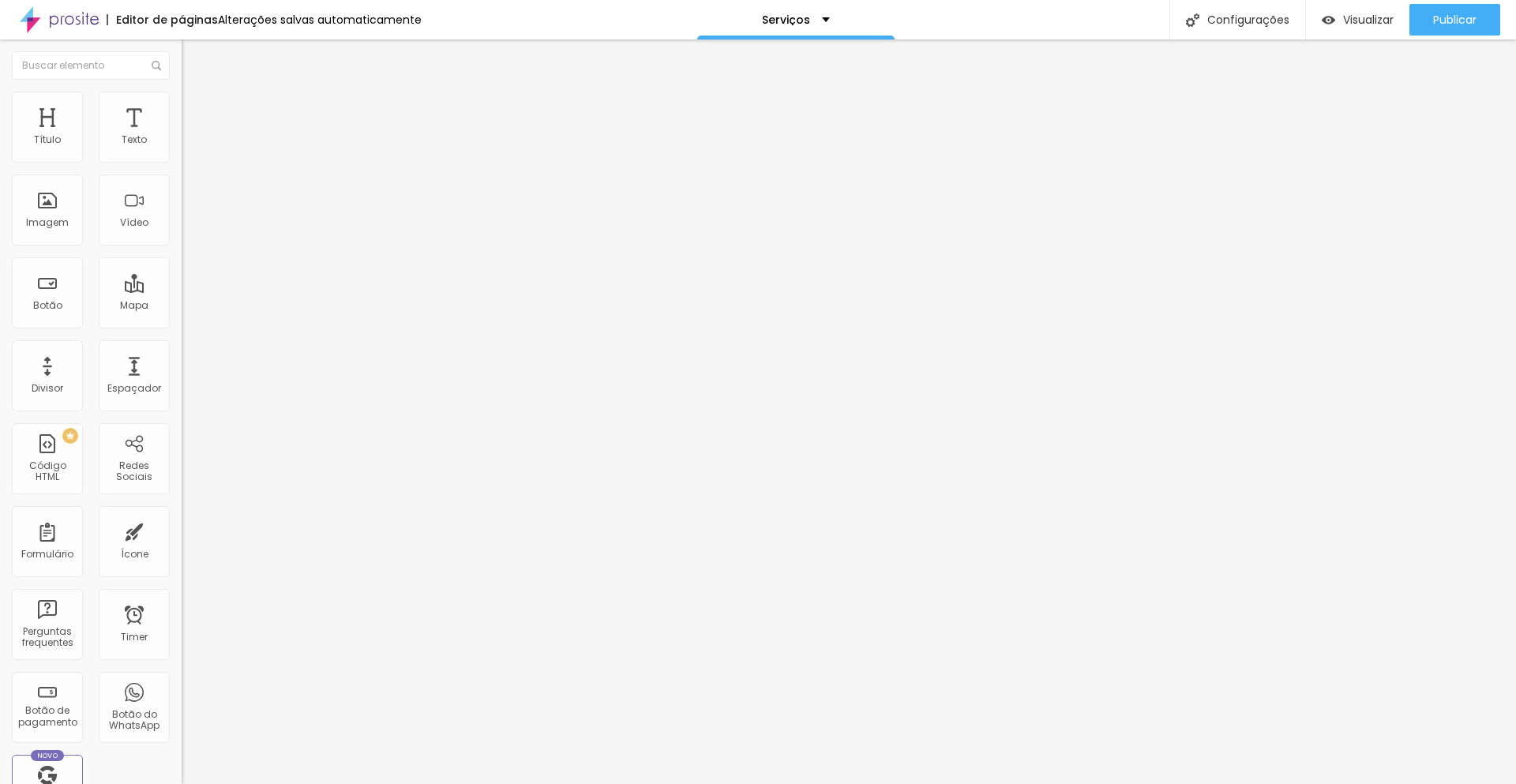
drag, startPoint x: 82, startPoint y: 215, endPoint x: 104, endPoint y: 215, distance: 22.0
click at [182, 737] on input "range" at bounding box center [232, 743] width 101 height 13
type input "1.3"
type input "1.2"
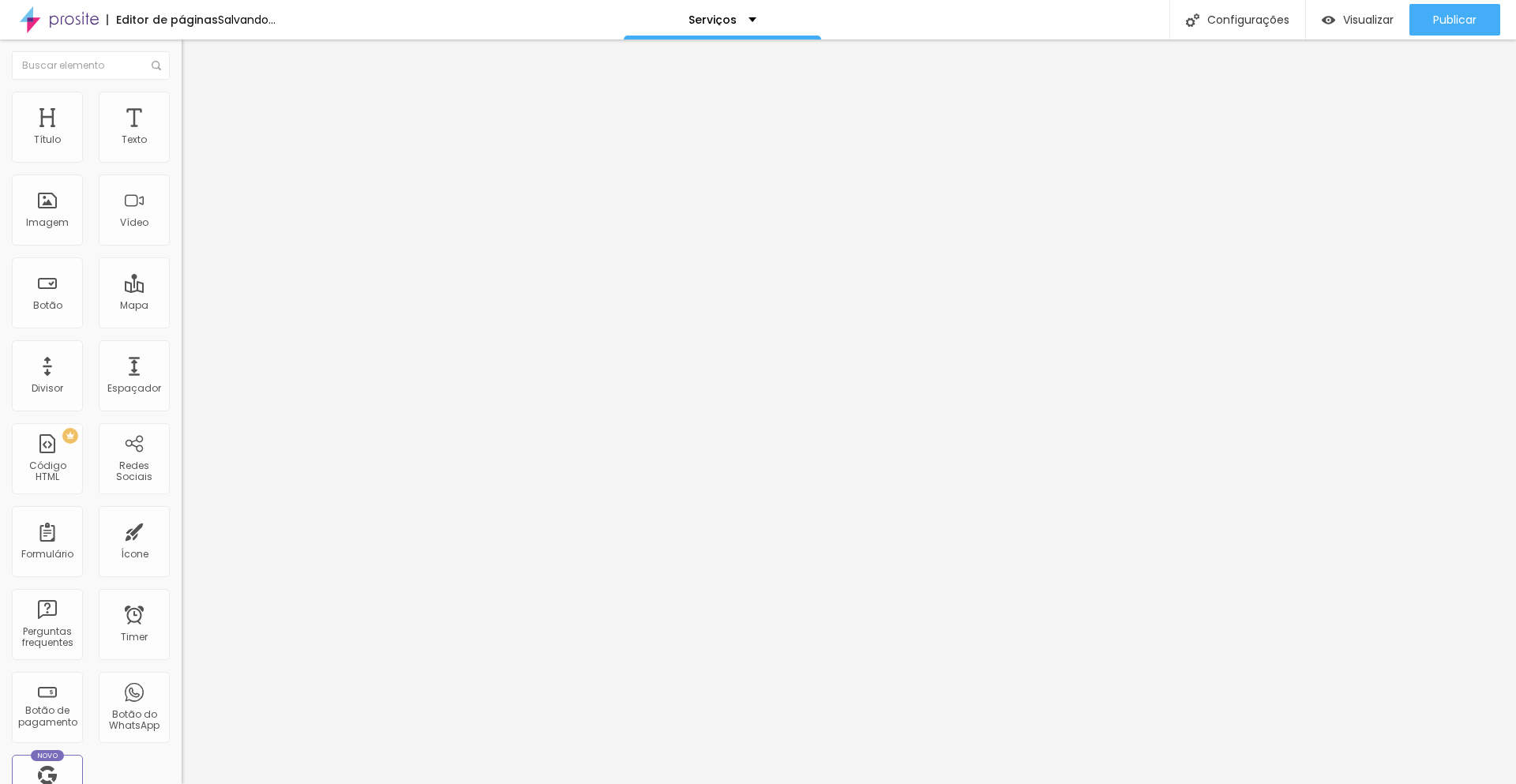
type input "1.2"
type input "1.1"
type input "1"
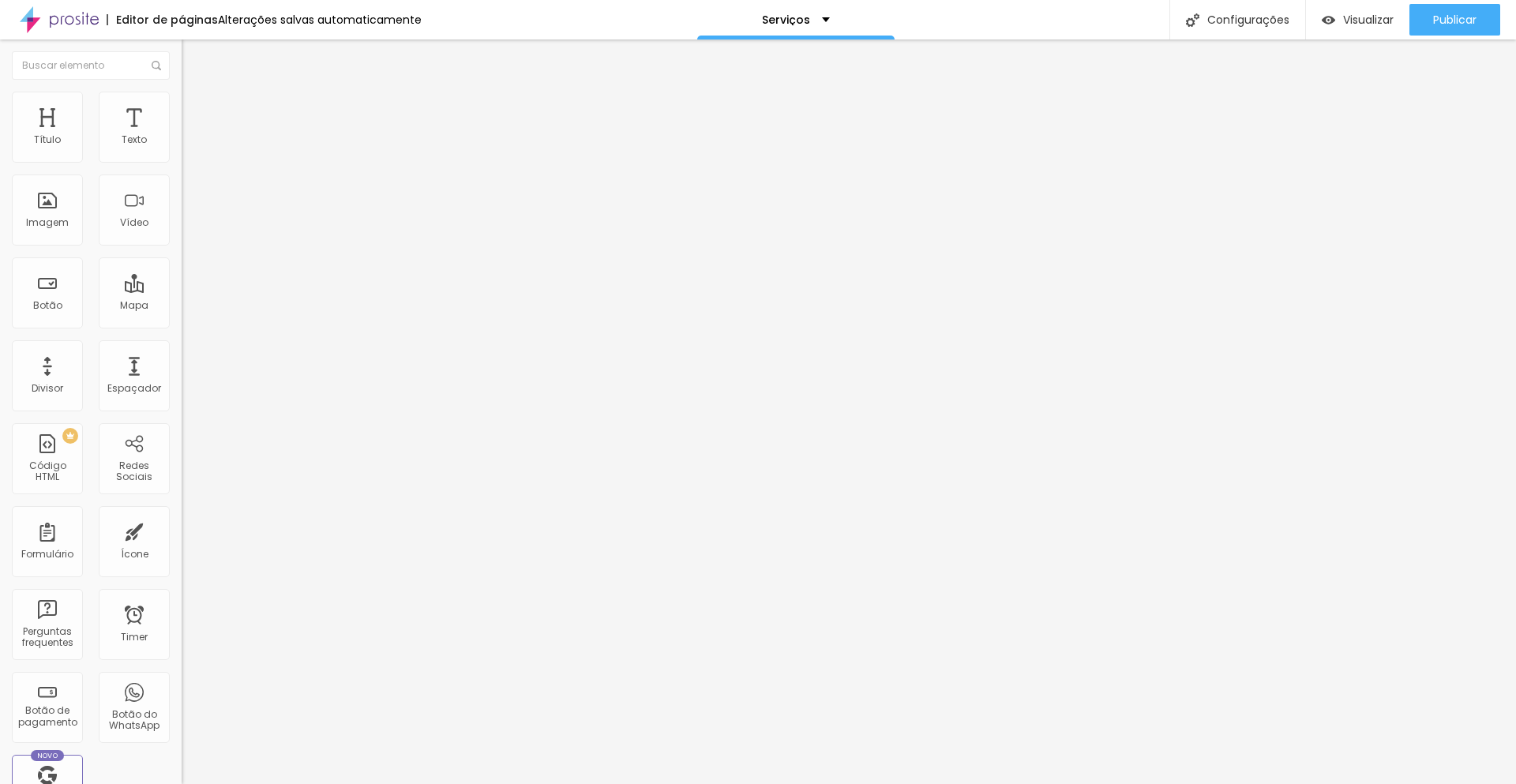
type input "0.9"
type input "0.8"
drag, startPoint x: 92, startPoint y: 216, endPoint x: 58, endPoint y: 216, distance: 34.0
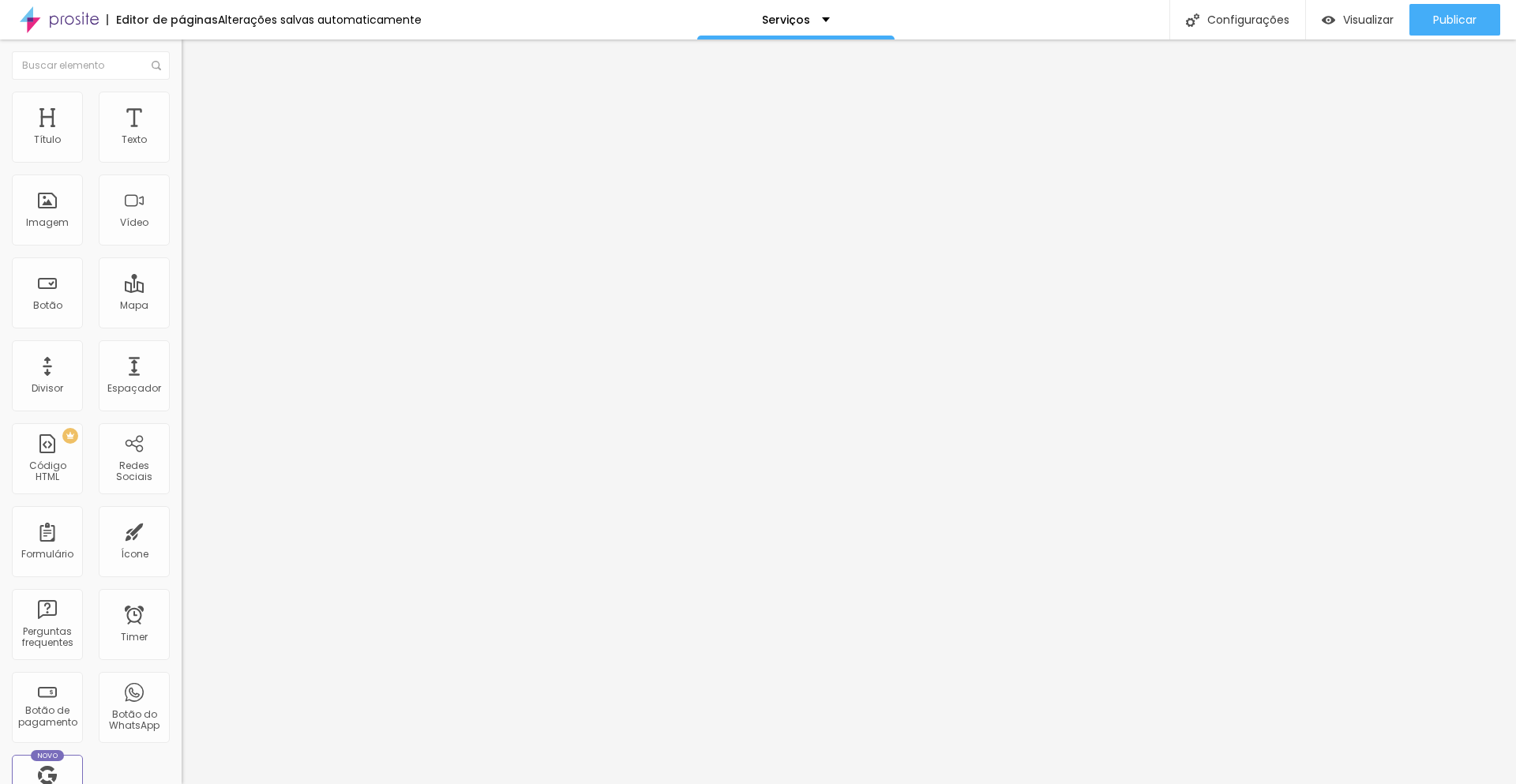
click at [182, 737] on input "range" at bounding box center [232, 743] width 101 height 13
type input "0.9"
type input "1"
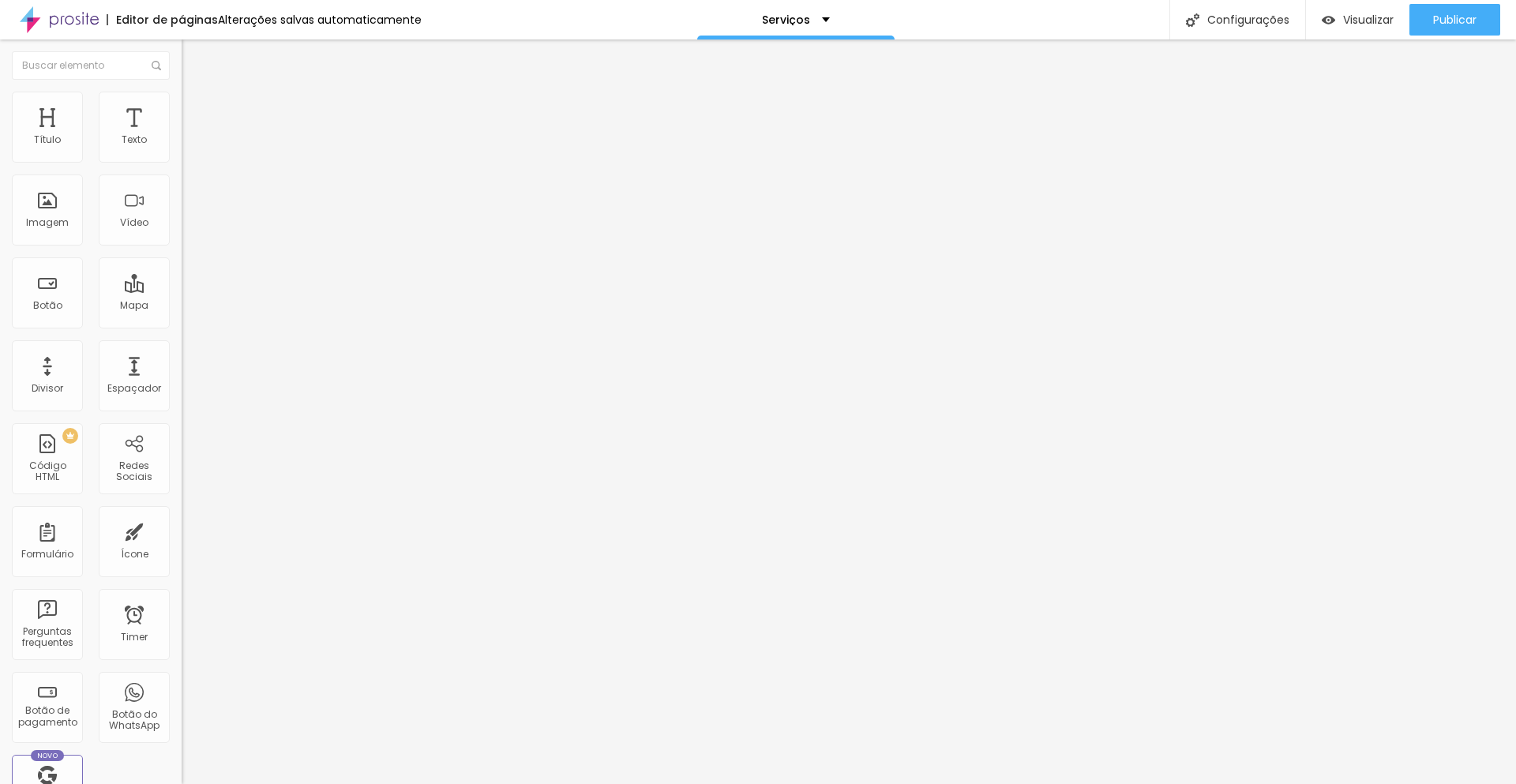
type input "1.1"
drag, startPoint x: 58, startPoint y: 218, endPoint x: 78, endPoint y: 218, distance: 20.0
click at [182, 737] on input "range" at bounding box center [232, 743] width 101 height 13
type input "1.2"
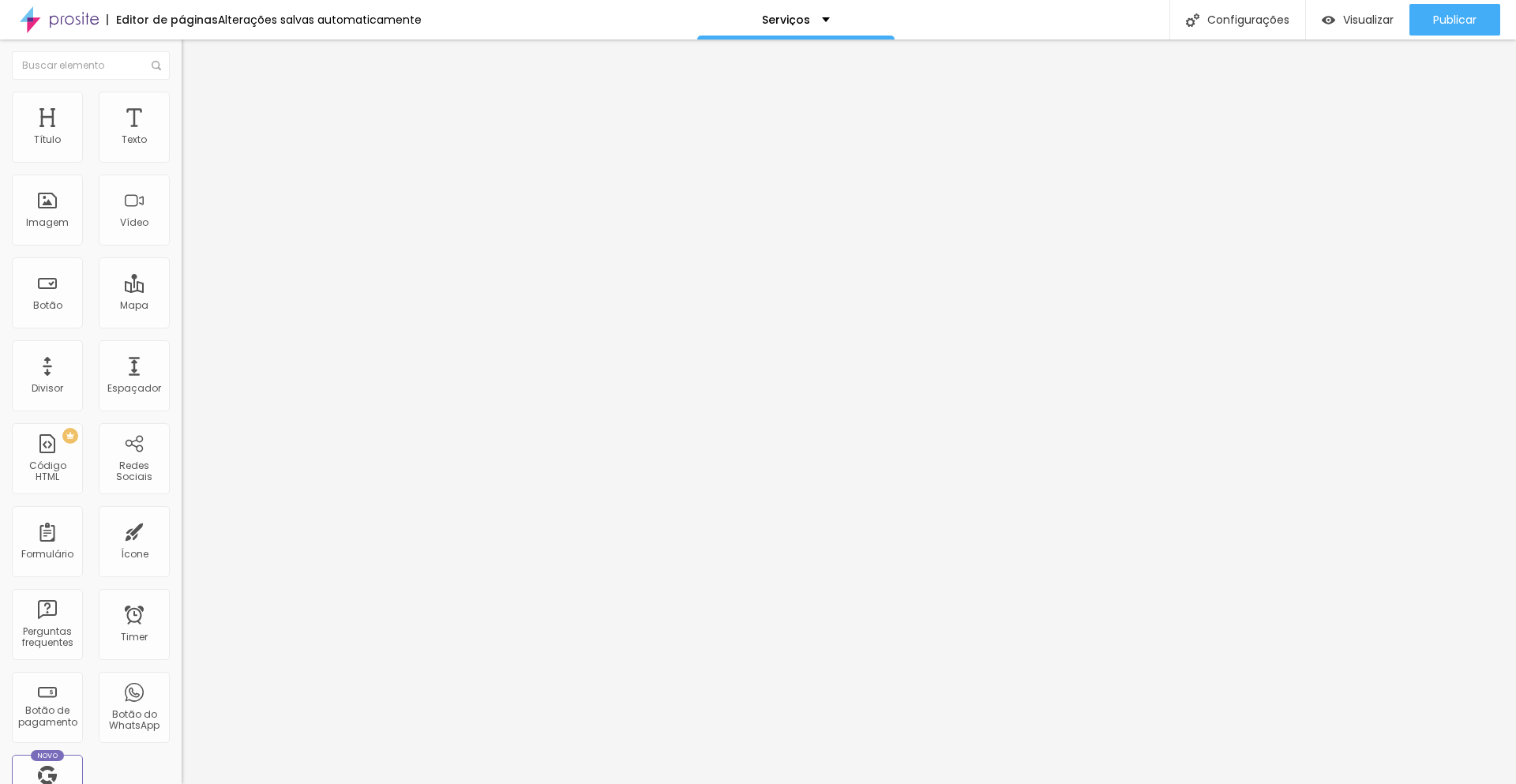
type input "1.2"
type input "1.3"
type input "1.5"
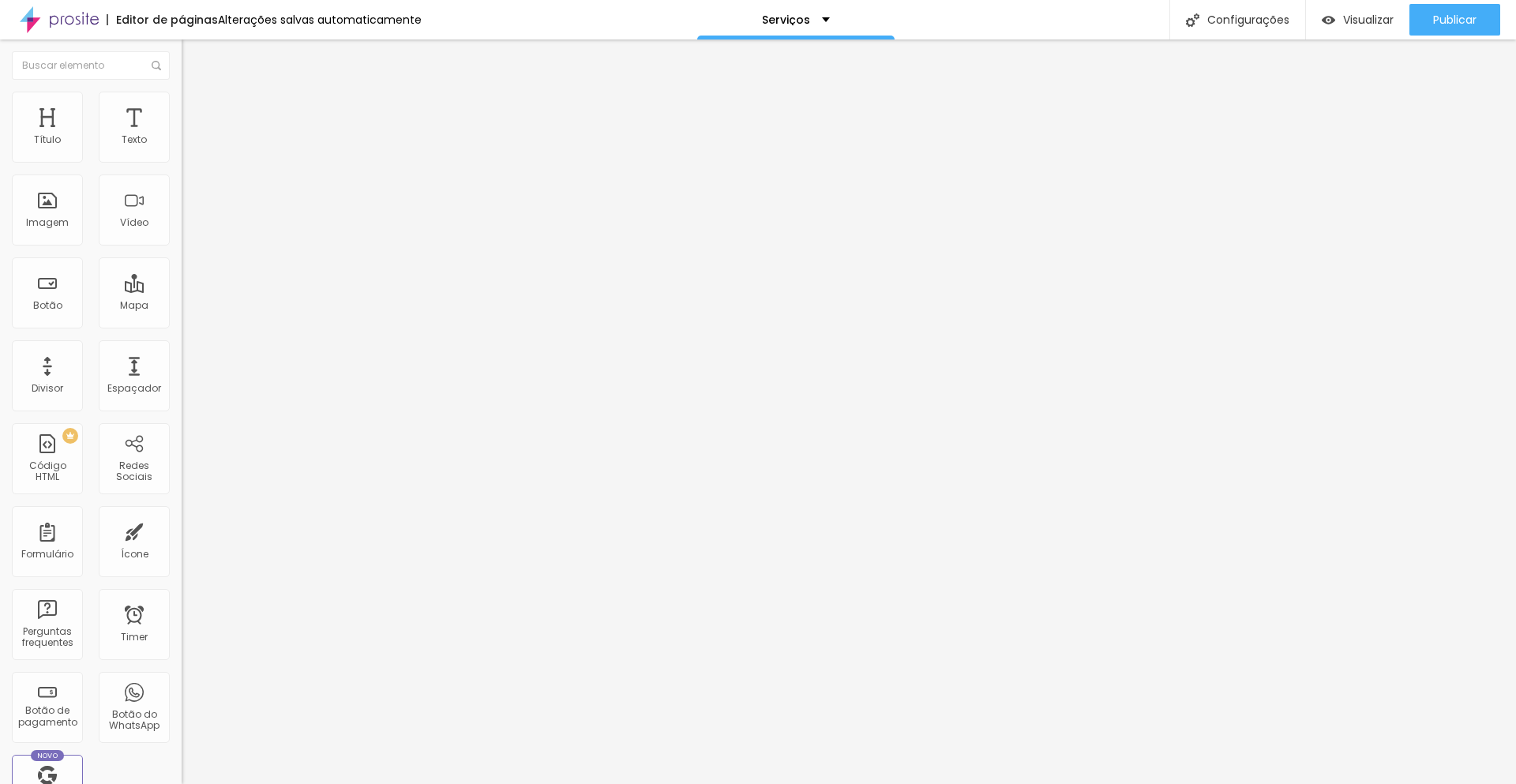
type input "1.6"
drag, startPoint x: 78, startPoint y: 218, endPoint x: 110, endPoint y: 214, distance: 32.2
type input "1.6"
click at [182, 737] on input "range" at bounding box center [232, 743] width 101 height 13
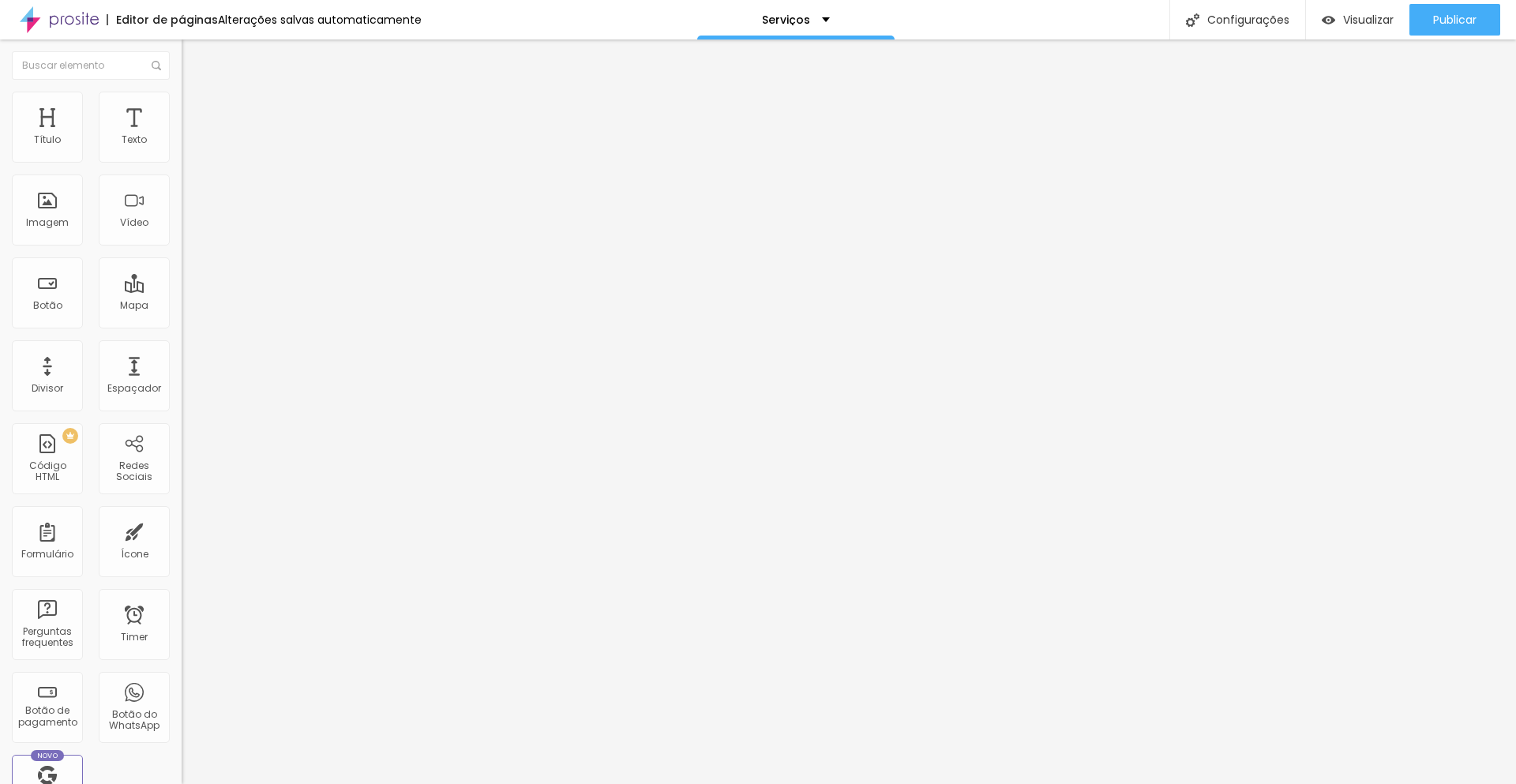
type input "1.5"
type input "1.4"
type input "1.3"
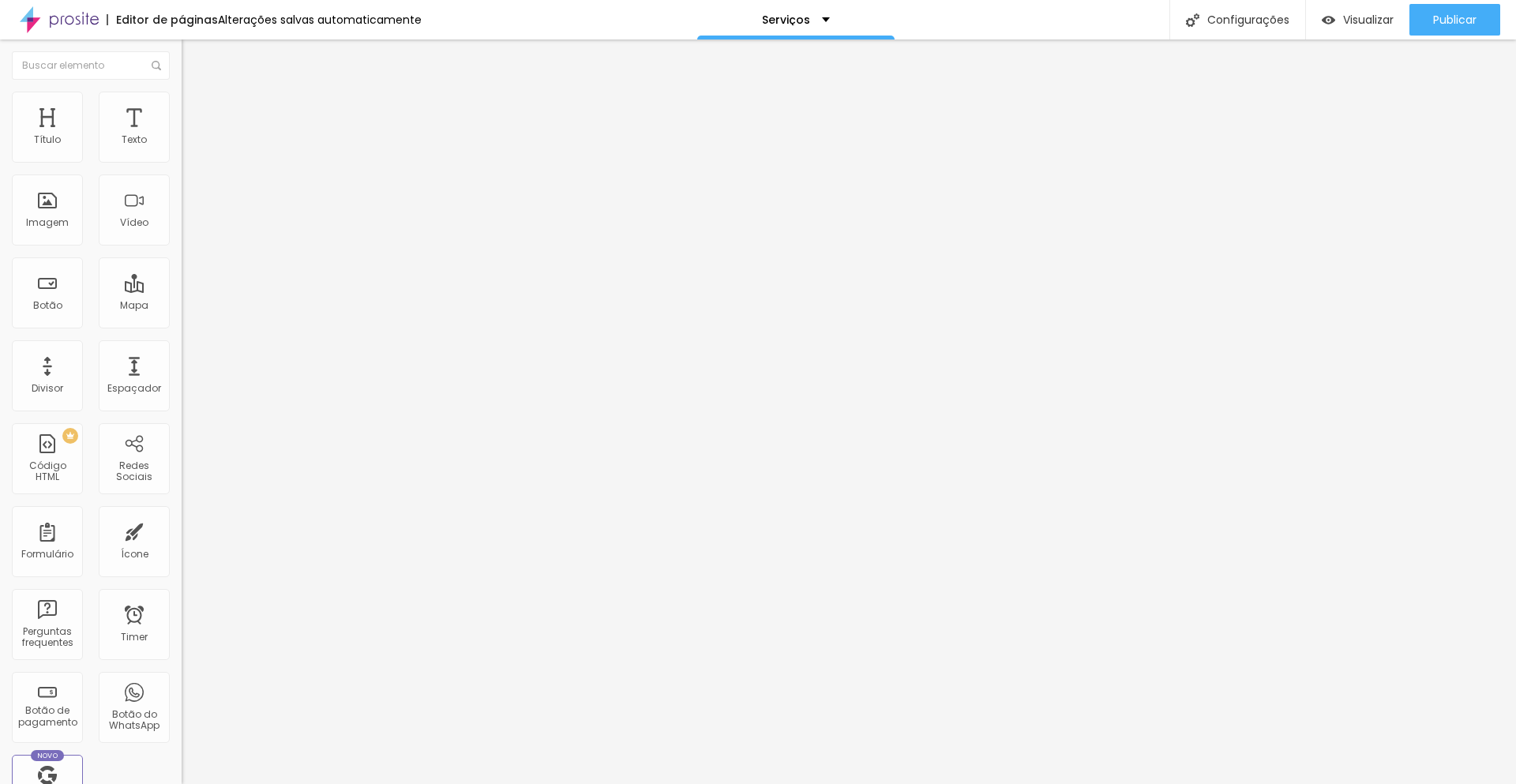
type input "1.3"
type input "1.2"
type input "1.1"
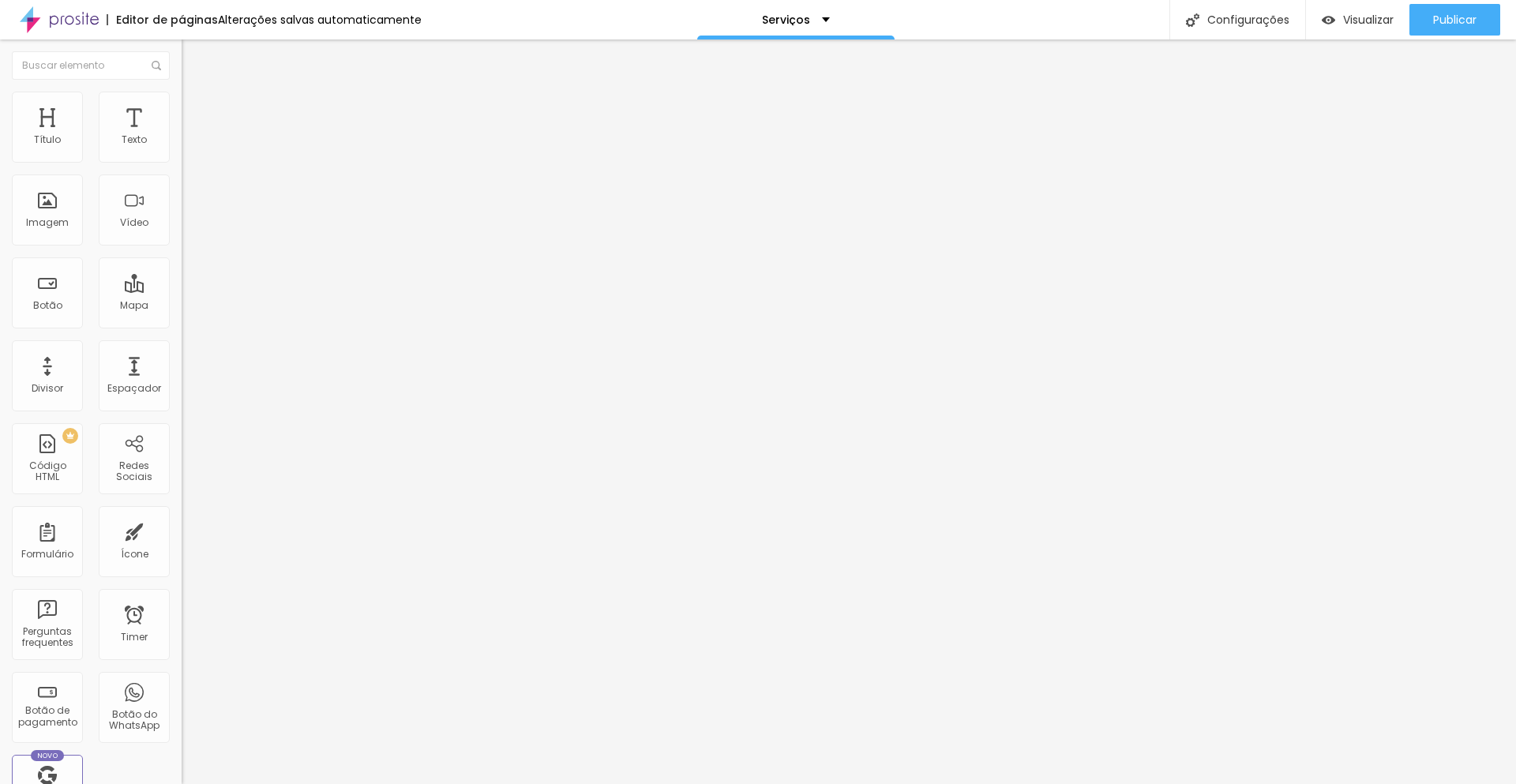
drag, startPoint x: 110, startPoint y: 217, endPoint x: 76, endPoint y: 216, distance: 34.0
click at [182, 737] on input "range" at bounding box center [232, 743] width 101 height 13
type input "1.2"
type input "1.4"
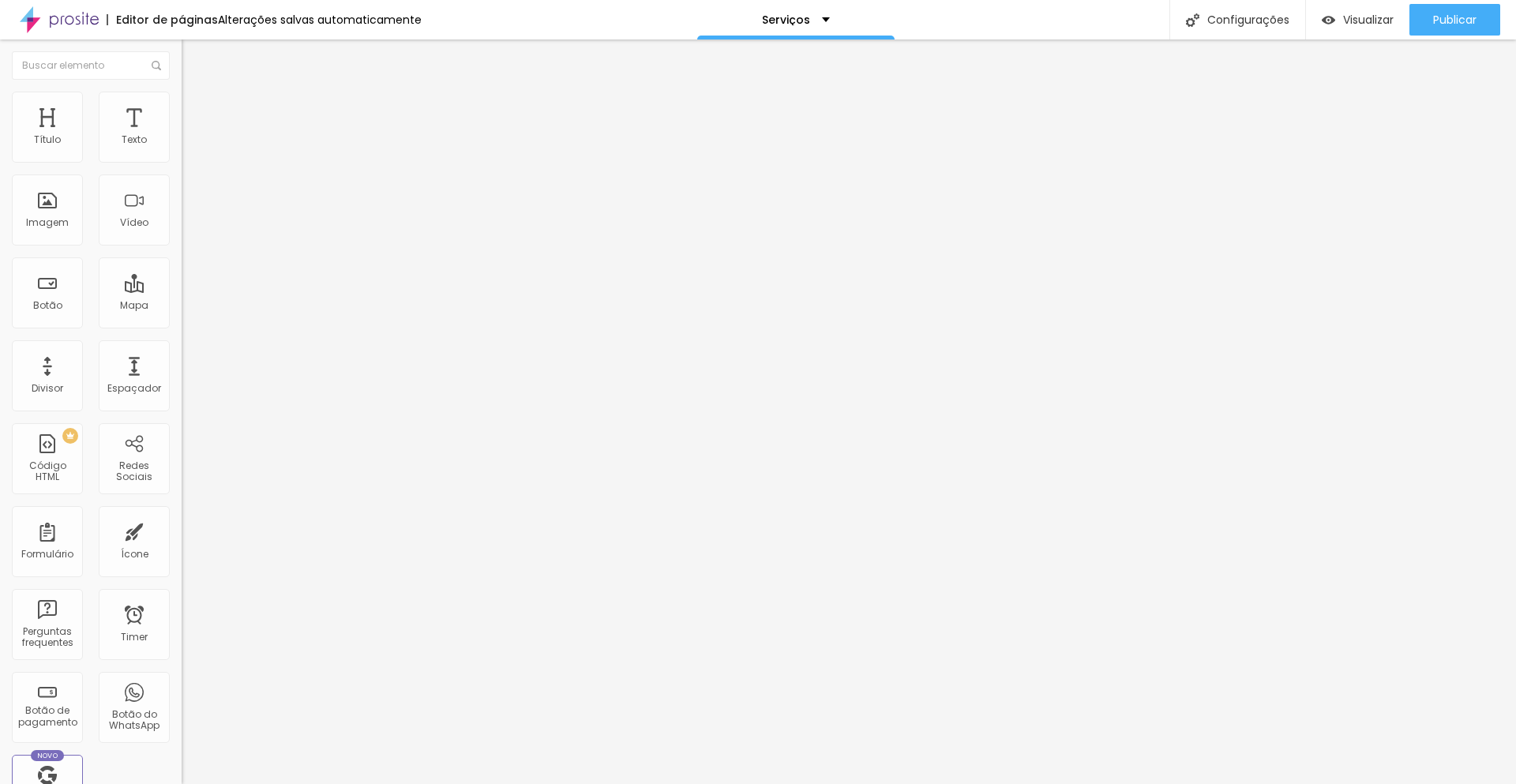
type input "1.4"
type input "1.6"
type input "1.7"
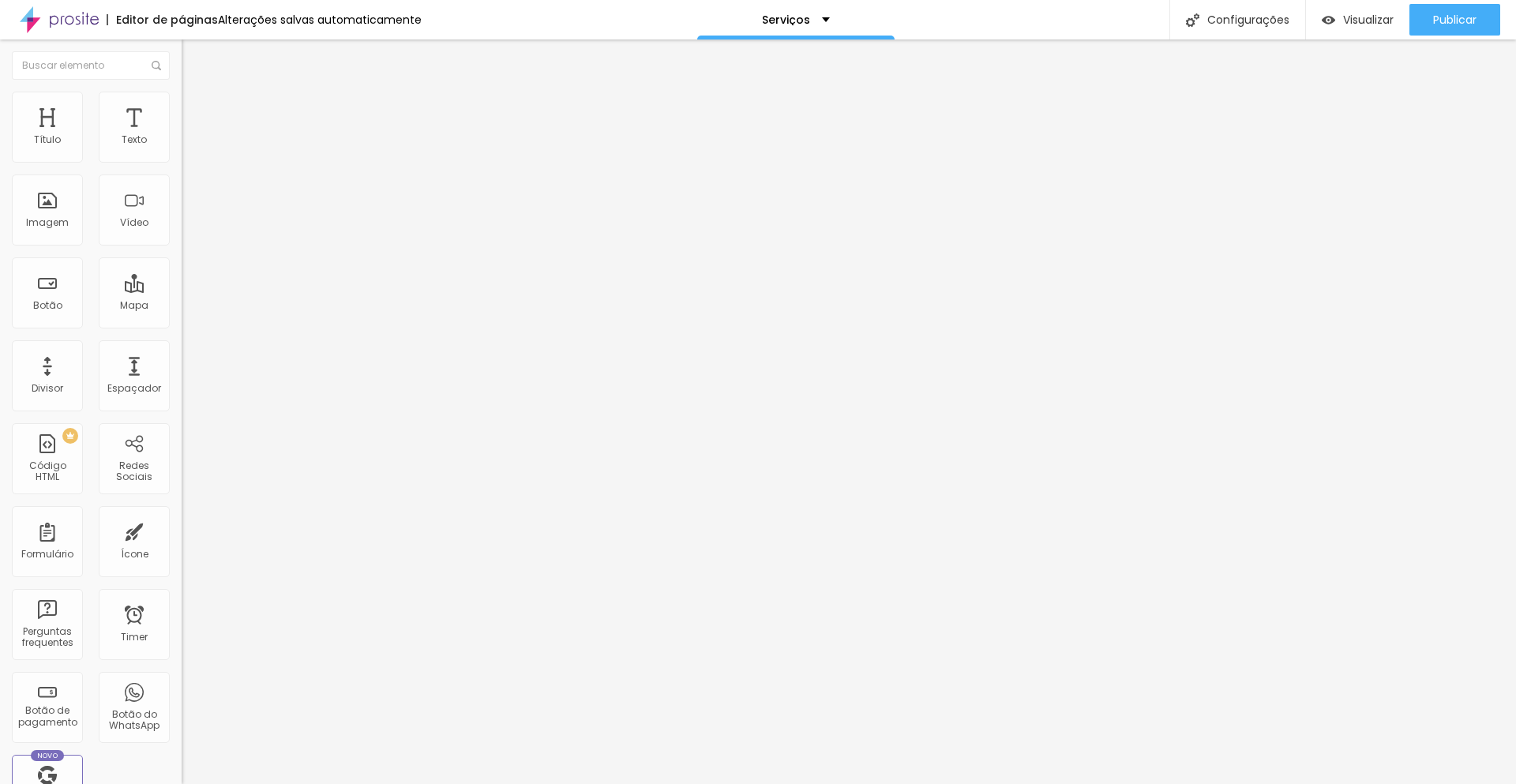
type input "1.8"
type input "1.7"
type input "1.6"
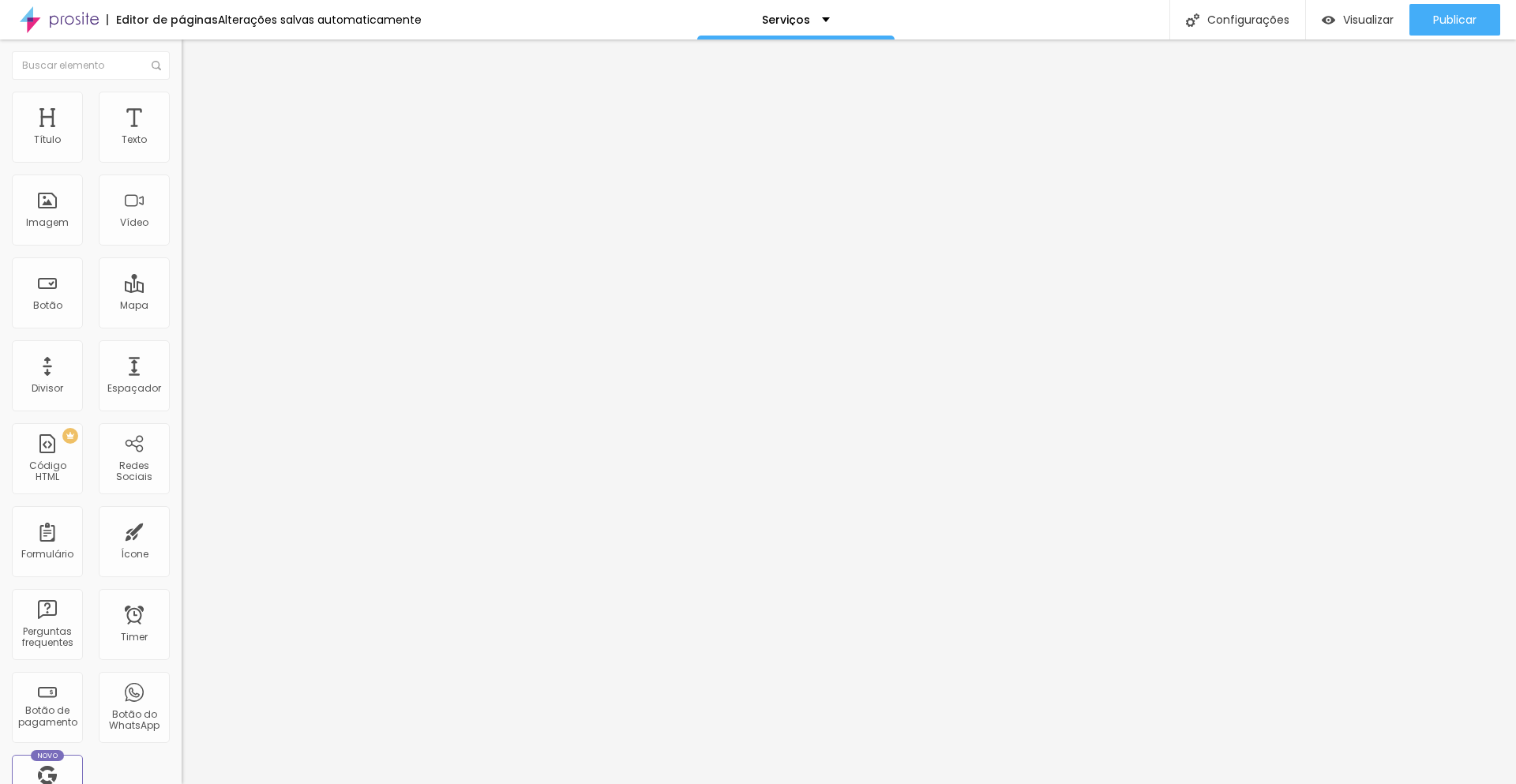
type input "1.6"
type input "1.5"
type input "1.4"
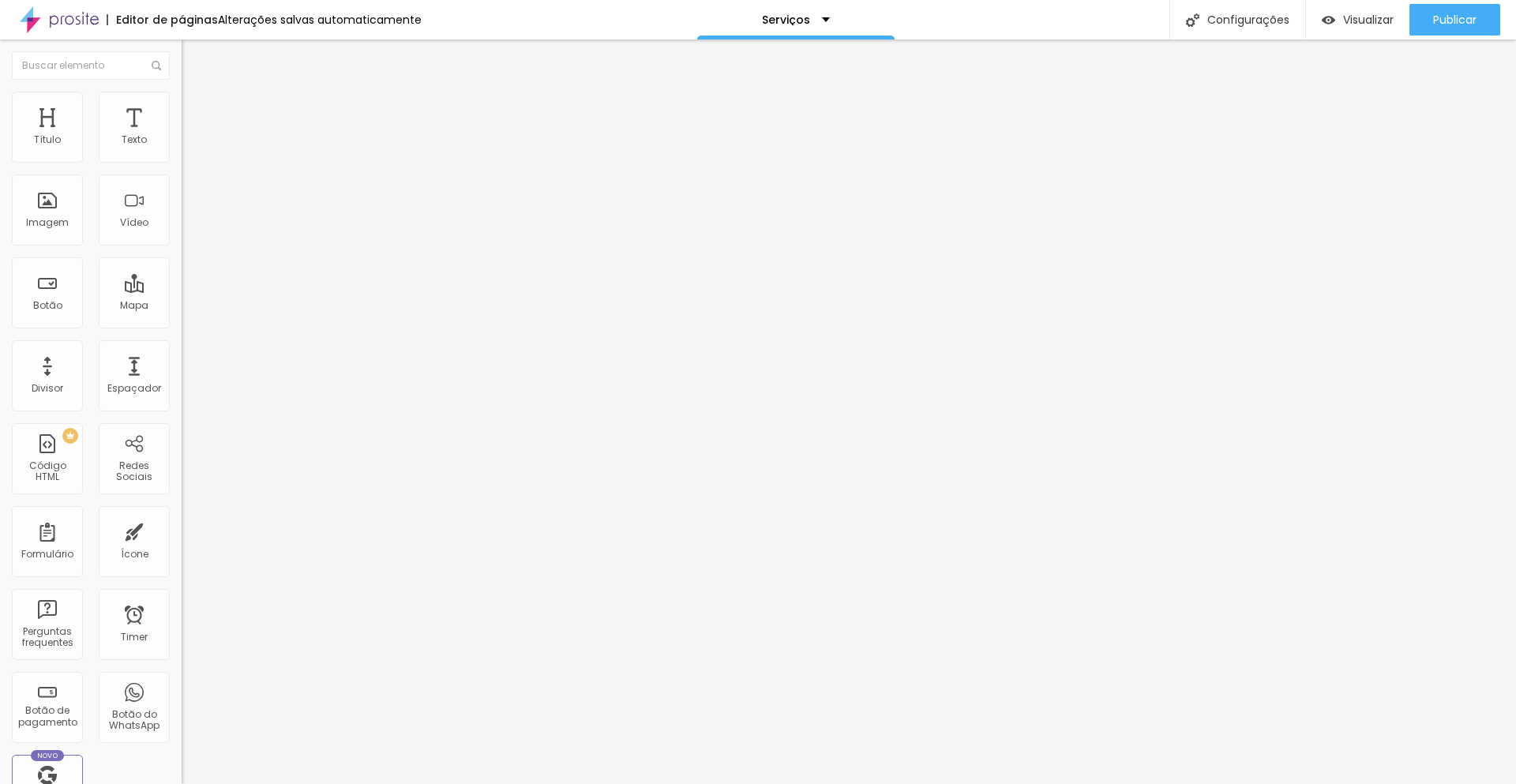
type input "1.3"
type input "1.2"
type input "1.1"
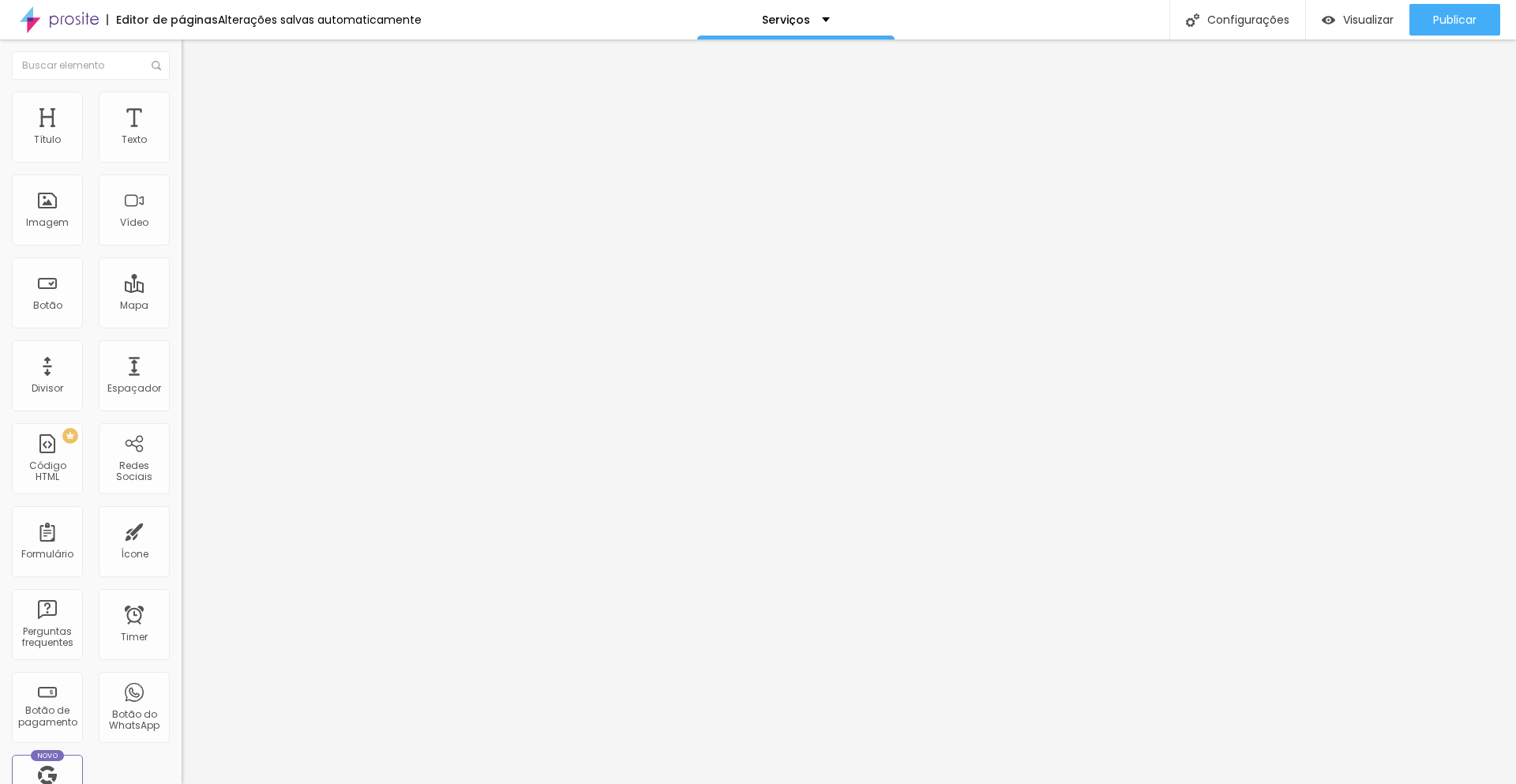
type input "1.1"
type input "1"
type input "0.9"
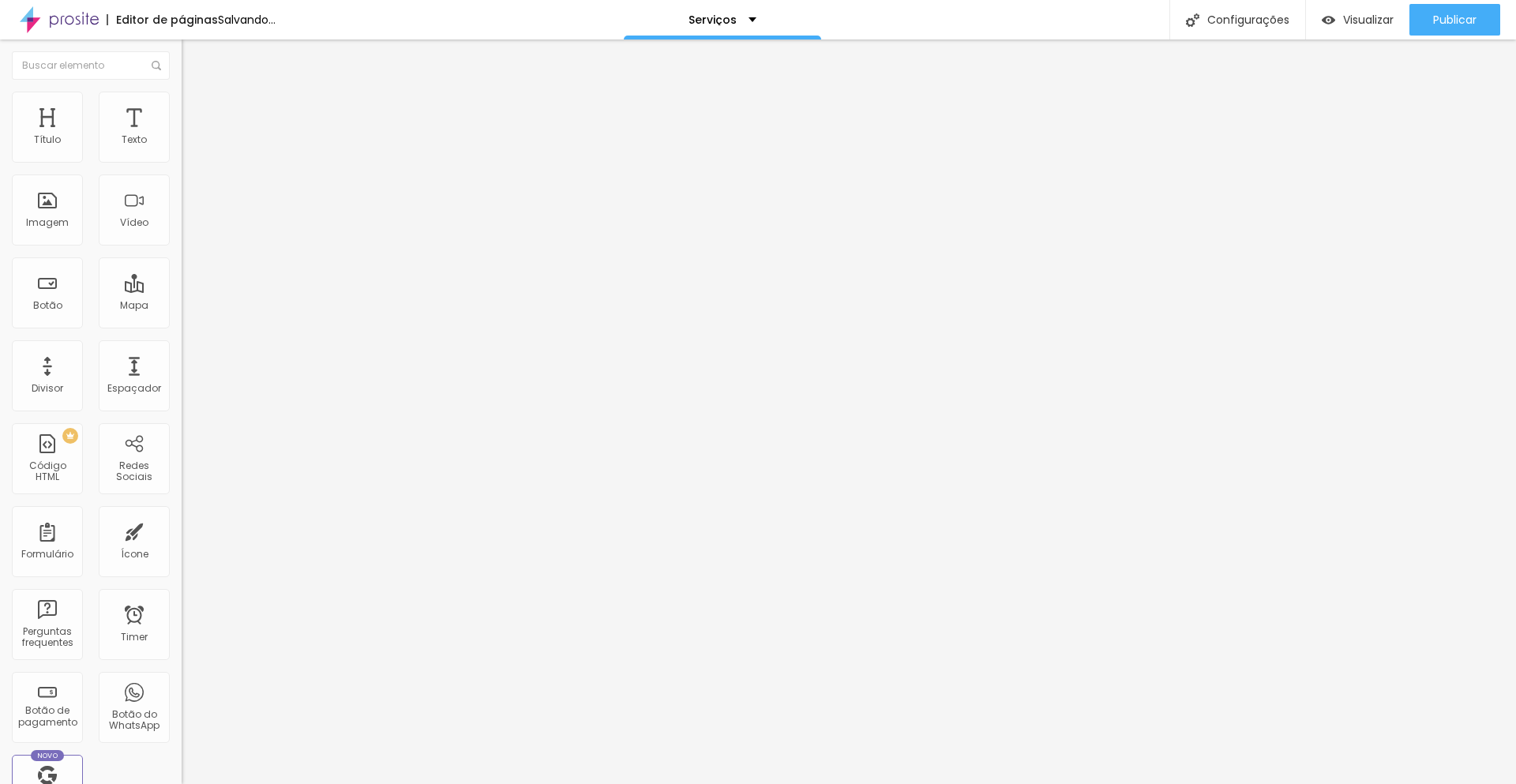
type input "0.8"
type input "0.9"
type input "1"
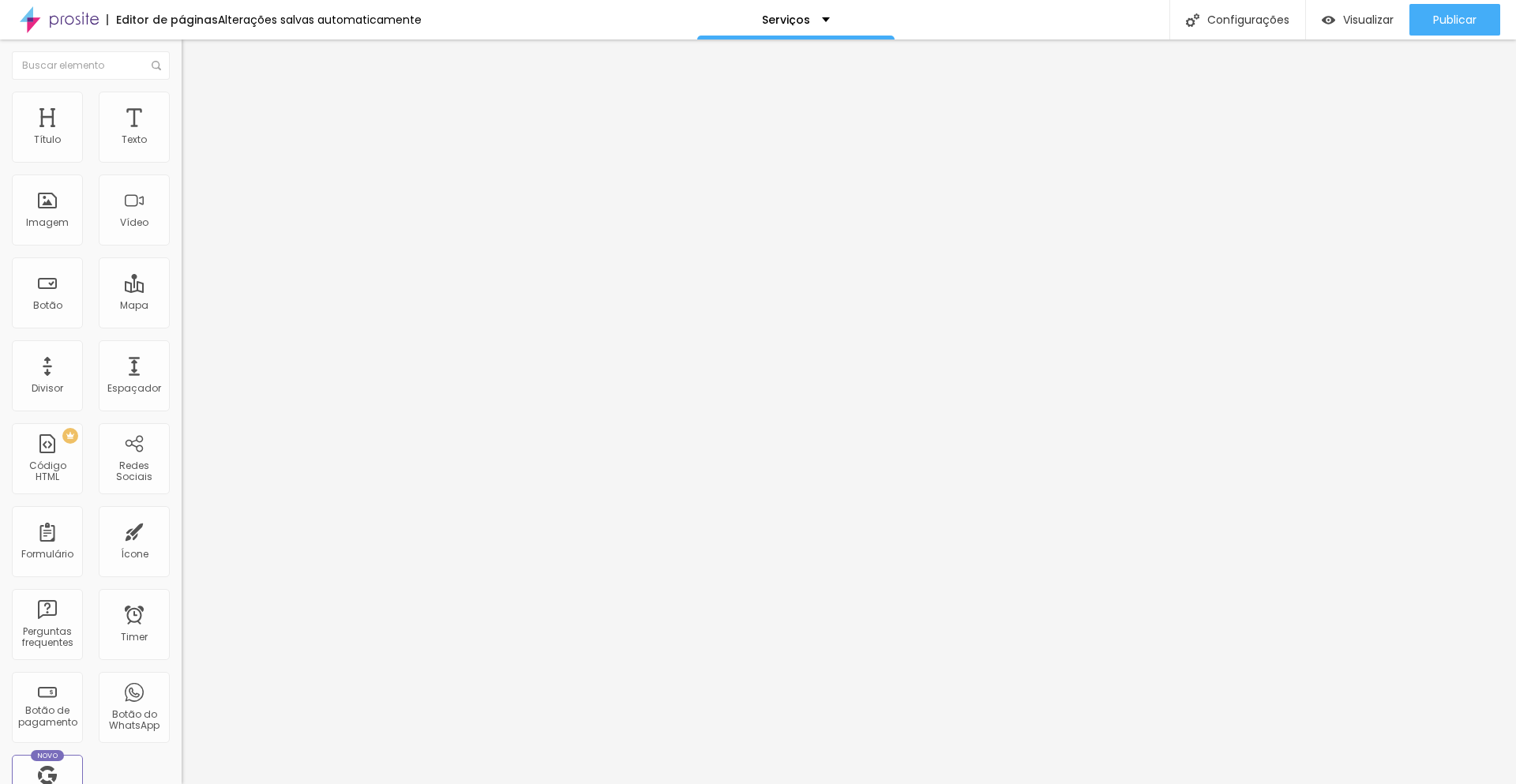
type input "1"
type input "1.1"
type input "1.2"
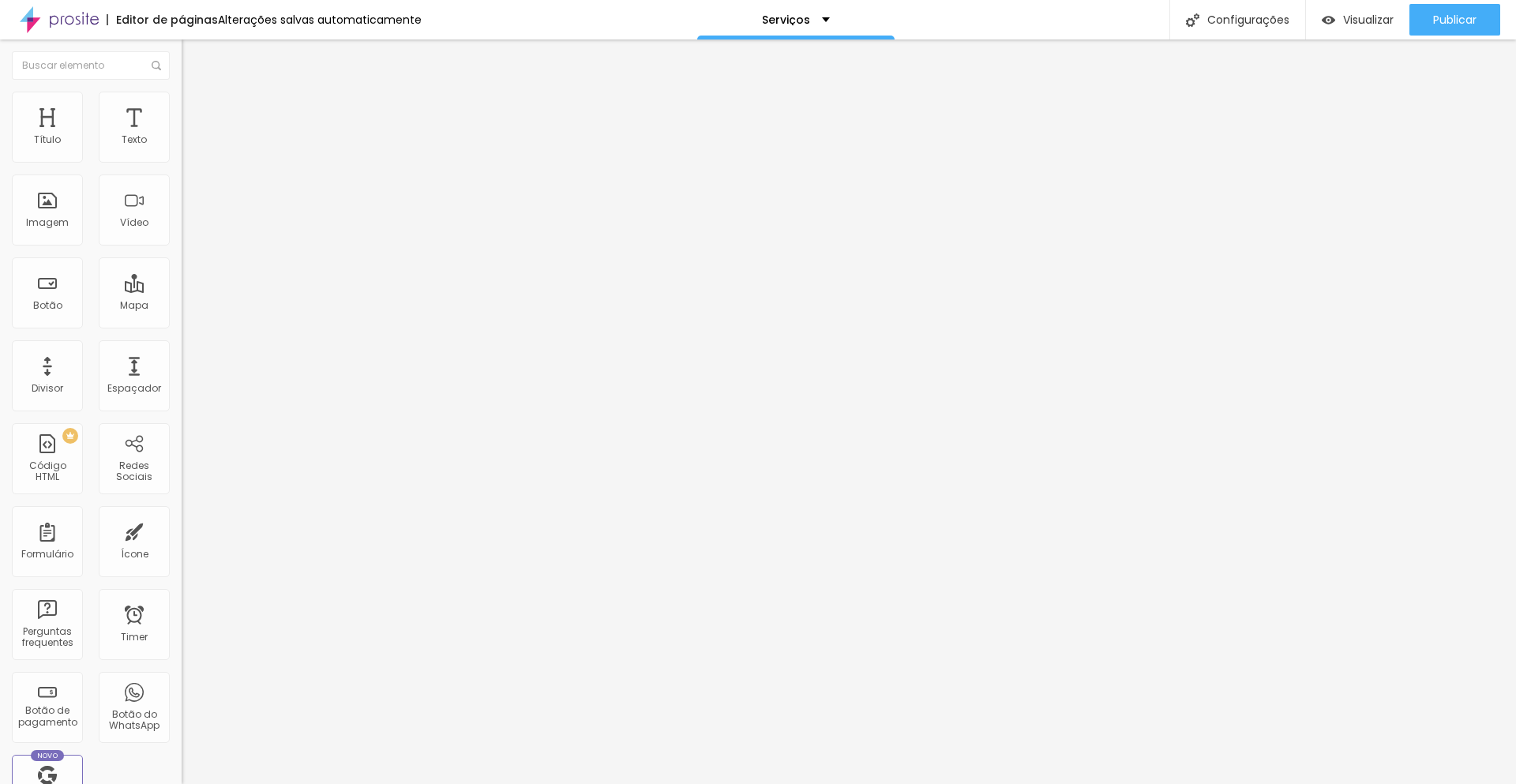
type input "1.3"
drag, startPoint x: 76, startPoint y: 216, endPoint x: 89, endPoint y: 213, distance: 13.3
type input "1.3"
click at [182, 737] on input "range" at bounding box center [232, 743] width 101 height 13
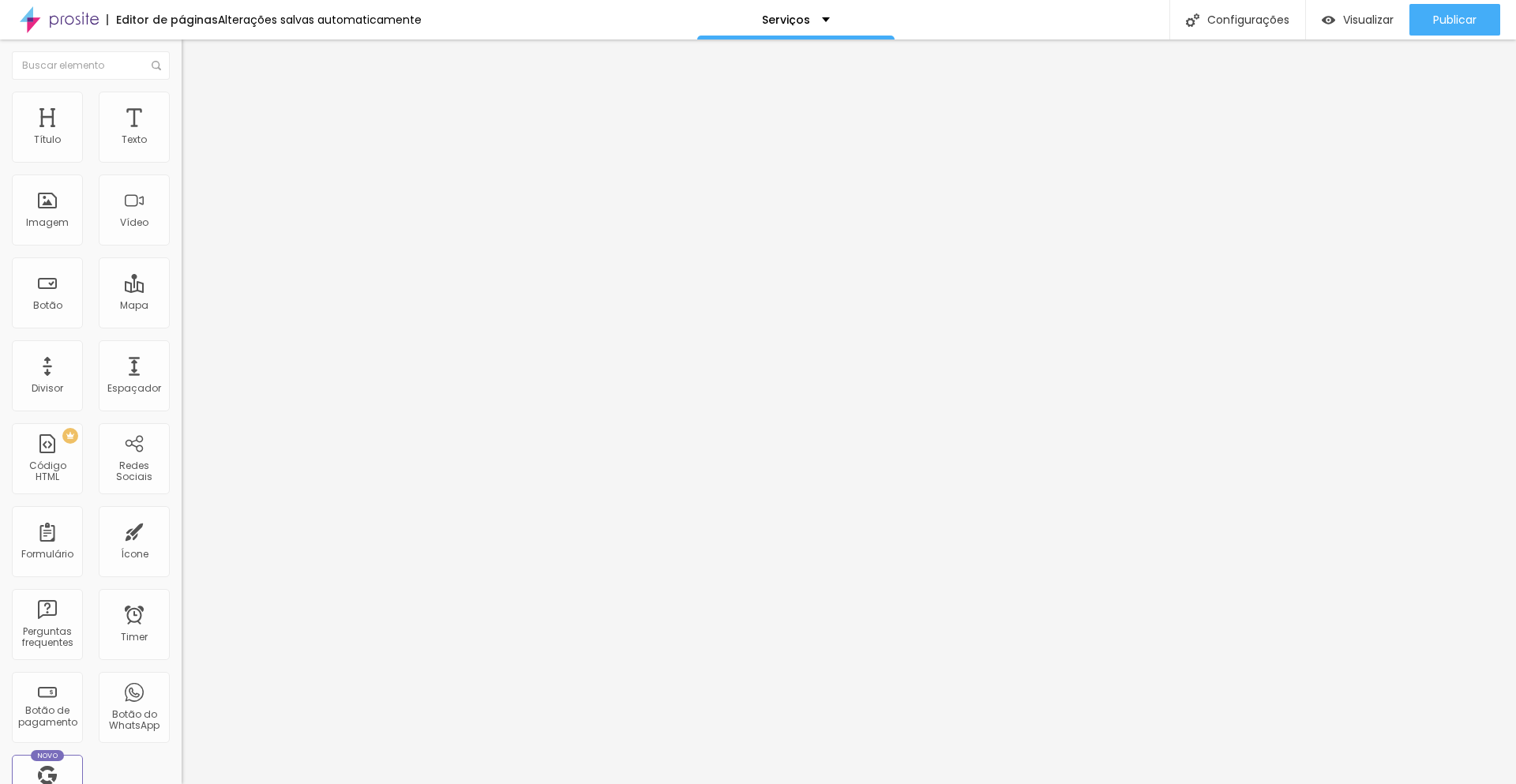
click at [182, 382] on div "Editar Texto Estilo Avançado 16 Tamanho do texto 0 Espaço entre letras 1.3 Altu…" at bounding box center [273, 411] width 182 height 744
click at [193, 56] on img "button" at bounding box center [200, 58] width 13 height 13
drag, startPoint x: 100, startPoint y: 183, endPoint x: 2, endPoint y: 177, distance: 98.2
click at [182, 177] on div "Texto Click me Alinhamento [GEOGRAPHIC_DATA] Link URL https:// Abrir em uma nov…" at bounding box center [273, 238] width 182 height 230
type input "Saiba mais"
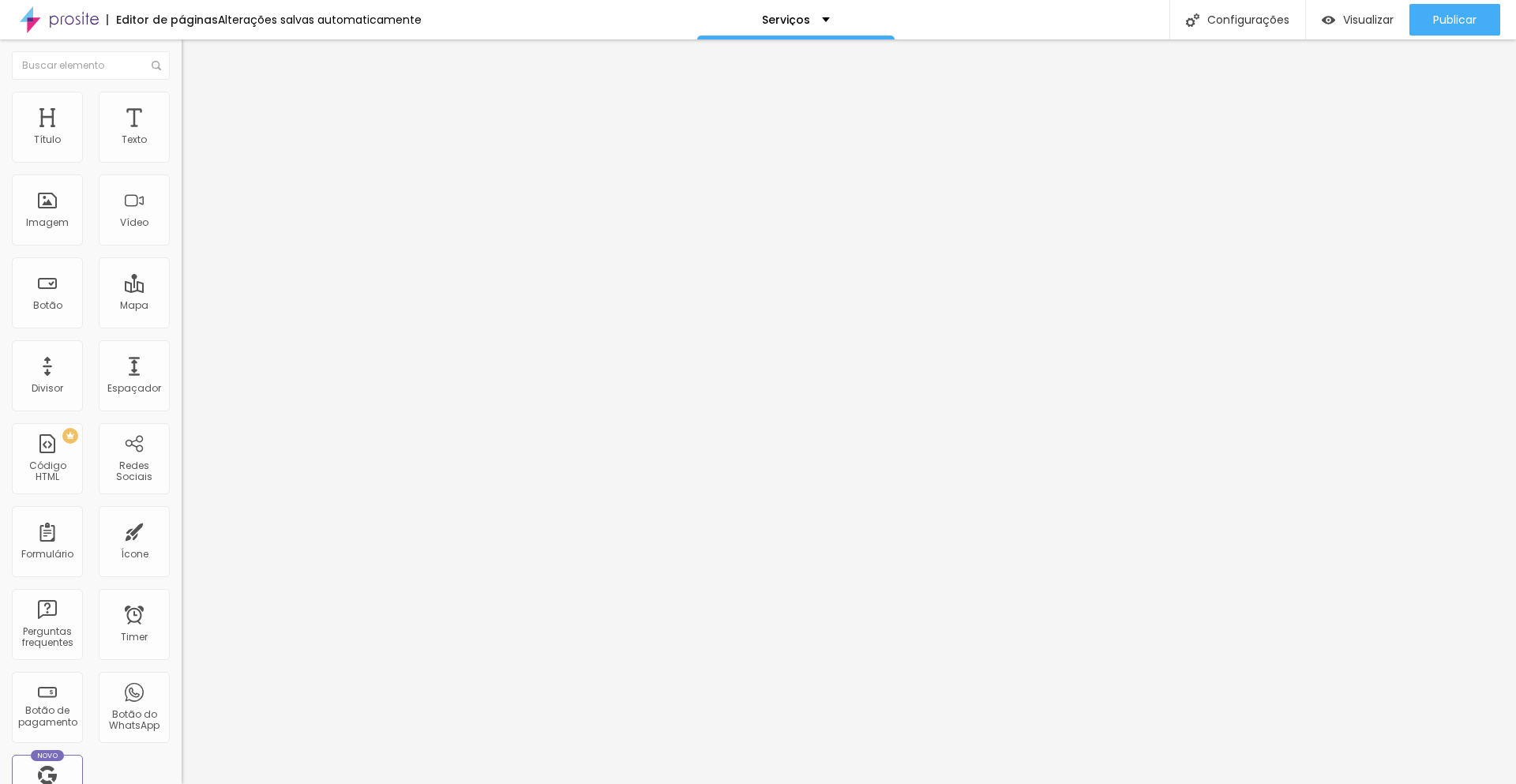
drag, startPoint x: 93, startPoint y: 175, endPoint x: 0, endPoint y: 163, distance: 93.8
click at [182, 163] on div "Texto Click me Alinhamento [GEOGRAPHIC_DATA] Link URL https:// Abrir em uma nov…" at bounding box center [273, 238] width 182 height 230
type input "Saiba Mais"
drag, startPoint x: 93, startPoint y: 171, endPoint x: 0, endPoint y: 157, distance: 94.0
click at [182, 157] on div "Texto Click me Alinhamento [GEOGRAPHIC_DATA] Link URL https:// Abrir em uma nov…" at bounding box center [273, 238] width 182 height 230
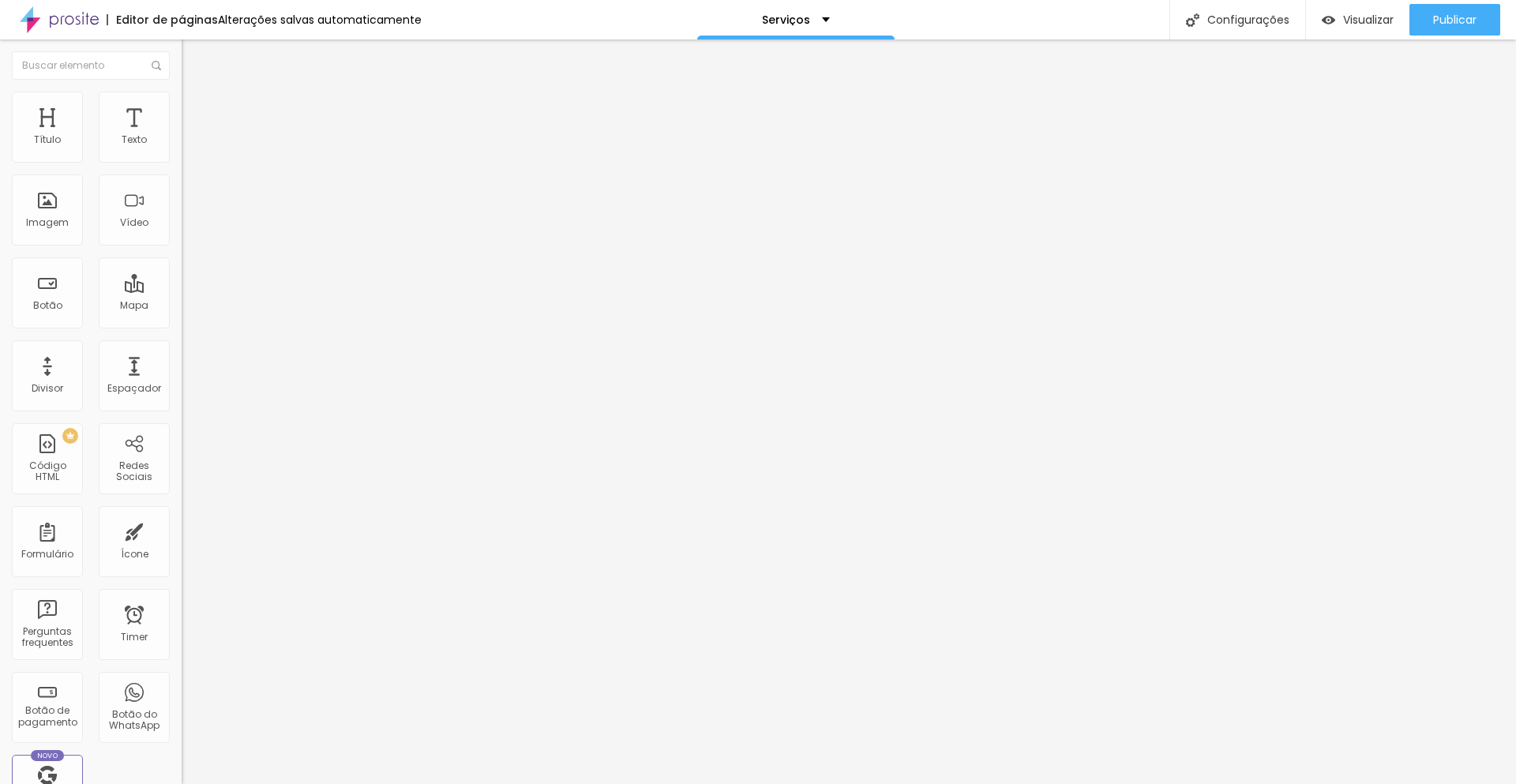
type input "Saiba Mais"
drag, startPoint x: 80, startPoint y: 328, endPoint x: 4, endPoint y: 322, distance: 76.2
click at [182, 322] on div "Texto Saiba mais Alinhamento Tamanho Normal Pequeno Normal Grande Link URL http…" at bounding box center [273, 238] width 182 height 230
paste input "www.otimizaonline.com.br/consultoria"
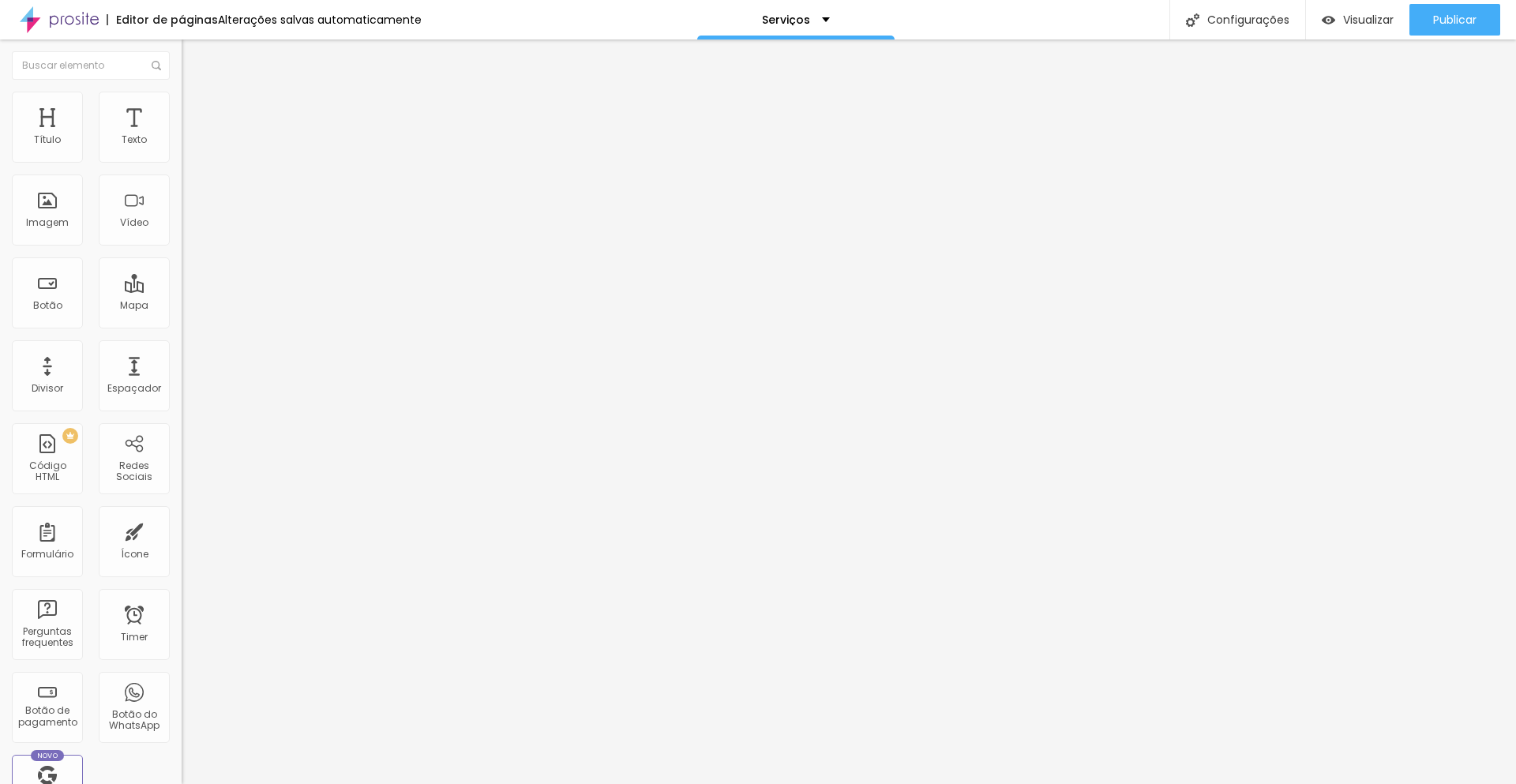
type input "https://www.otimizaonline.com.br/consultoria"
click at [182, 345] on div at bounding box center [273, 345] width 182 height 0
click at [1250, 17] on div "Configurações" at bounding box center [1237, 19] width 136 height 40
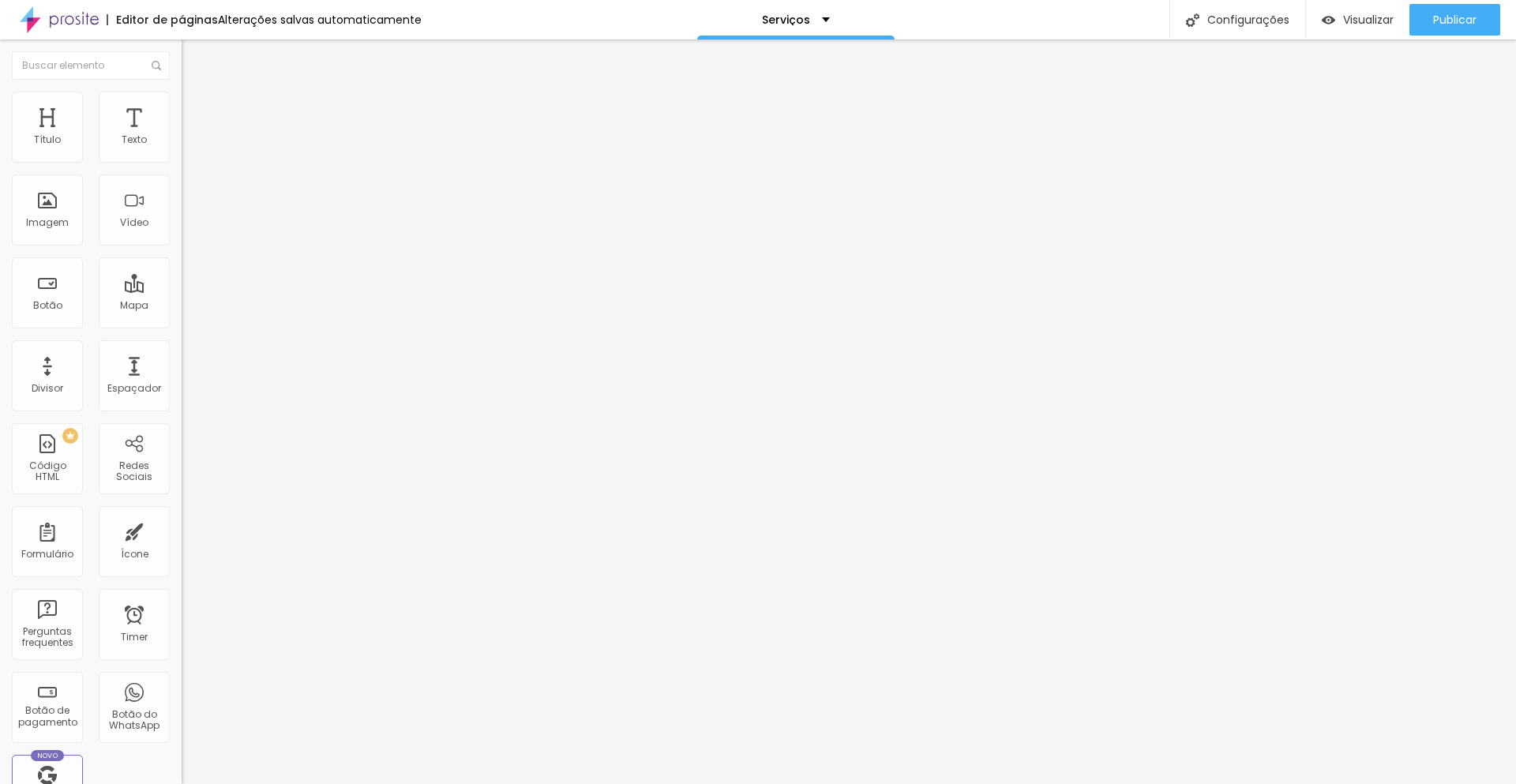
drag, startPoint x: 667, startPoint y: 555, endPoint x: 904, endPoint y: 579, distance: 238.2
drag, startPoint x: 948, startPoint y: 562, endPoint x: 589, endPoint y: 539, distance: 359.7
type textarea "Conheça todos os serviços prestados pela Otimiza Online."
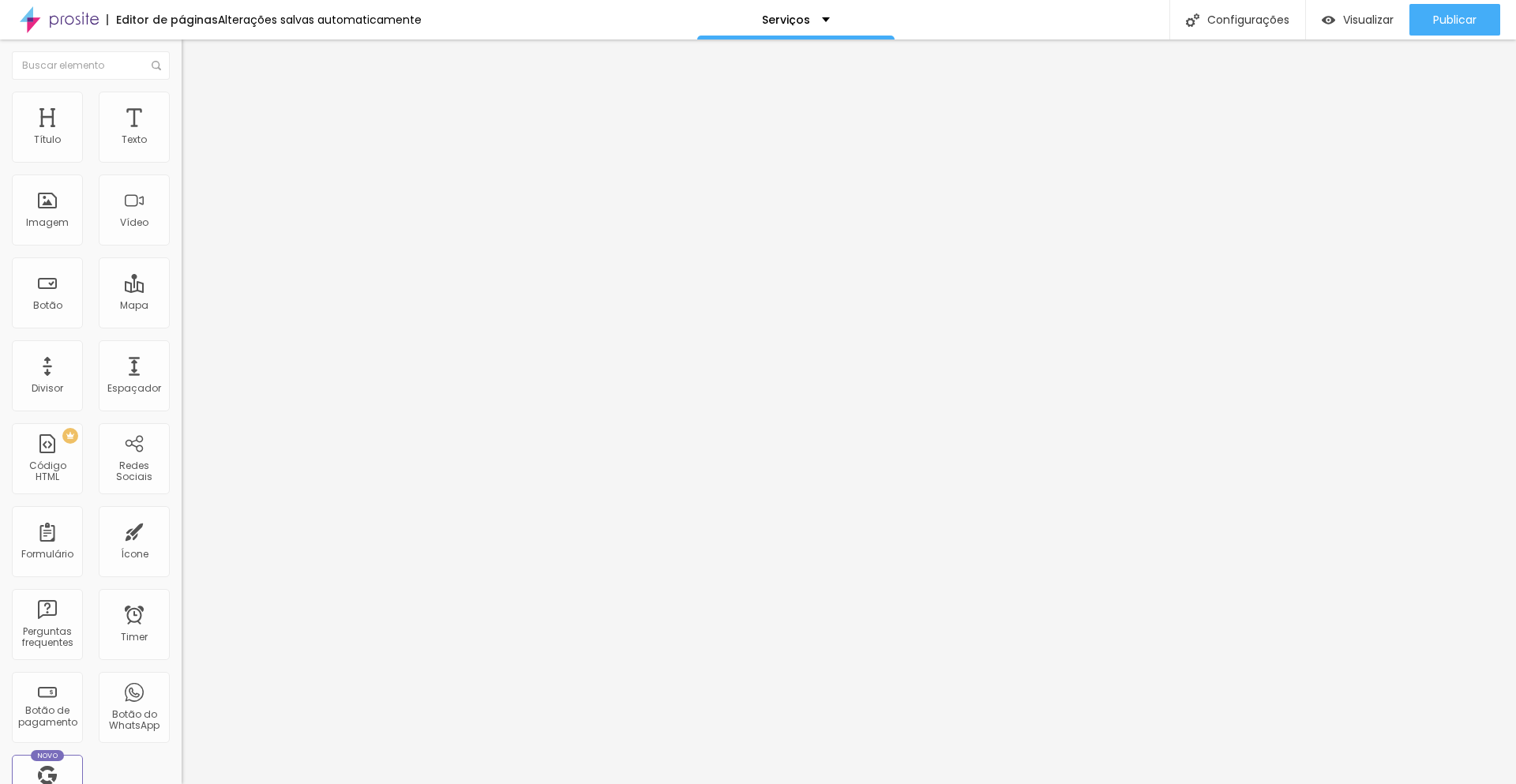
drag, startPoint x: 918, startPoint y: 480, endPoint x: 573, endPoint y: 430, distance: 348.6
paste textarea "todos os serviços prestados pela Otimiza Online"
type textarea "Conheça todos os serviços prestados pela Otimiza Online."
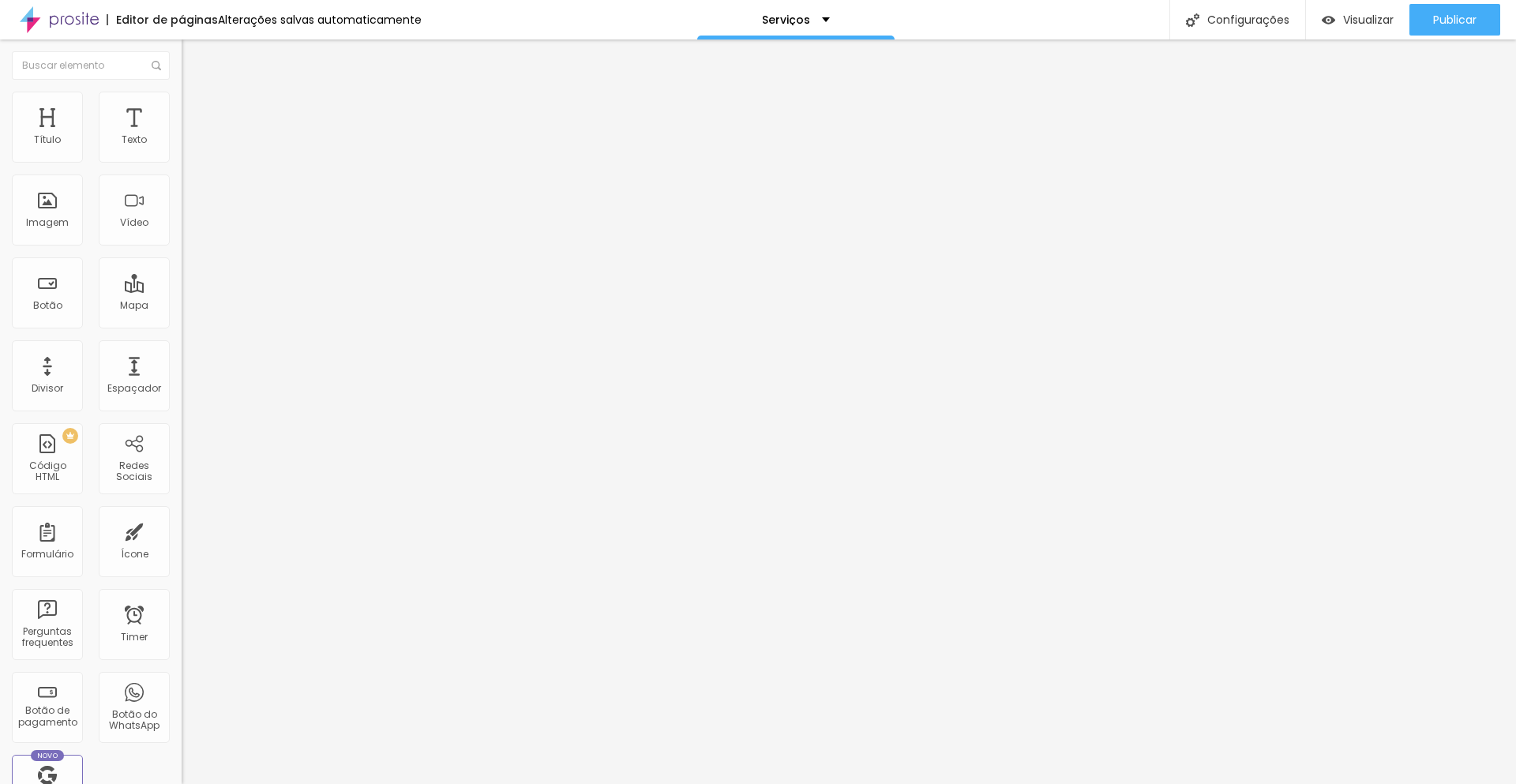
drag, startPoint x: 83, startPoint y: 322, endPoint x: 0, endPoint y: 317, distance: 83.2
click at [182, 317] on div "Texto Saiba Mais Alinhamento Tamanho Normal Pequeno Normal Grande Link URL http…" at bounding box center [273, 238] width 182 height 230
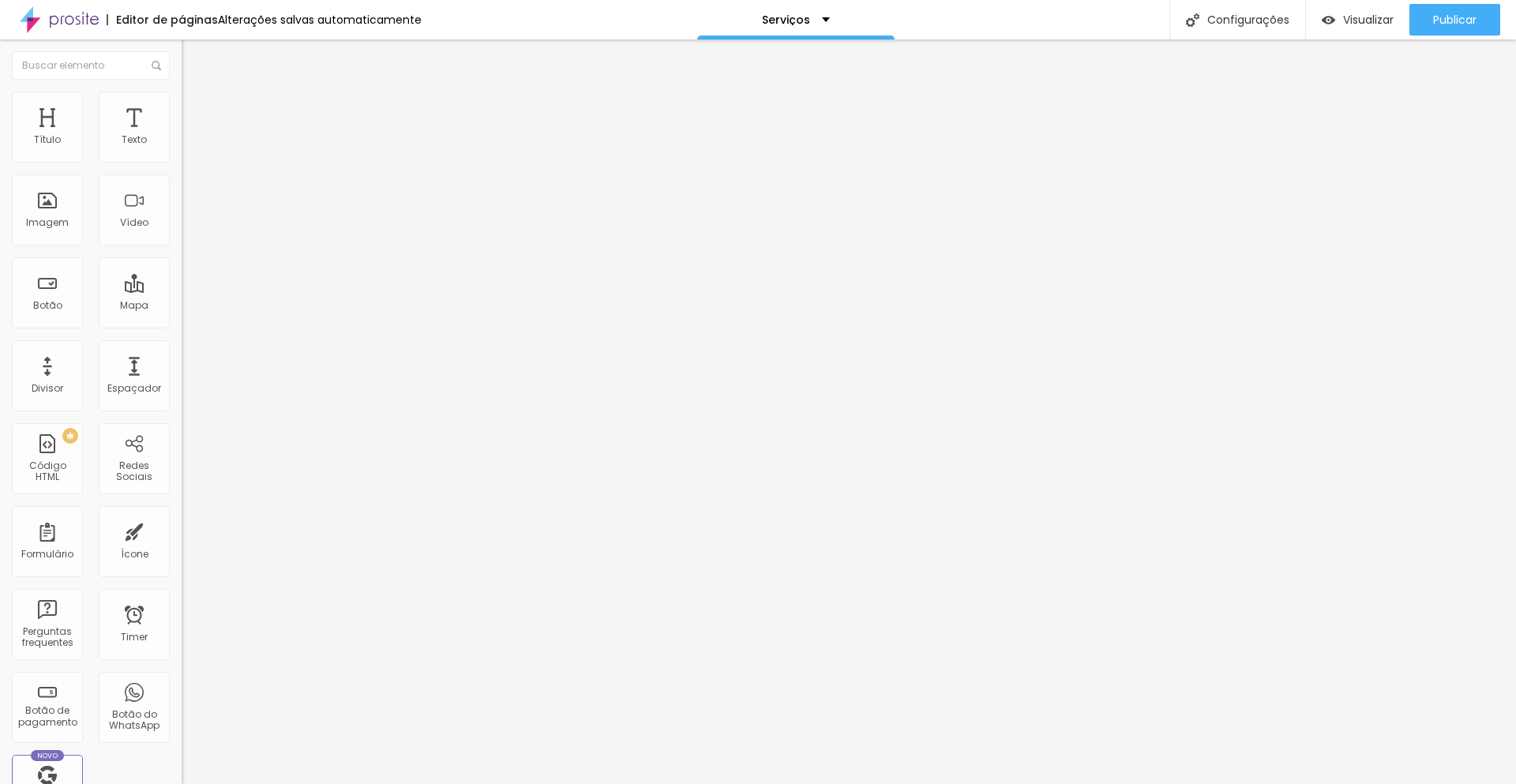
paste input "www.otimizaonline.com.br/seo-e-estrutura-de-conteudo"
type input "https://www.otimizaonline.com.br/seo-e-estrutura-de-conteudo"
drag, startPoint x: 101, startPoint y: 331, endPoint x: 0, endPoint y: 327, distance: 101.1
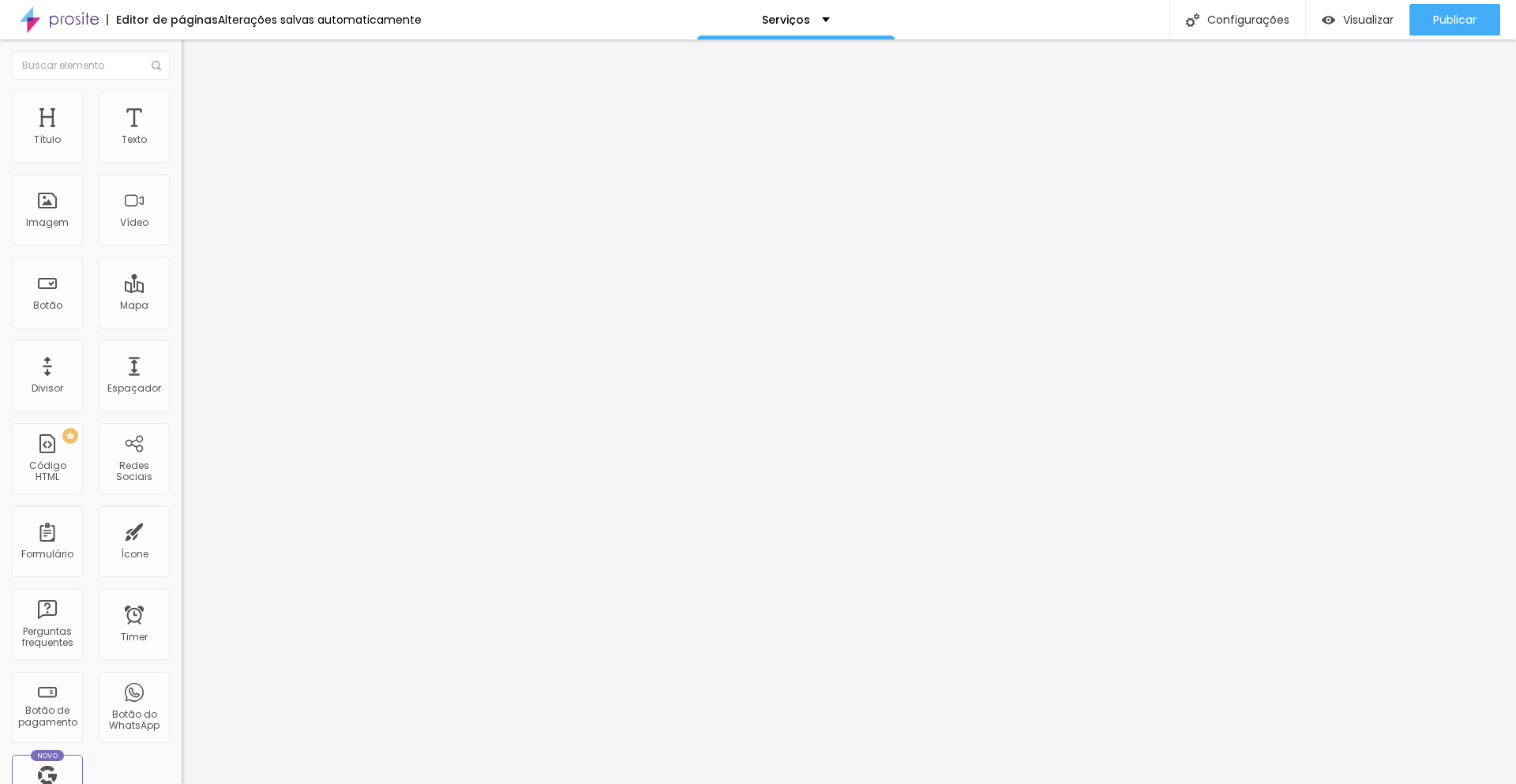
click at [182, 327] on div "Texto Saiba Mais Alinhamento Tamanho Normal Pequeno Normal Grande Link URL http…" at bounding box center [273, 238] width 182 height 230
paste input "www.otimizaonline.com.br/criacao-de-conteudo-organico"
type input "https://www.otimizaonline.com.br/criacao-de-conteudo-organico"
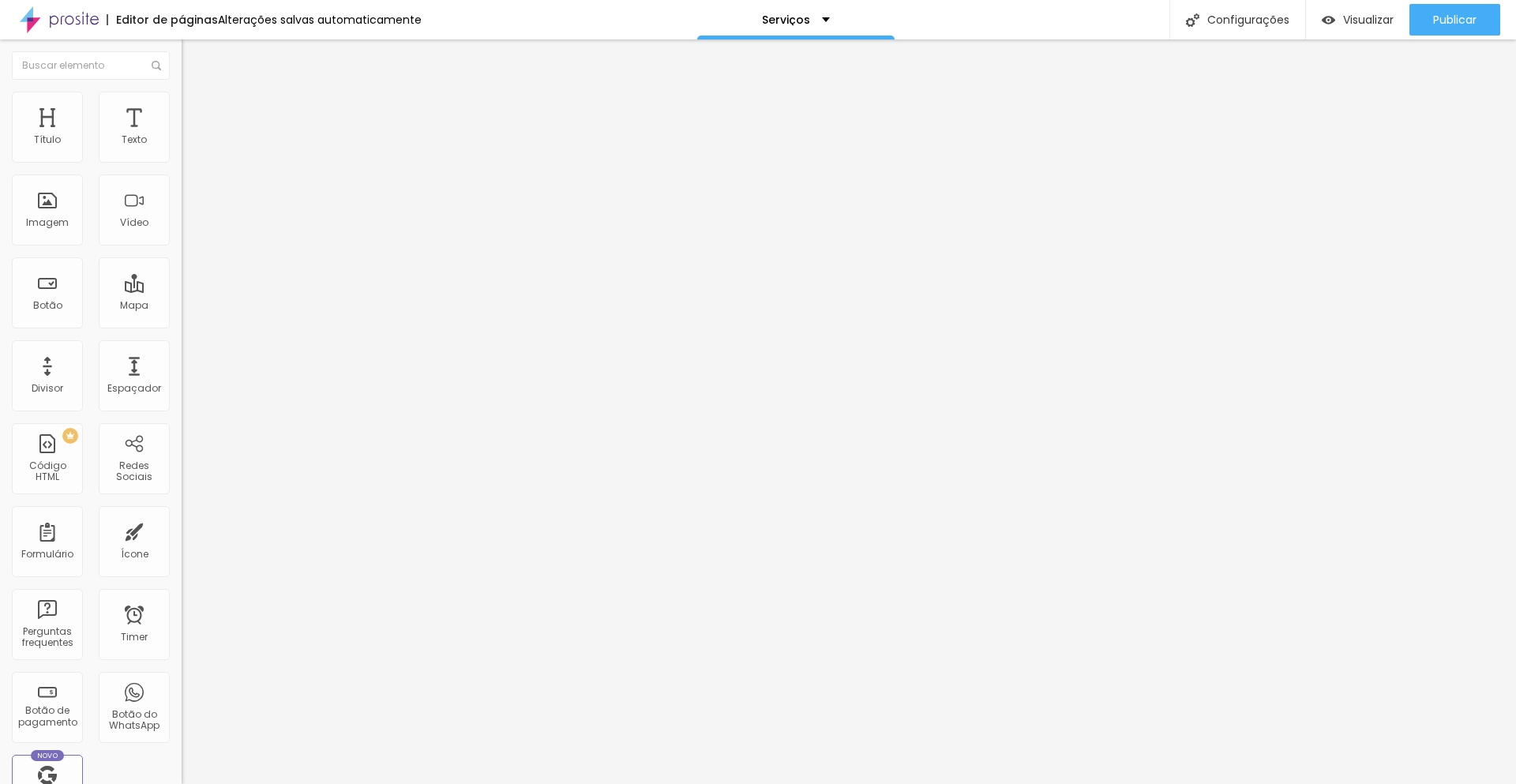
click at [182, 345] on div at bounding box center [273, 345] width 182 height 0
click at [1449, 19] on span "Publicar" at bounding box center [1454, 20] width 43 height 13
click at [1257, 17] on div "Configurações" at bounding box center [1237, 19] width 136 height 40
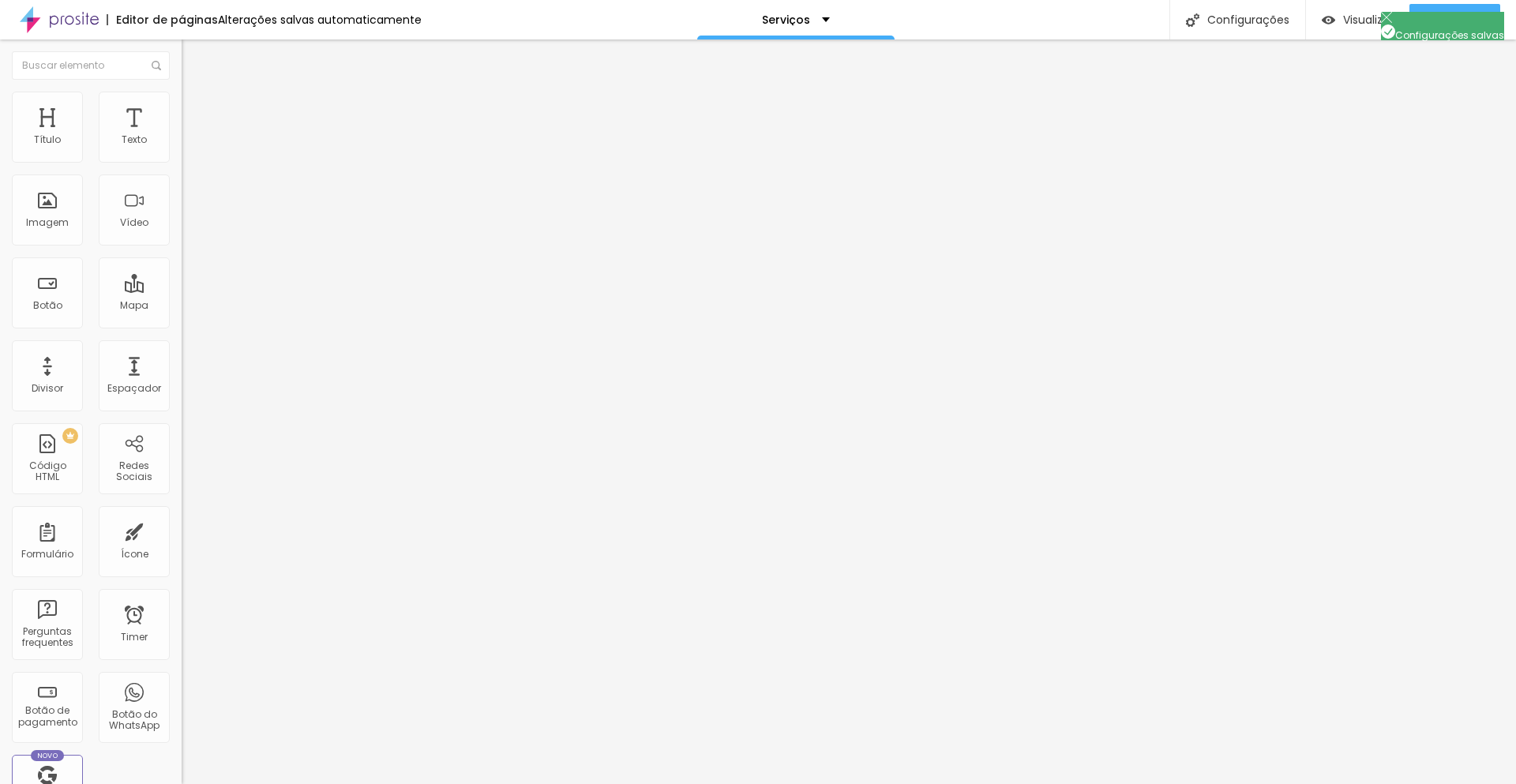
drag, startPoint x: 592, startPoint y: 321, endPoint x: 739, endPoint y: 318, distance: 147.0
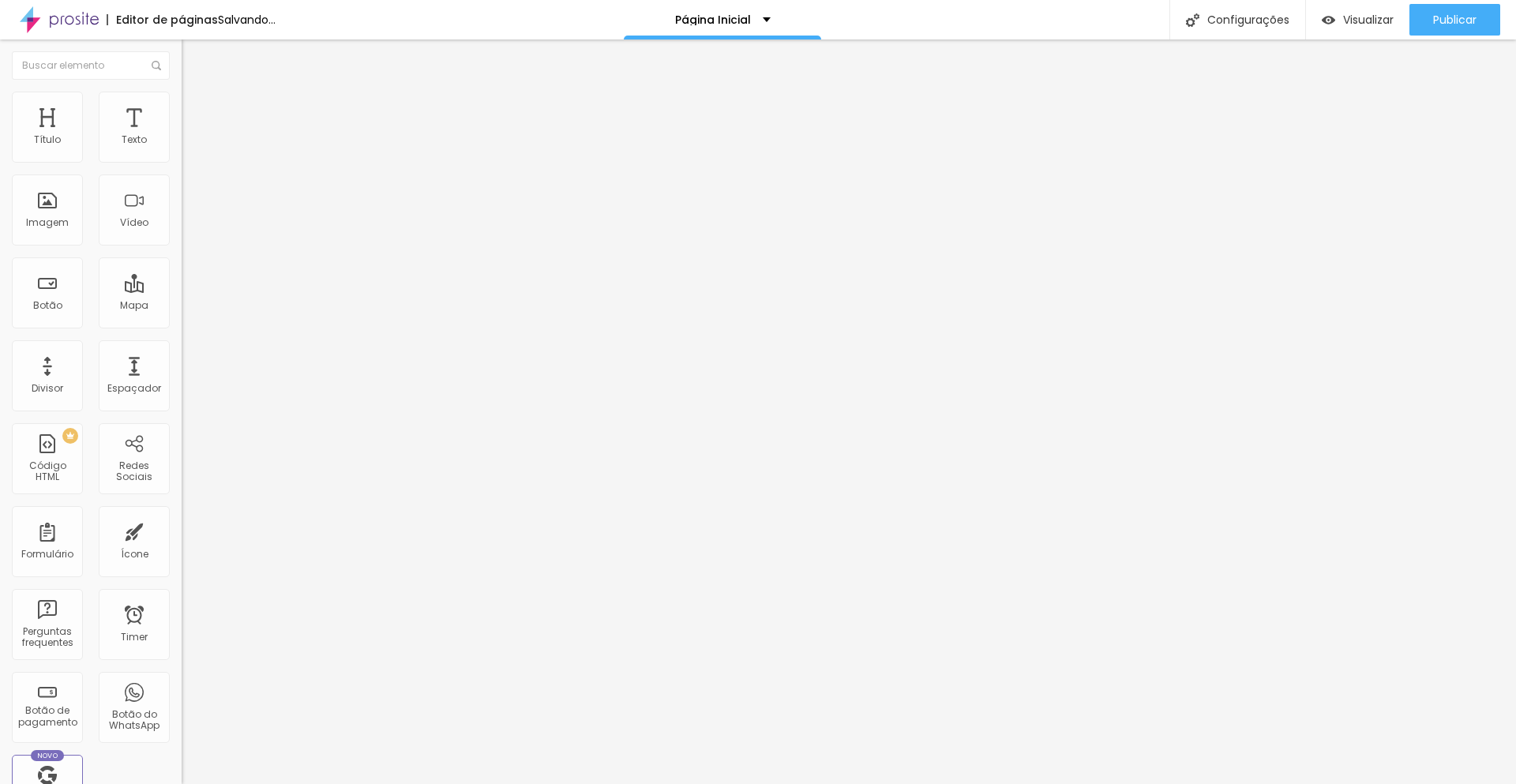
drag, startPoint x: 80, startPoint y: 169, endPoint x: 0, endPoint y: 174, distance: 80.2
click at [182, 174] on div "Texto Click me Alinhamento [GEOGRAPHIC_DATA] Link URL https:// Abrir em uma nov…" at bounding box center [273, 238] width 182 height 230
type input "Conheça Nossos Serviços"
click at [182, 101] on img at bounding box center [189, 99] width 15 height 15
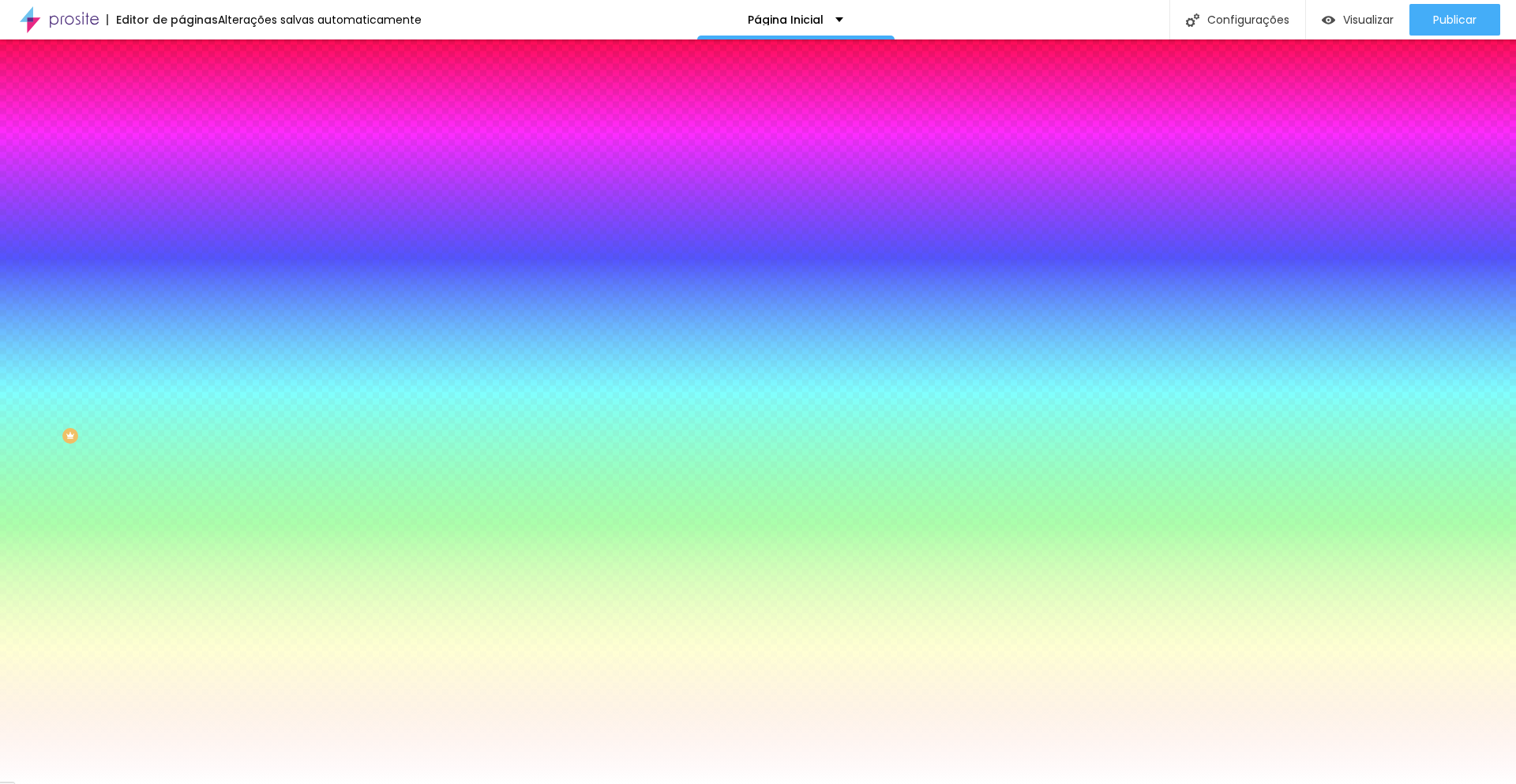
click at [196, 111] on span "Avançado" at bounding box center [222, 118] width 52 height 14
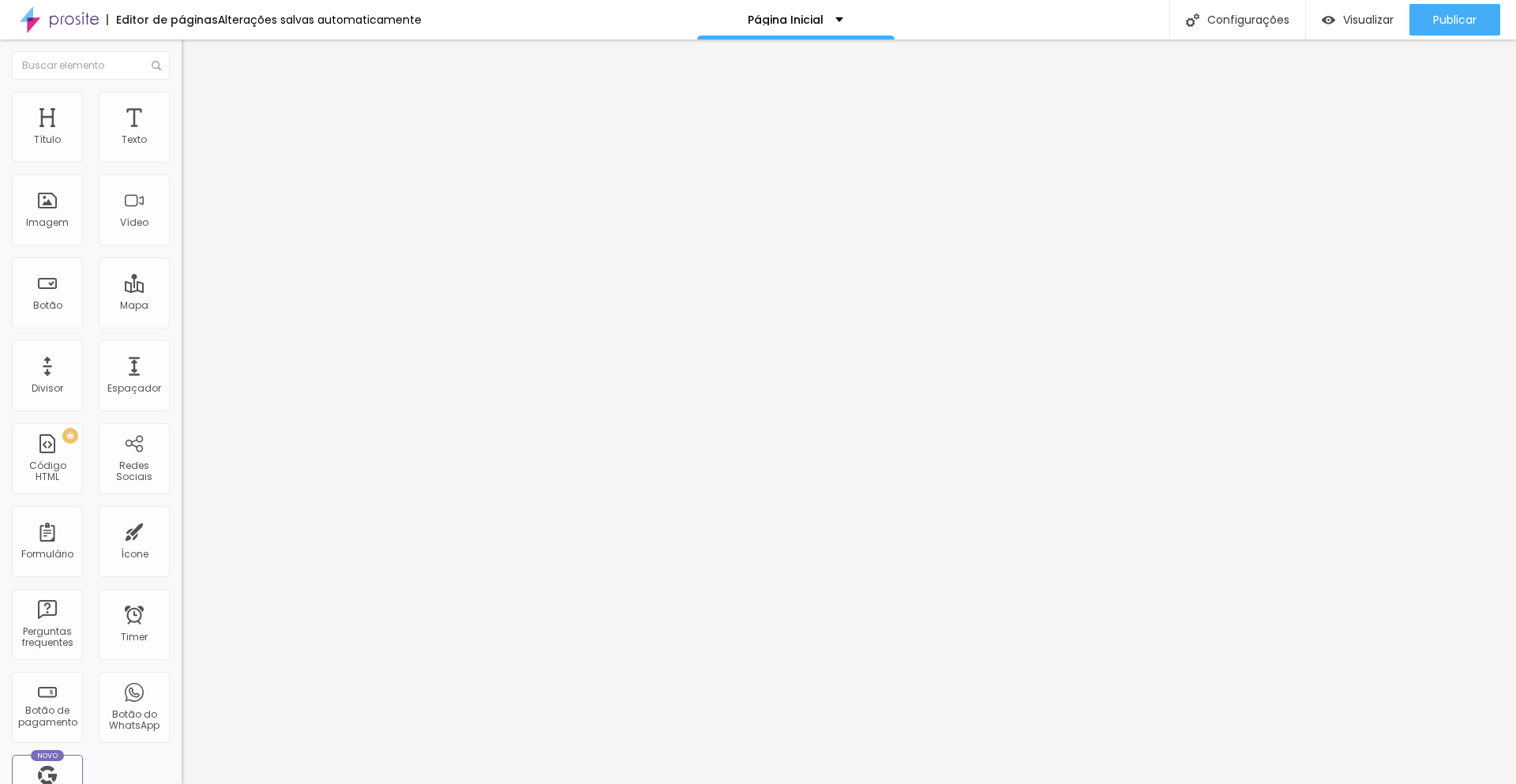
click at [182, 92] on li "Conteúdo" at bounding box center [273, 83] width 182 height 15
drag, startPoint x: 97, startPoint y: 325, endPoint x: 0, endPoint y: 325, distance: 97.0
click at [182, 325] on div "Texto Conheça Nossos Serviços Alinhamento Tamanho Normal Pequeno Normal Grande …" at bounding box center [273, 238] width 182 height 230
paste input "www.otimizaonline.com.br/servicos"
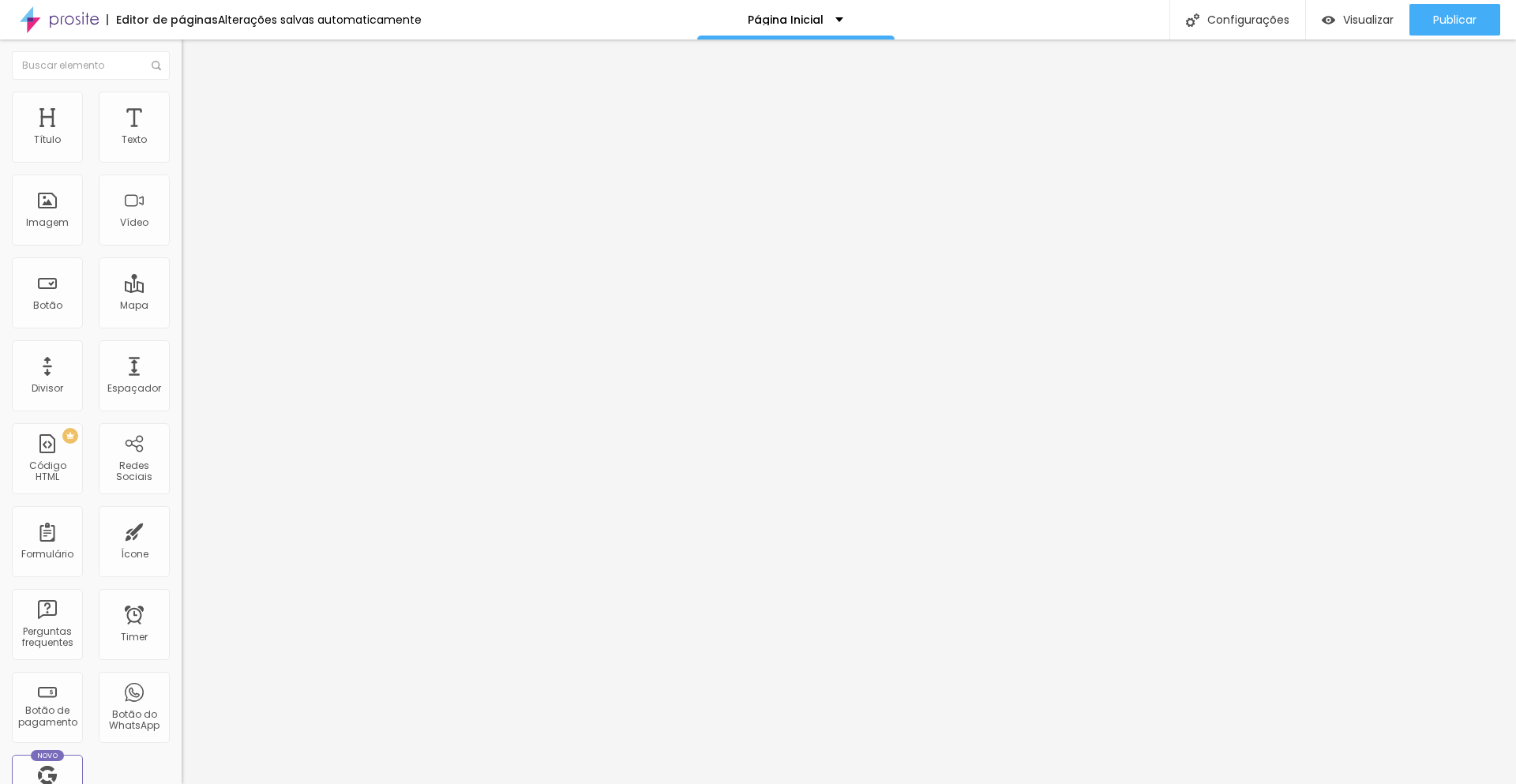
type input "https://www.otimizaonline.com.br/servicos"
click at [182, 345] on div at bounding box center [273, 345] width 182 height 0
click at [1454, 22] on span "Publicar" at bounding box center [1454, 20] width 43 height 13
click at [1450, 15] on span "Publicar" at bounding box center [1454, 20] width 43 height 13
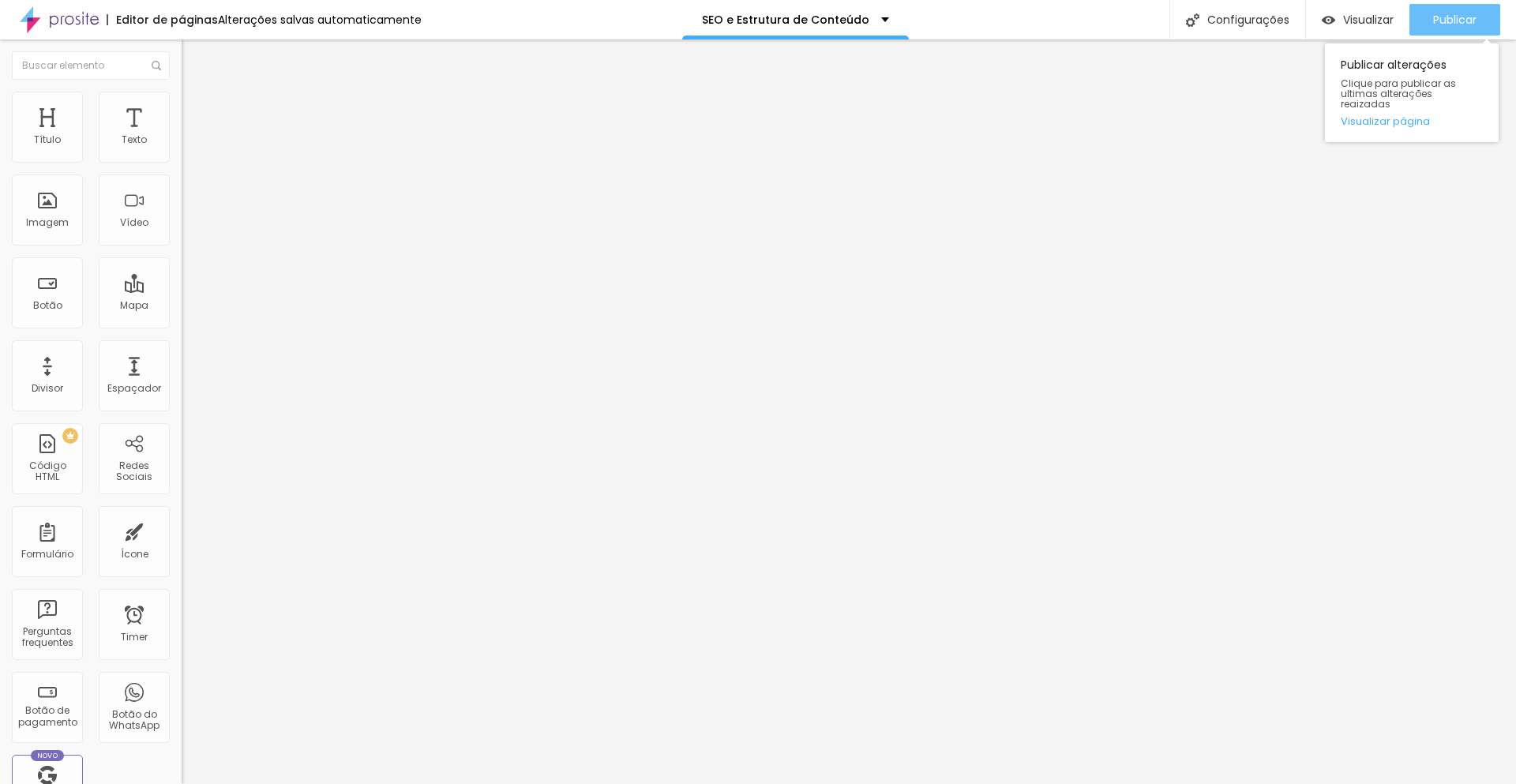
click at [1435, 20] on span "Publicar" at bounding box center [1454, 20] width 43 height 13
click at [1443, 22] on span "Publicar" at bounding box center [1454, 20] width 43 height 13
